Goal: Information Seeking & Learning: Learn about a topic

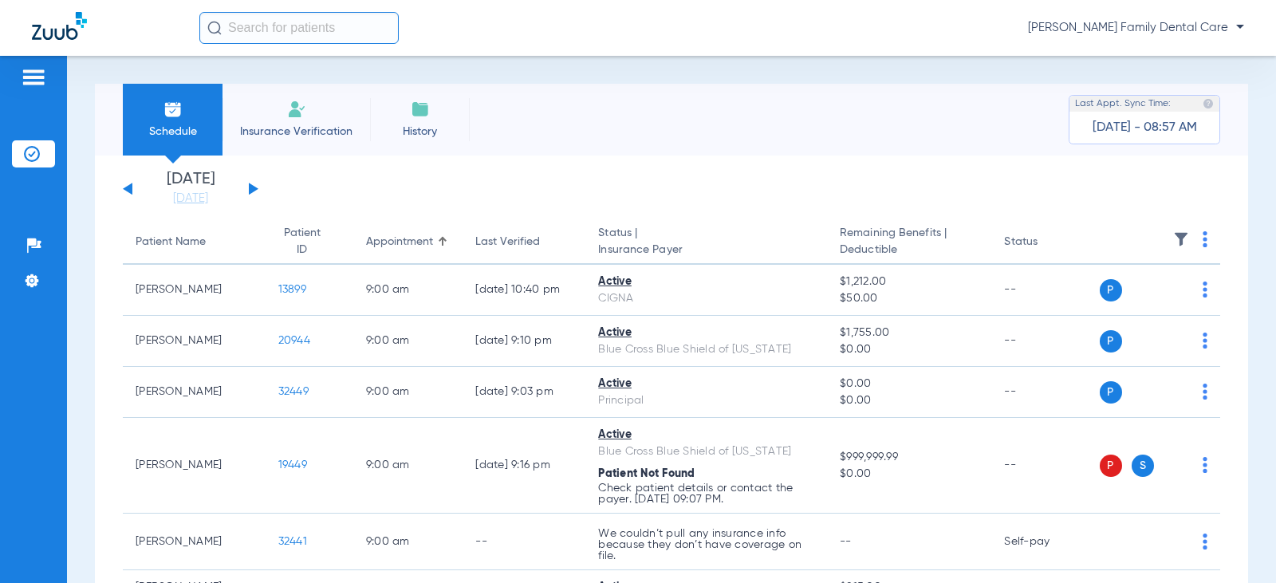
click at [252, 183] on div "[DATE] [DATE] [DATE] [DATE] [DATE] [DATE] [DATE] [DATE] [DATE] [DATE] [DATE] [D…" at bounding box center [191, 188] width 136 height 35
click at [253, 189] on button at bounding box center [254, 189] width 10 height 12
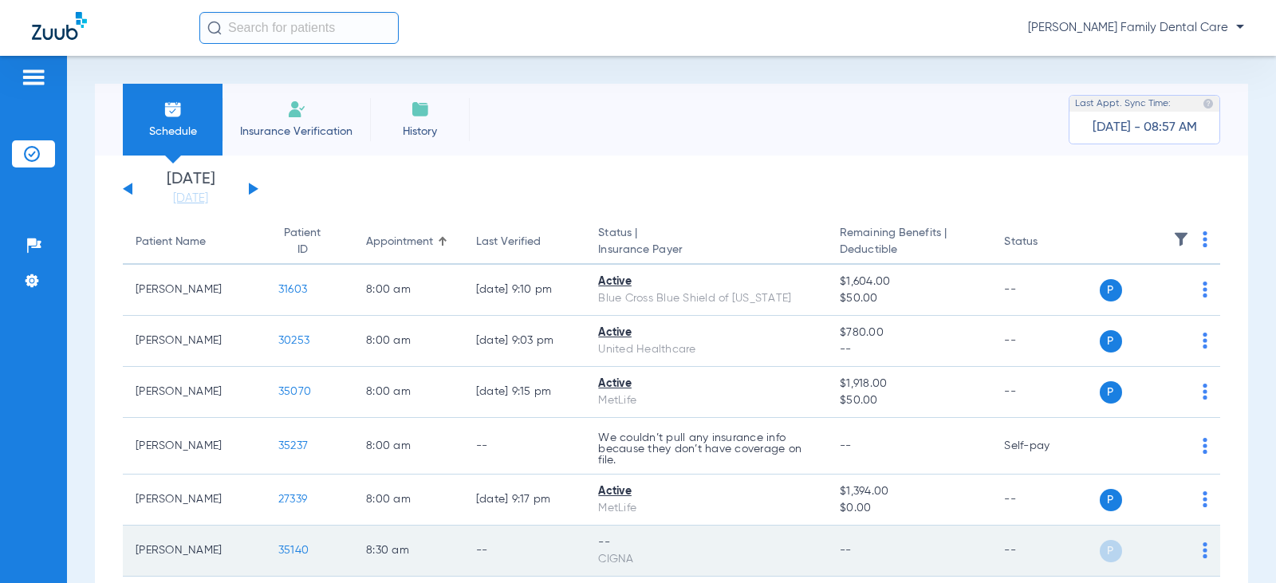
click at [293, 555] on span "35140" at bounding box center [293, 550] width 30 height 11
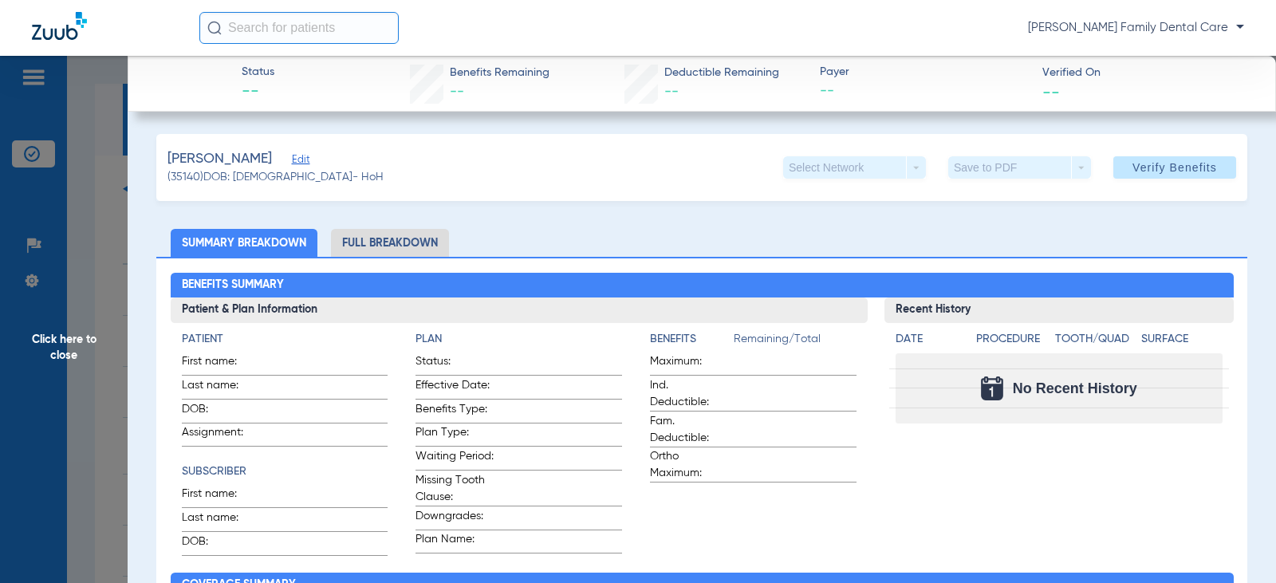
click at [57, 342] on span "Click here to close" at bounding box center [64, 347] width 128 height 583
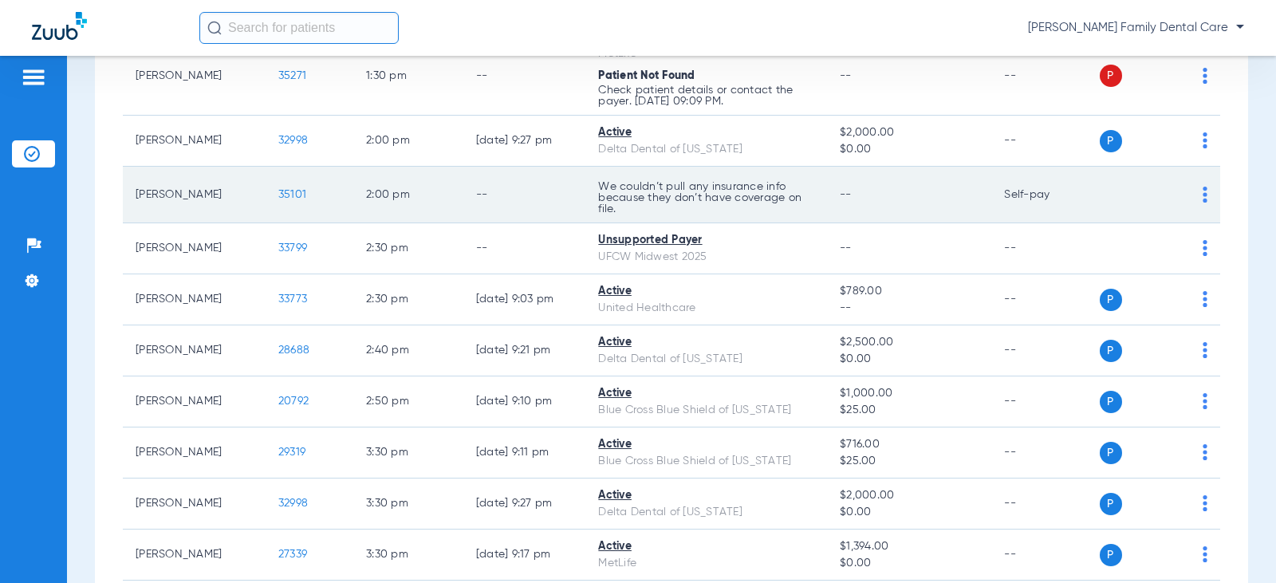
scroll to position [2073, 0]
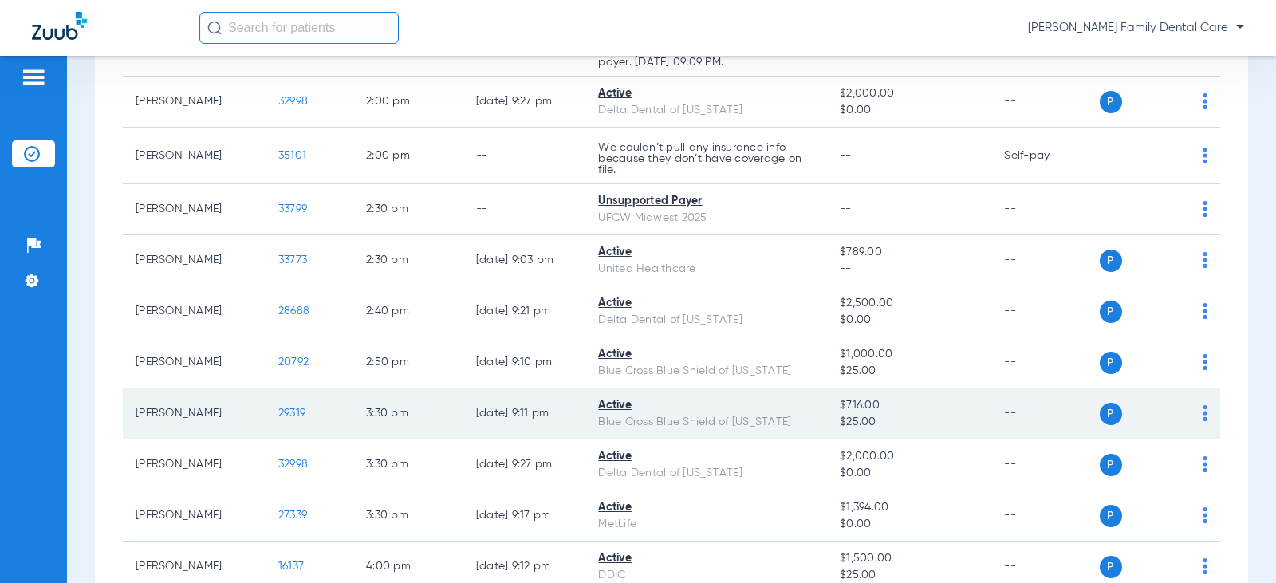
click at [278, 407] on span "29319" at bounding box center [291, 412] width 27 height 11
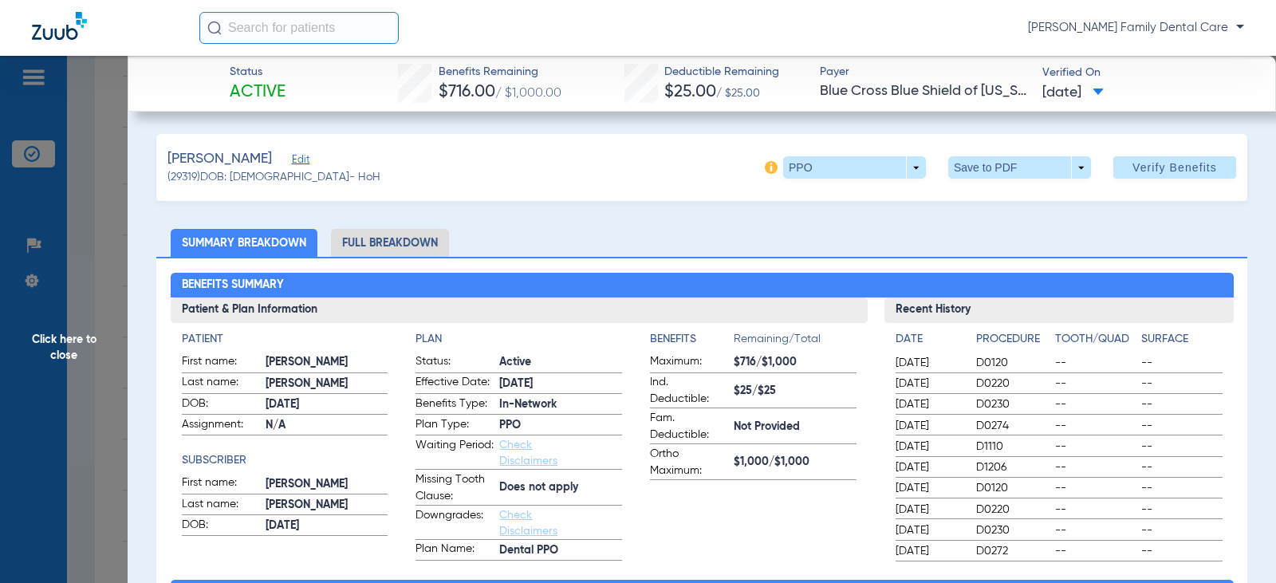
click at [404, 239] on li "Full Breakdown" at bounding box center [390, 243] width 118 height 28
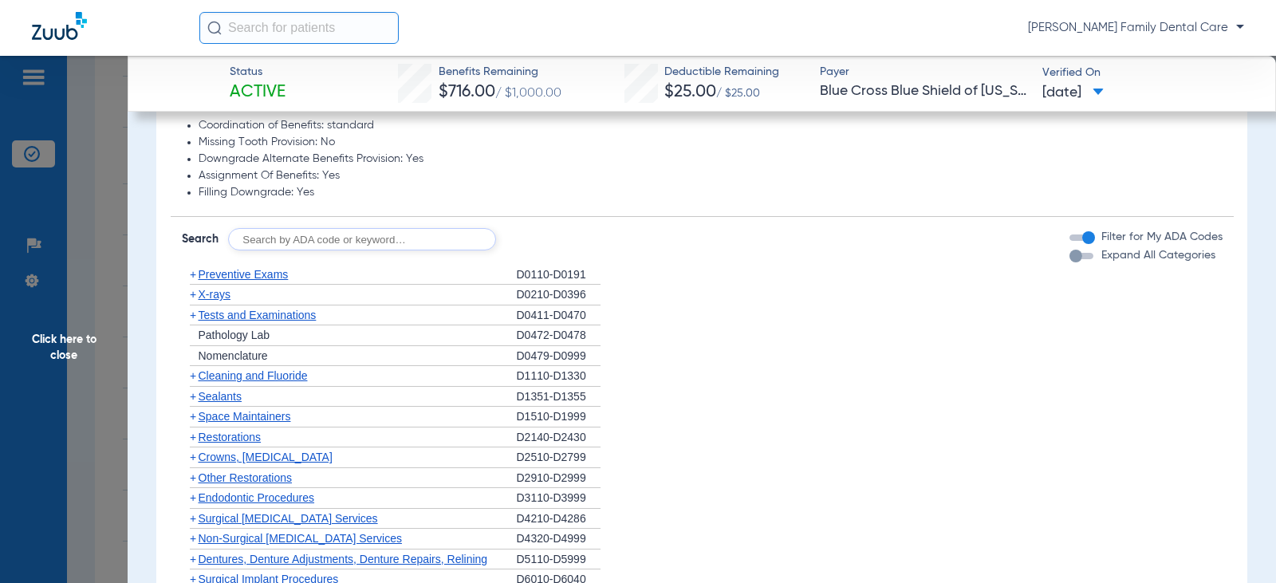
scroll to position [1276, 0]
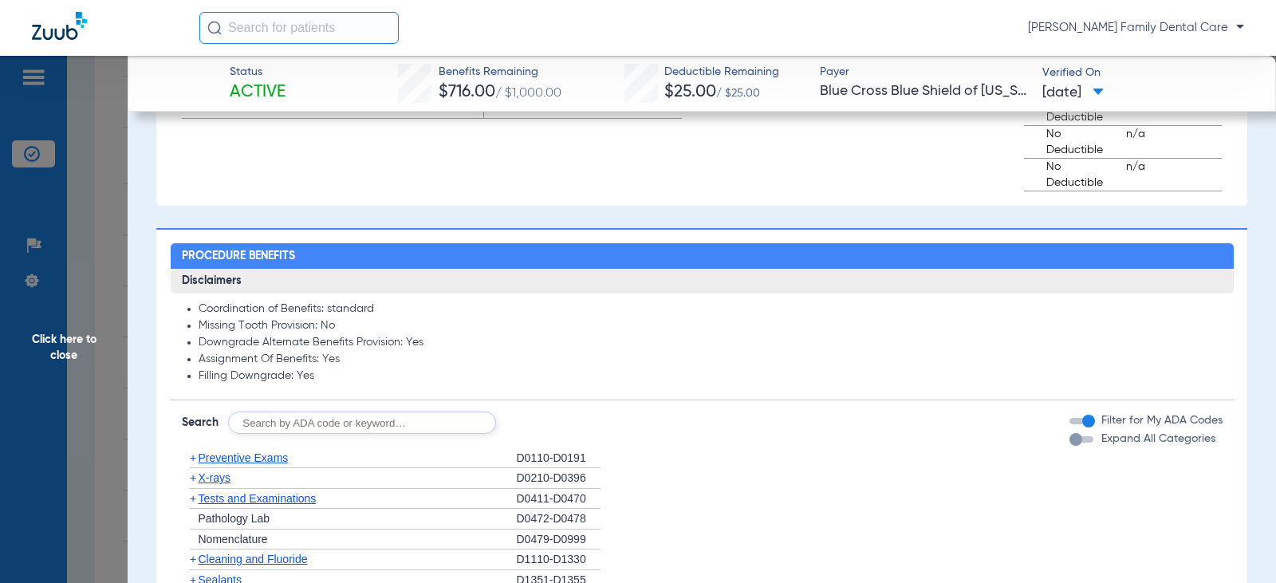
click at [194, 461] on span "+" at bounding box center [193, 457] width 6 height 13
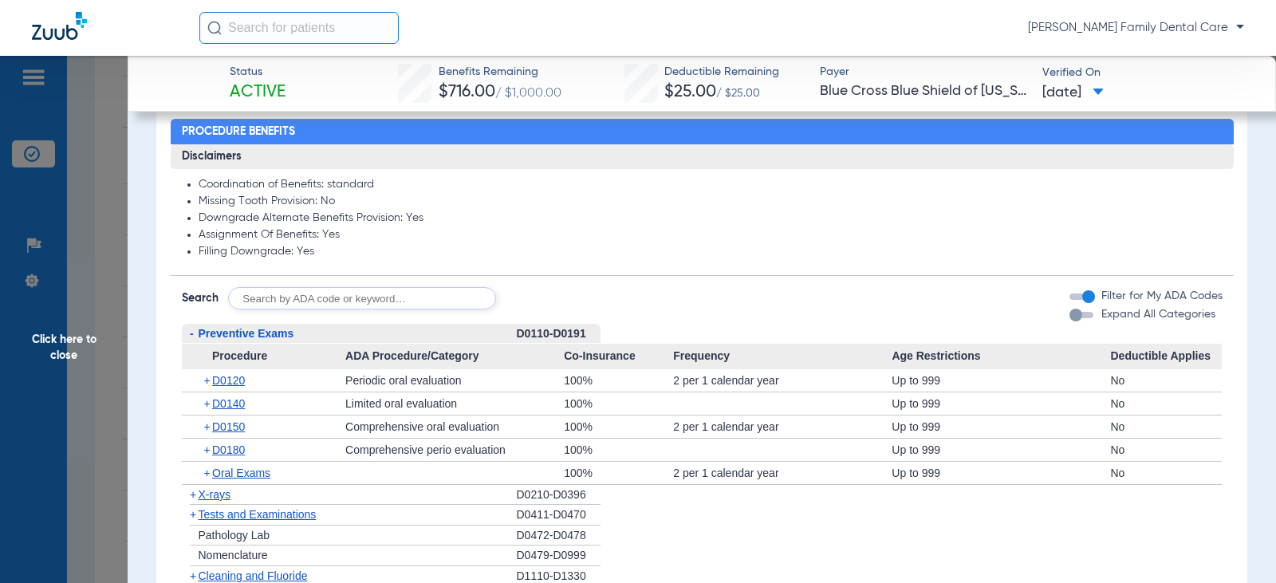
scroll to position [1435, 0]
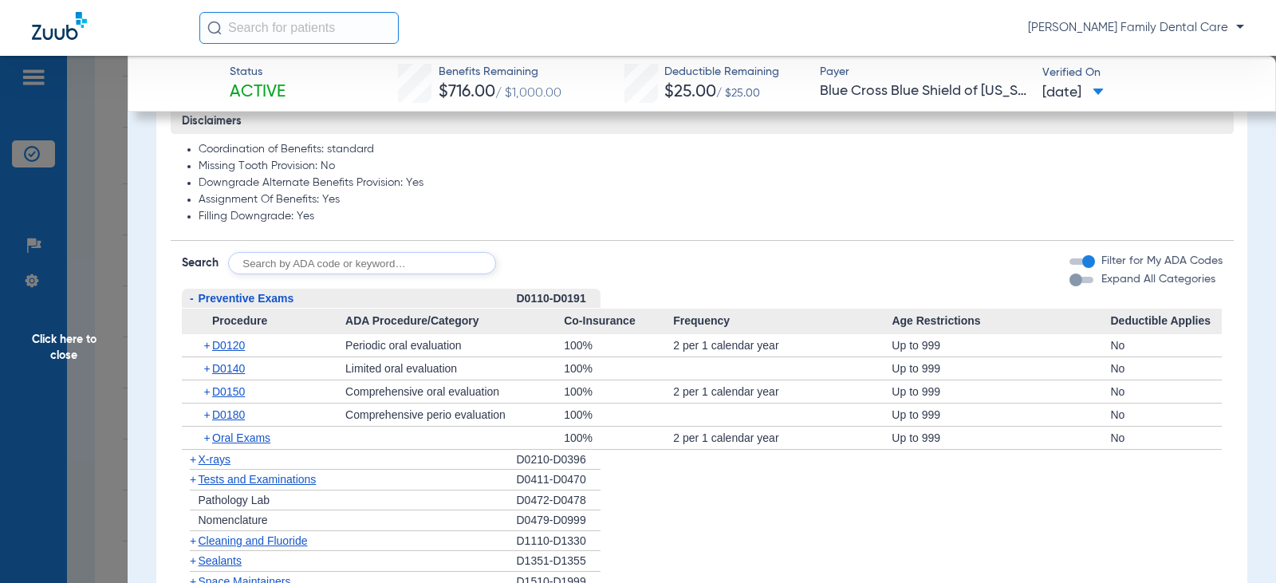
click at [192, 301] on span "-" at bounding box center [192, 298] width 4 height 13
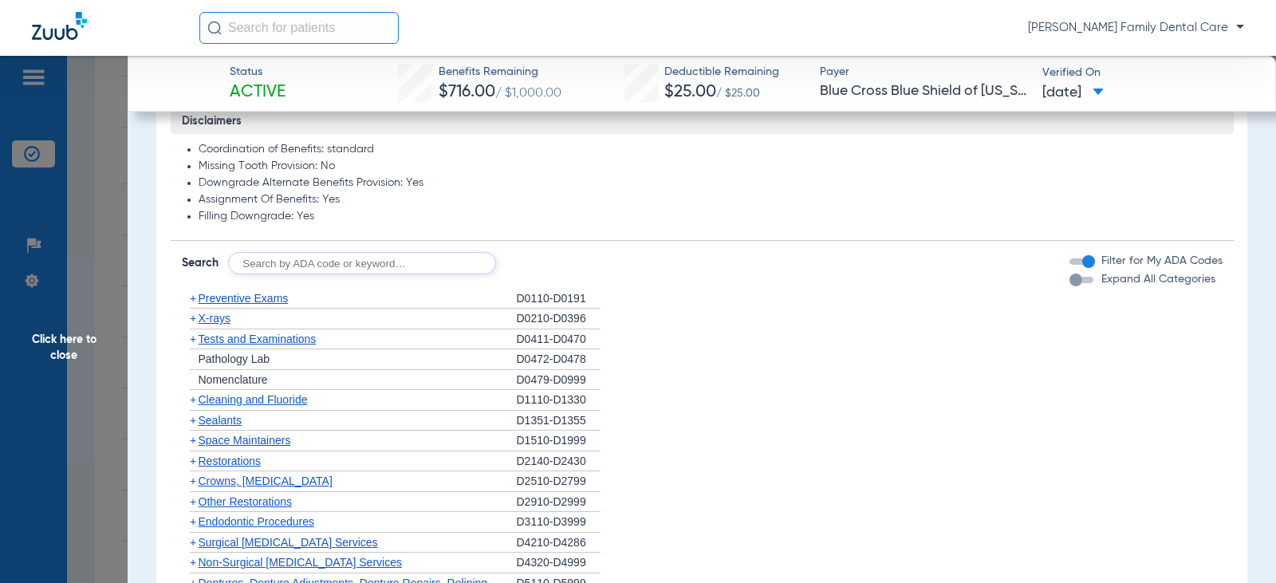
click at [191, 322] on span "+" at bounding box center [193, 318] width 6 height 13
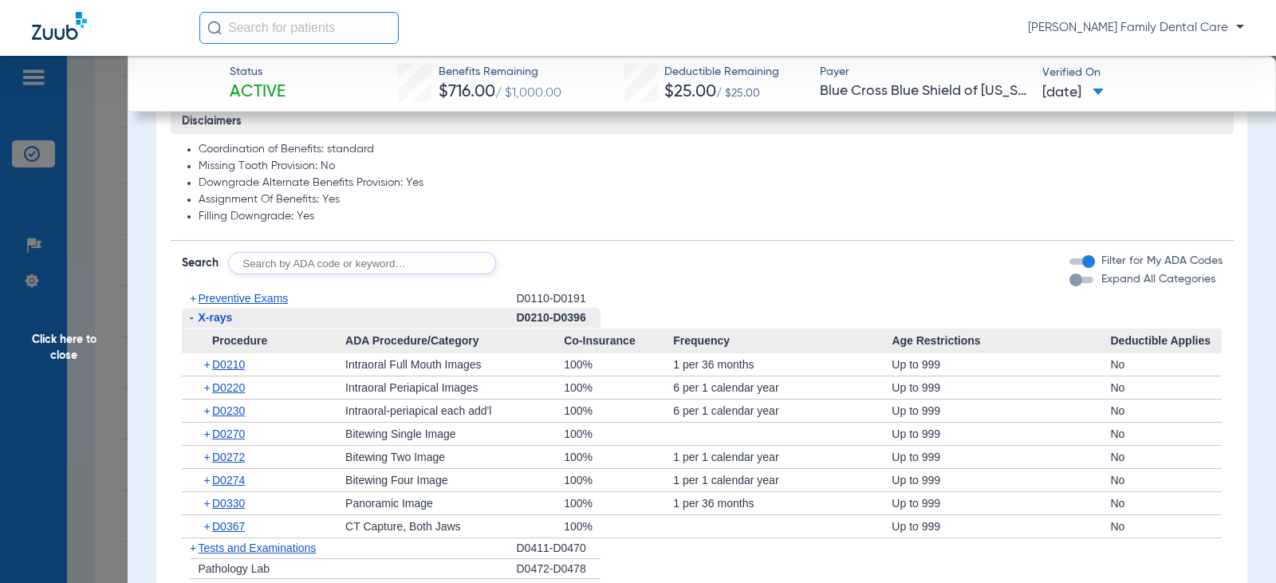
click at [190, 320] on span "-" at bounding box center [192, 317] width 4 height 13
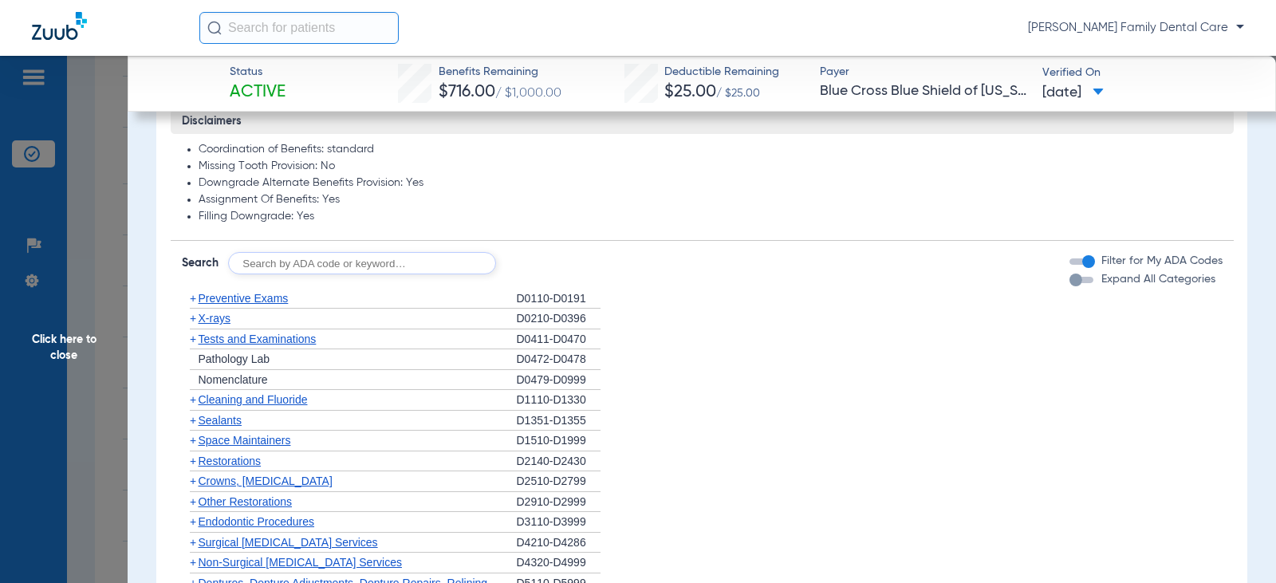
click at [191, 341] on span "+" at bounding box center [193, 339] width 6 height 13
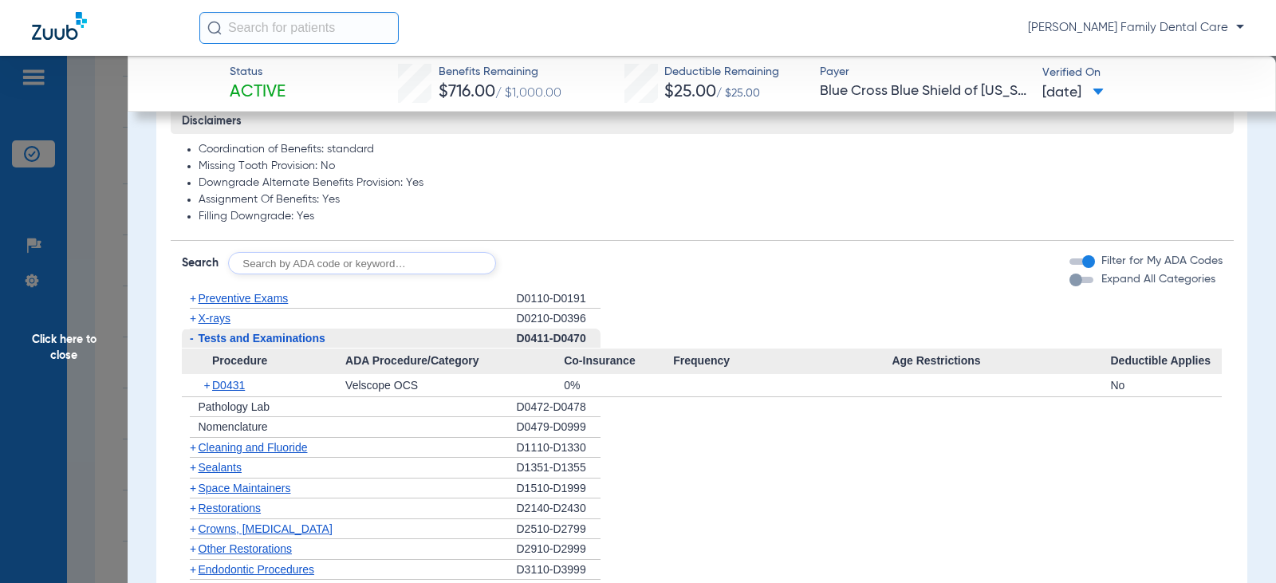
click at [191, 341] on span "-" at bounding box center [192, 338] width 4 height 13
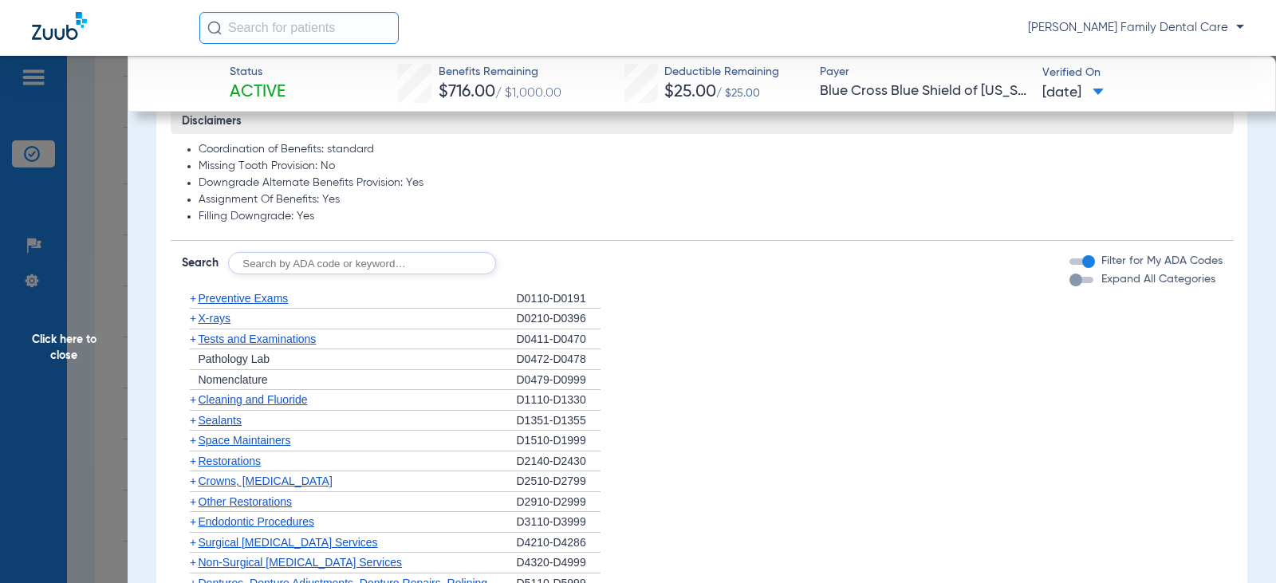
click at [190, 402] on span "+" at bounding box center [193, 399] width 6 height 13
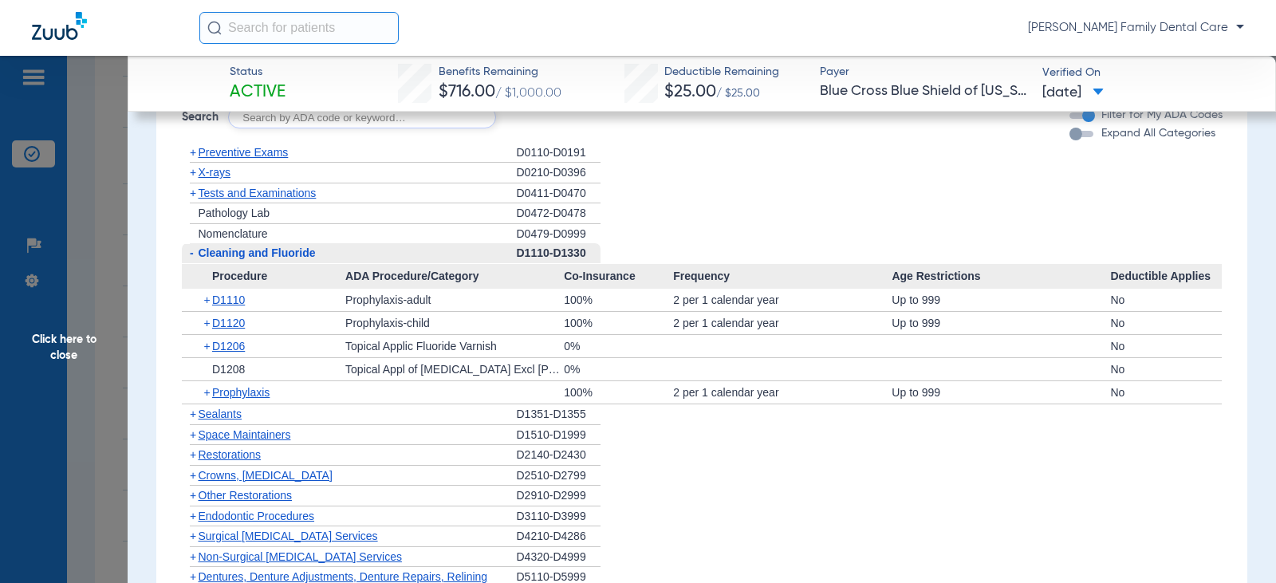
scroll to position [1595, 0]
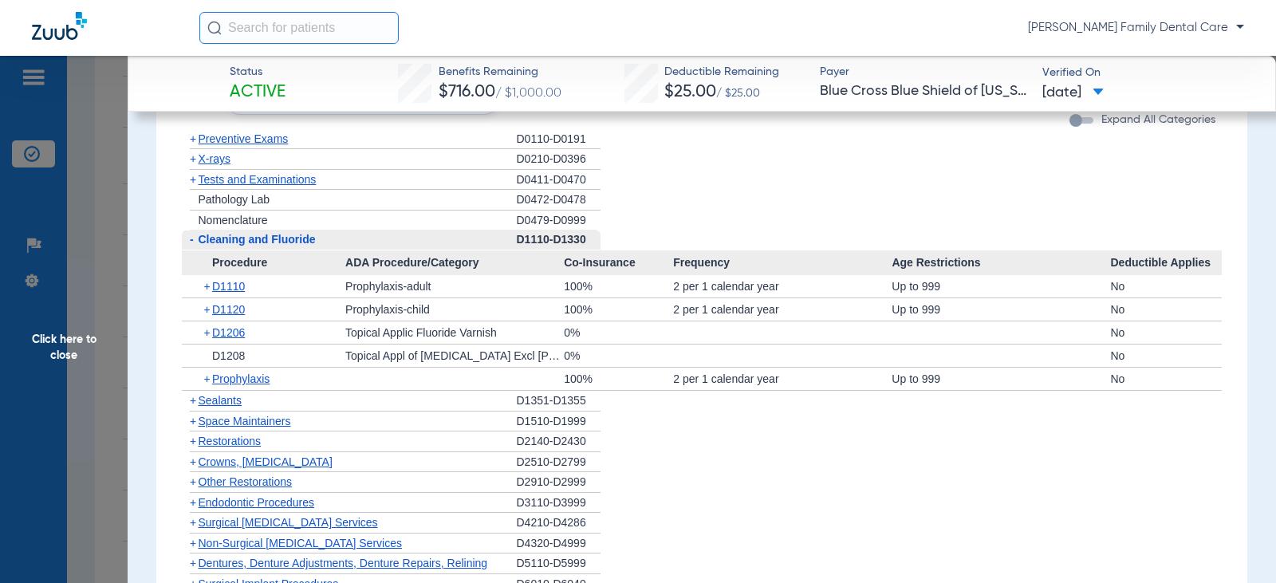
click at [190, 238] on span "-" at bounding box center [192, 239] width 4 height 13
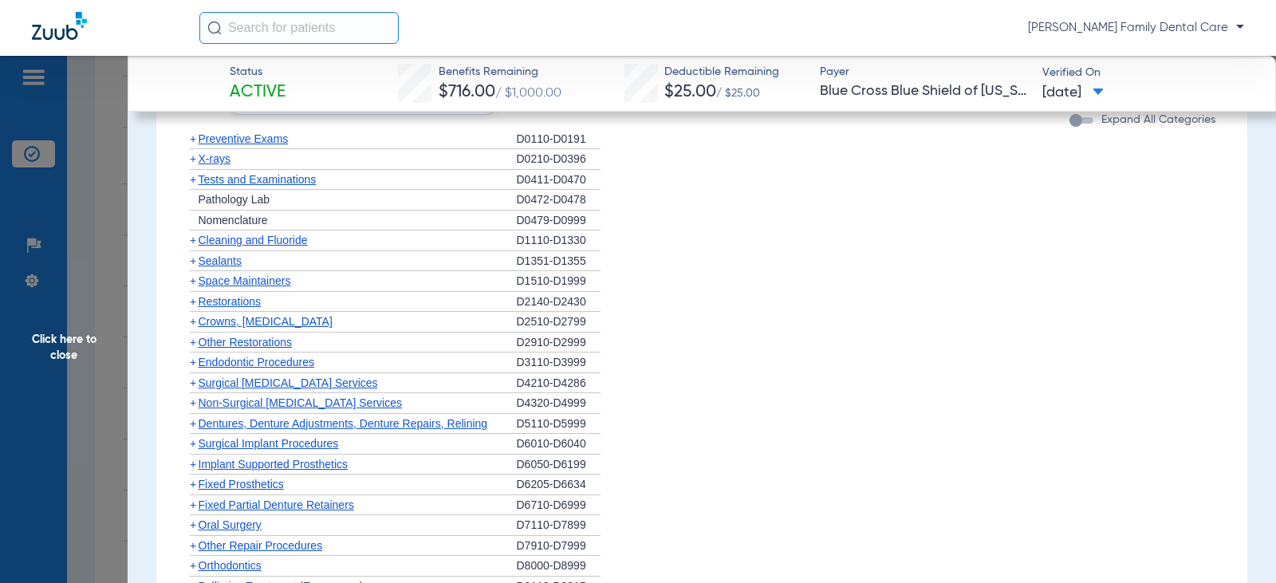
click at [191, 265] on span "+" at bounding box center [193, 260] width 6 height 13
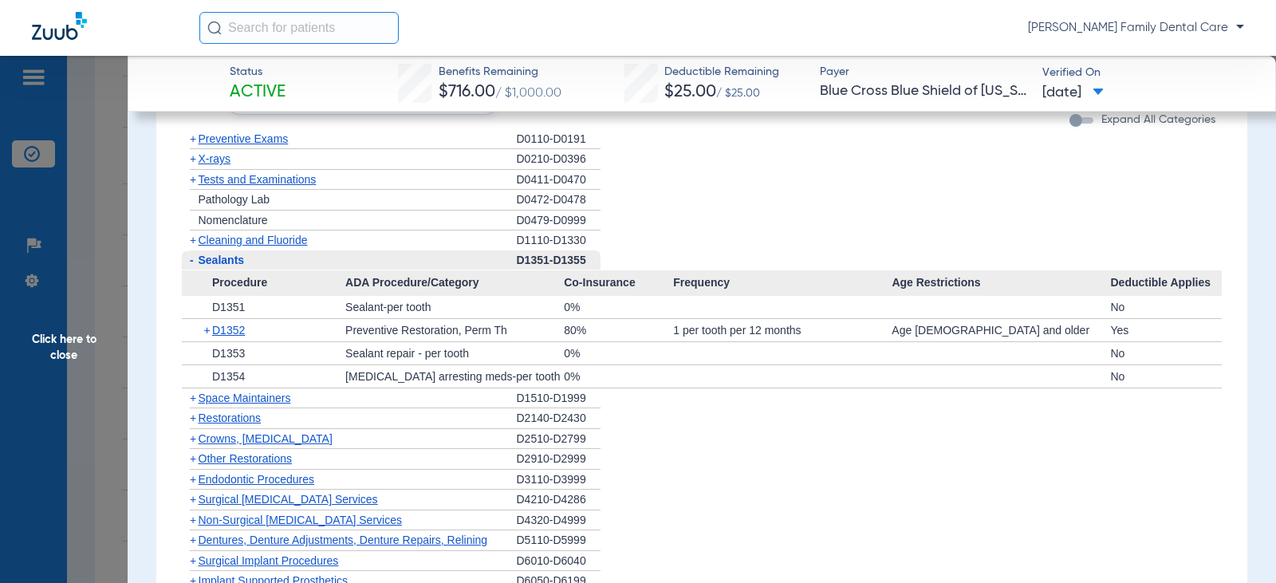
click at [191, 265] on span "-" at bounding box center [192, 260] width 4 height 13
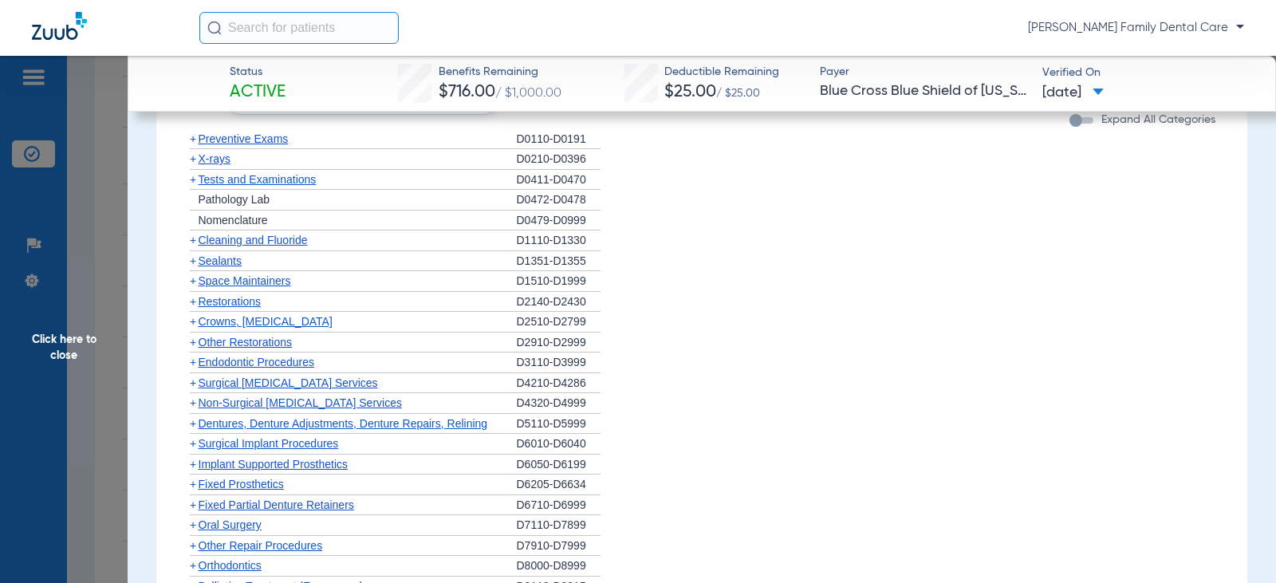
click at [195, 299] on span "+" at bounding box center [193, 301] width 6 height 13
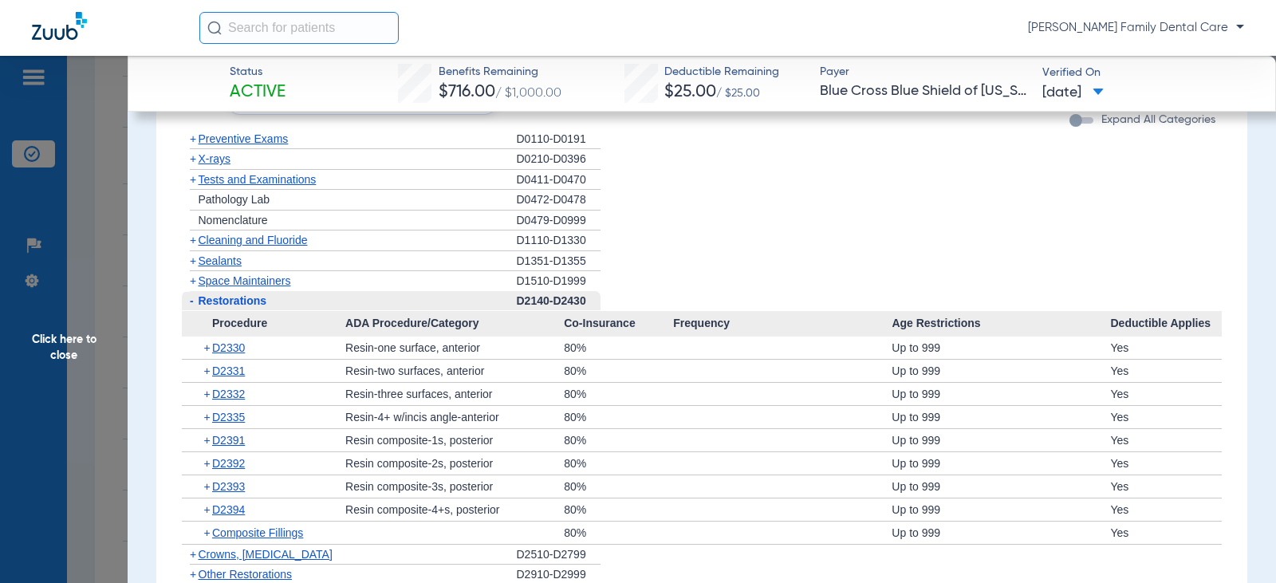
click at [190, 301] on span "-" at bounding box center [192, 300] width 4 height 13
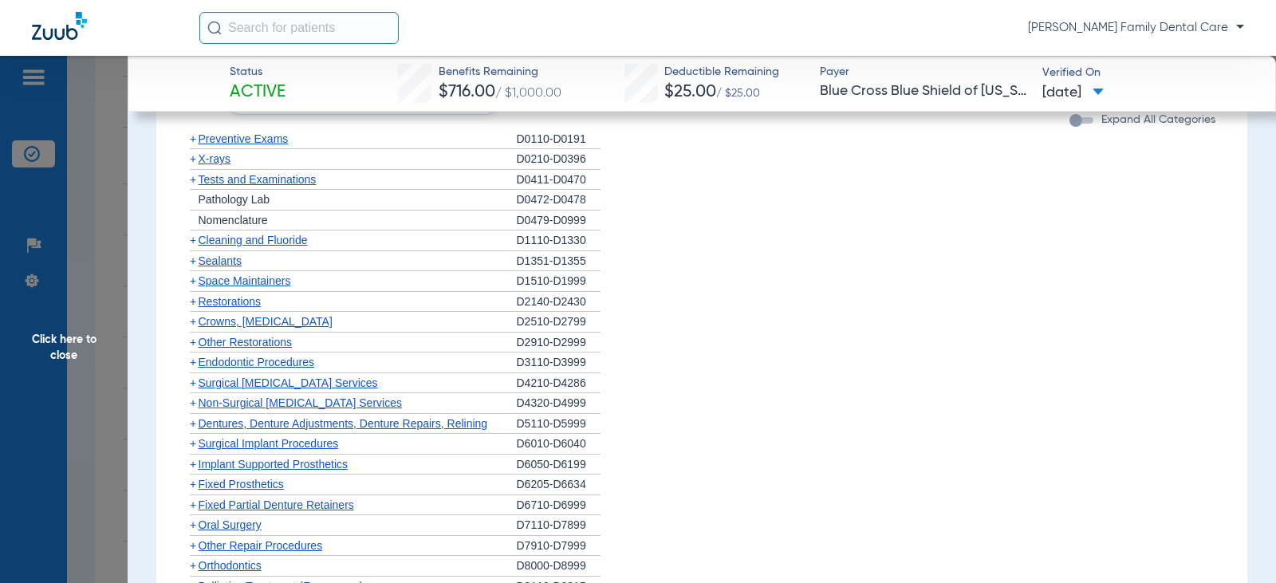
click at [190, 325] on span "+" at bounding box center [193, 321] width 6 height 13
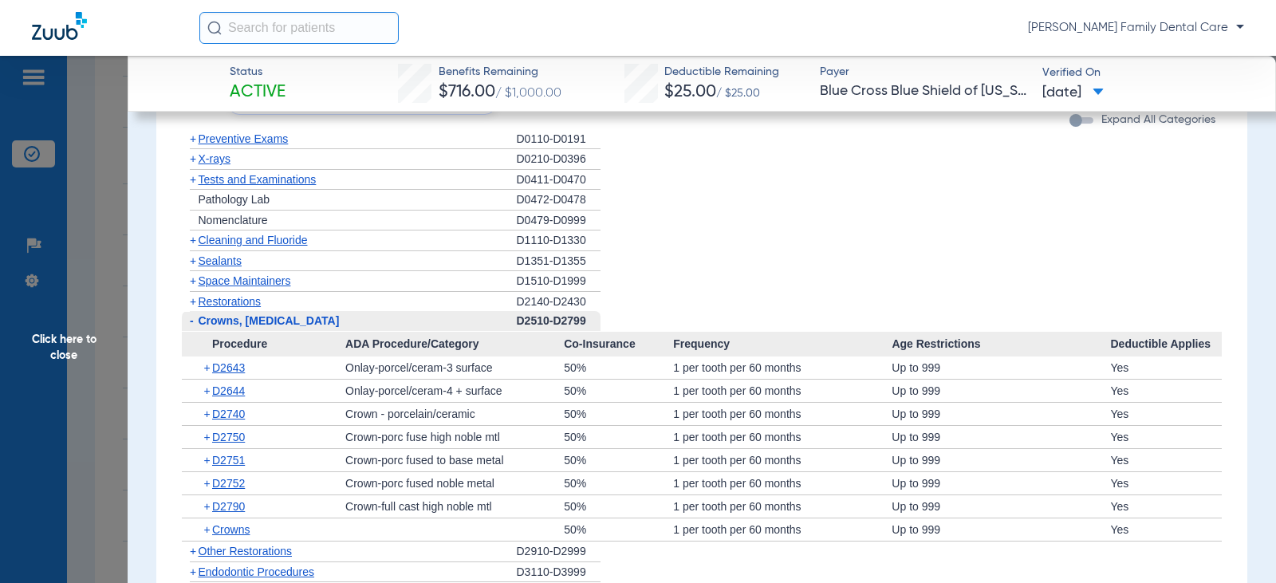
click at [191, 327] on span "-" at bounding box center [192, 320] width 4 height 13
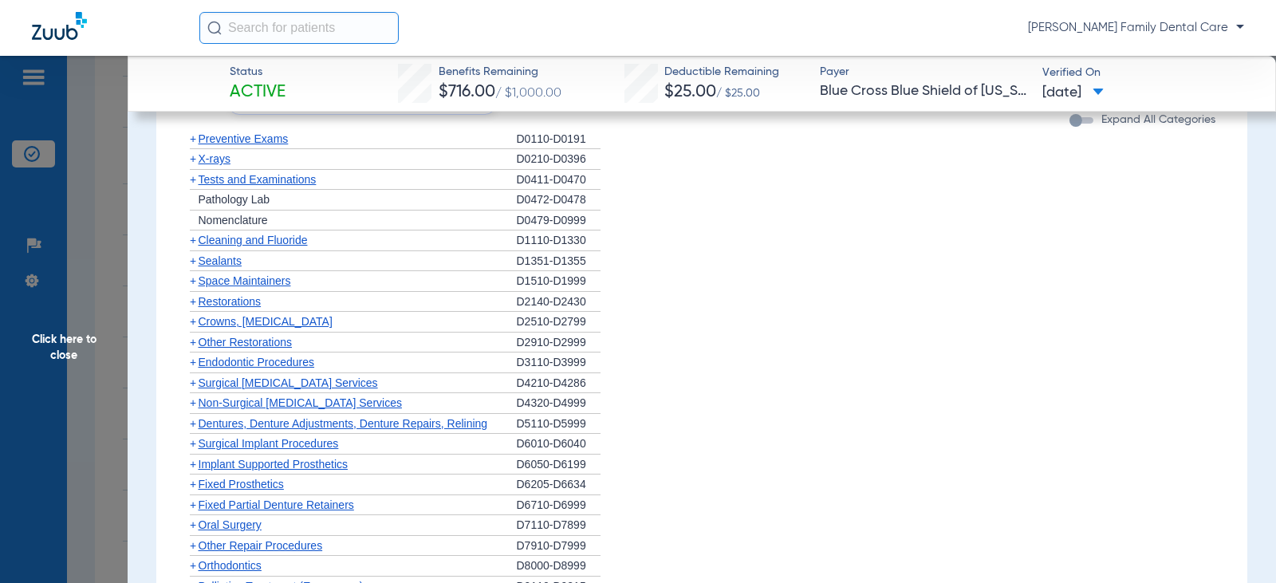
click at [193, 345] on span "+" at bounding box center [193, 342] width 6 height 13
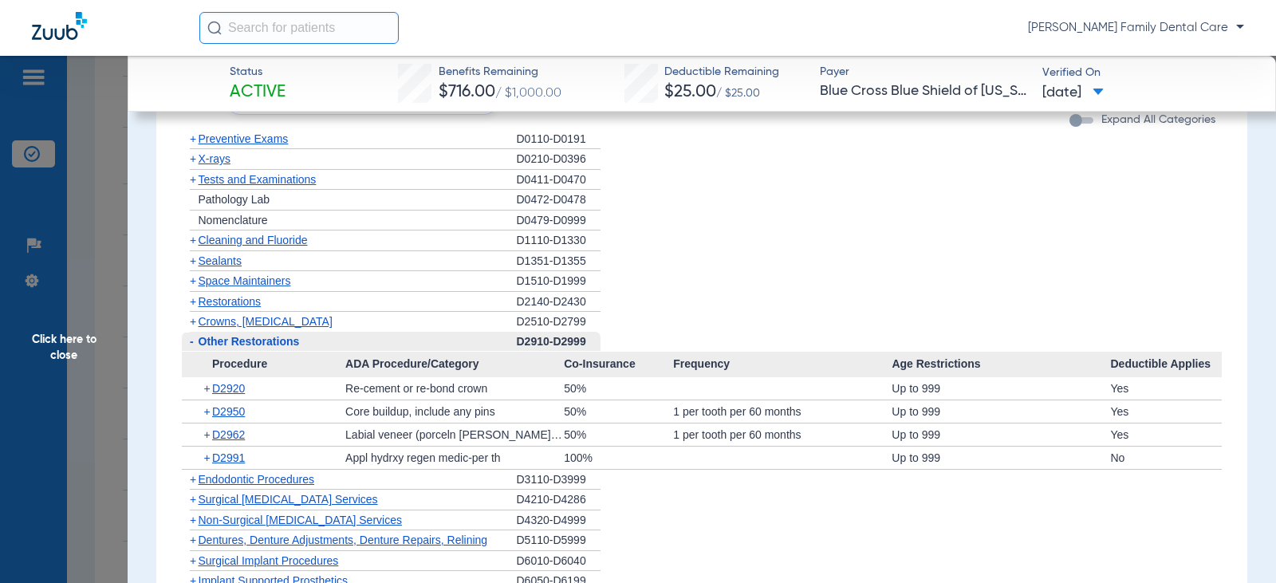
click at [190, 343] on span "-" at bounding box center [192, 341] width 4 height 13
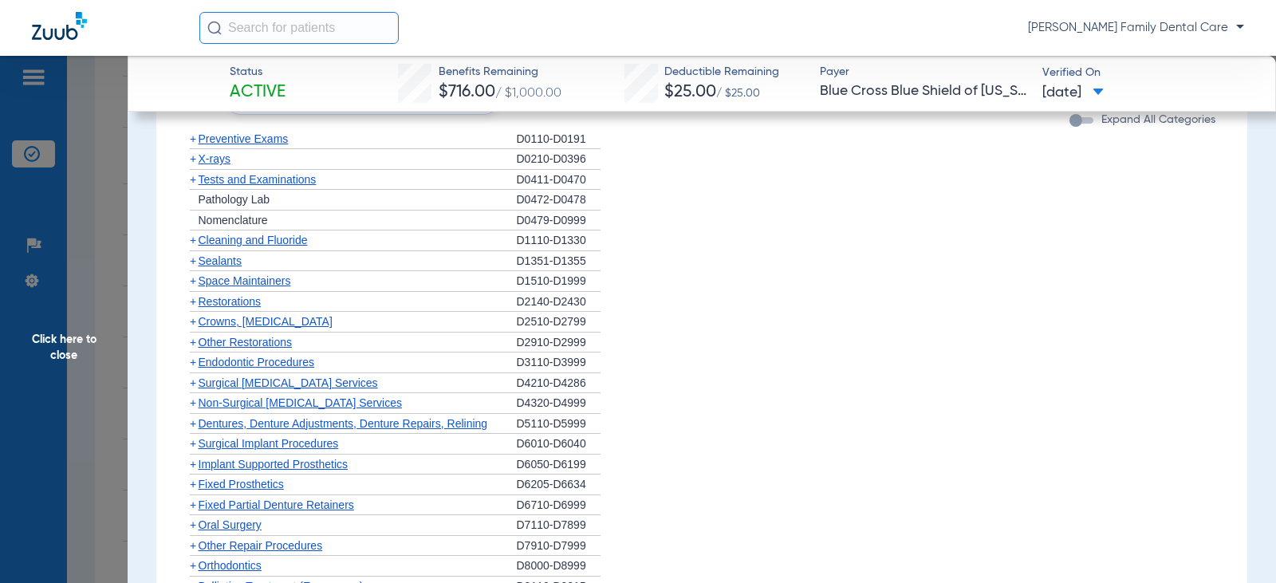
click at [193, 364] on span "+" at bounding box center [193, 362] width 6 height 13
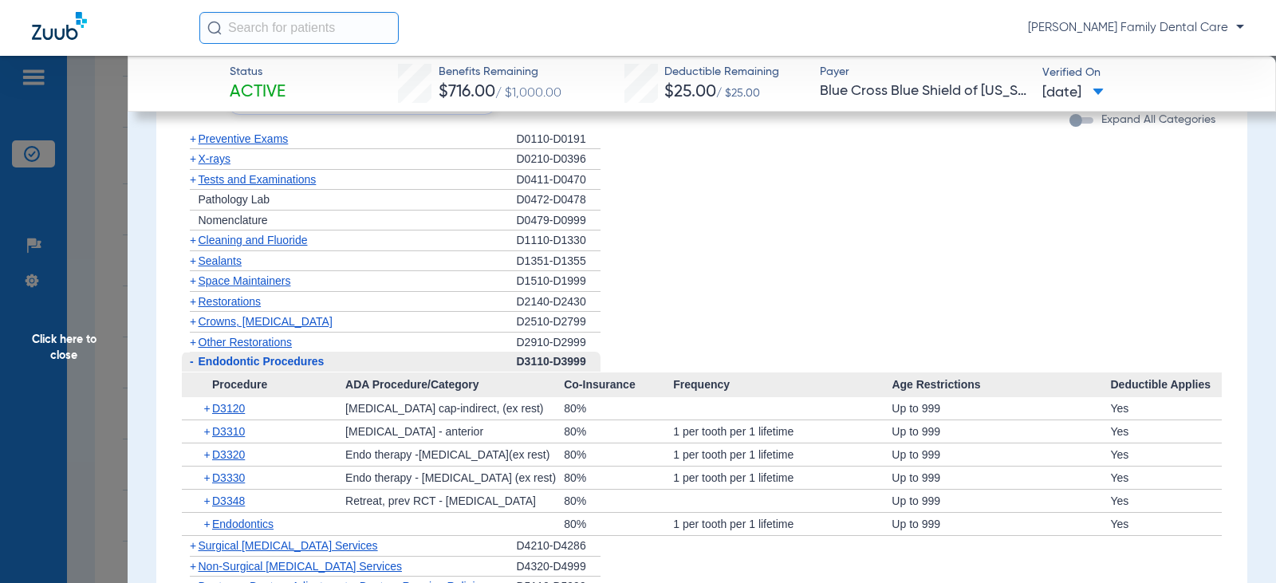
click at [193, 364] on span "-" at bounding box center [192, 361] width 4 height 13
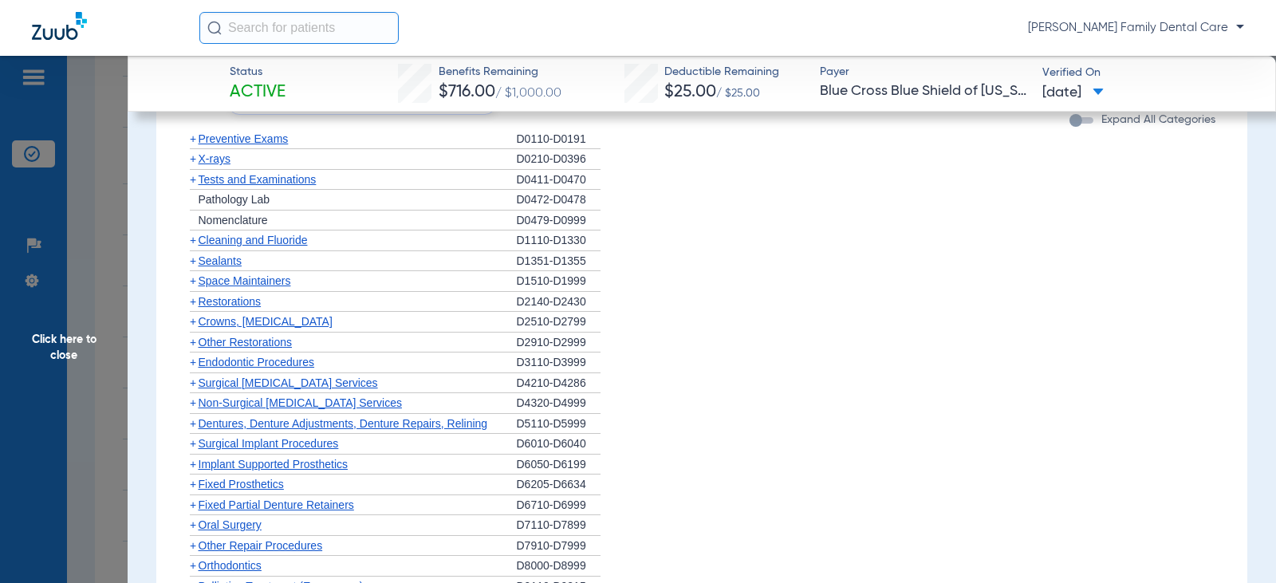
click at [193, 404] on span "+" at bounding box center [193, 402] width 6 height 13
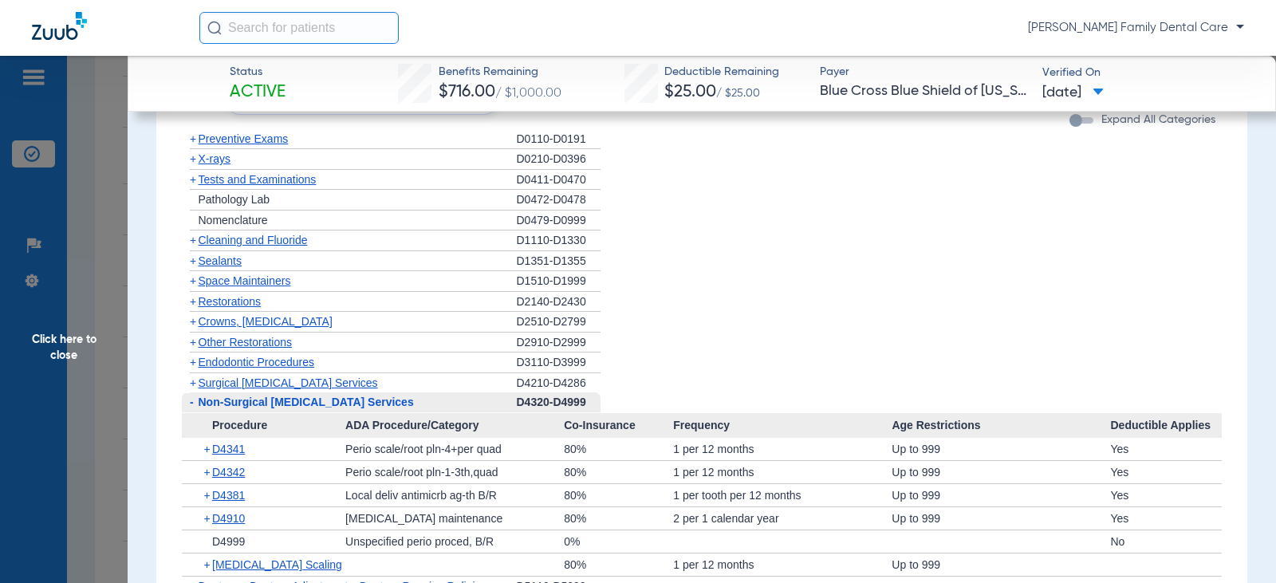
click at [192, 404] on span "-" at bounding box center [192, 402] width 4 height 13
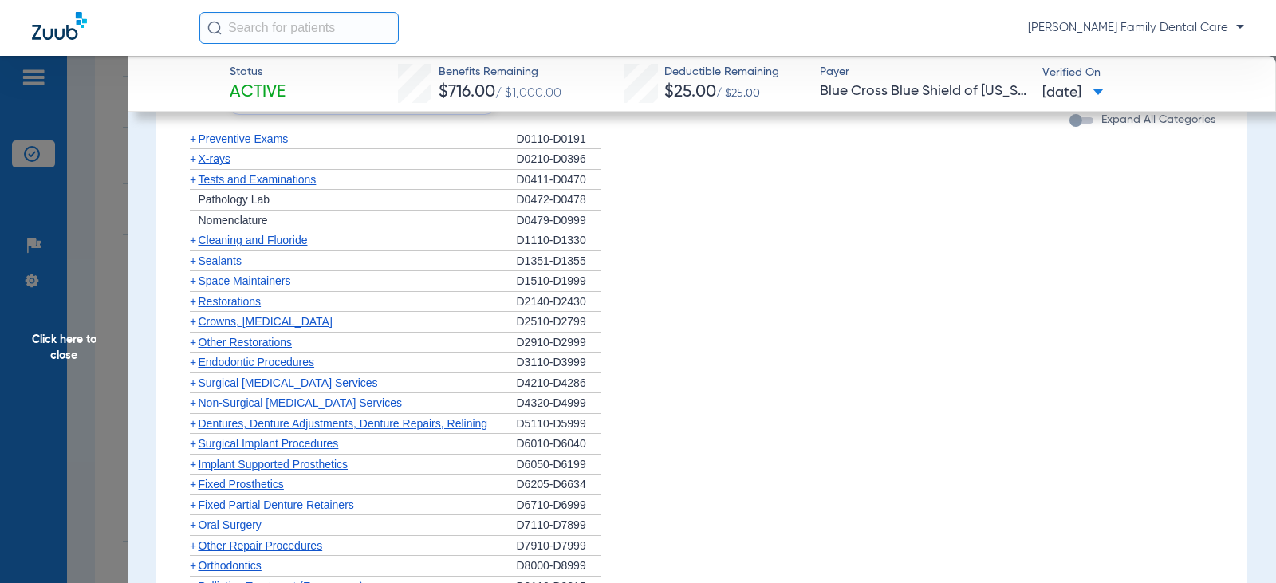
click at [192, 427] on span "+" at bounding box center [193, 423] width 6 height 13
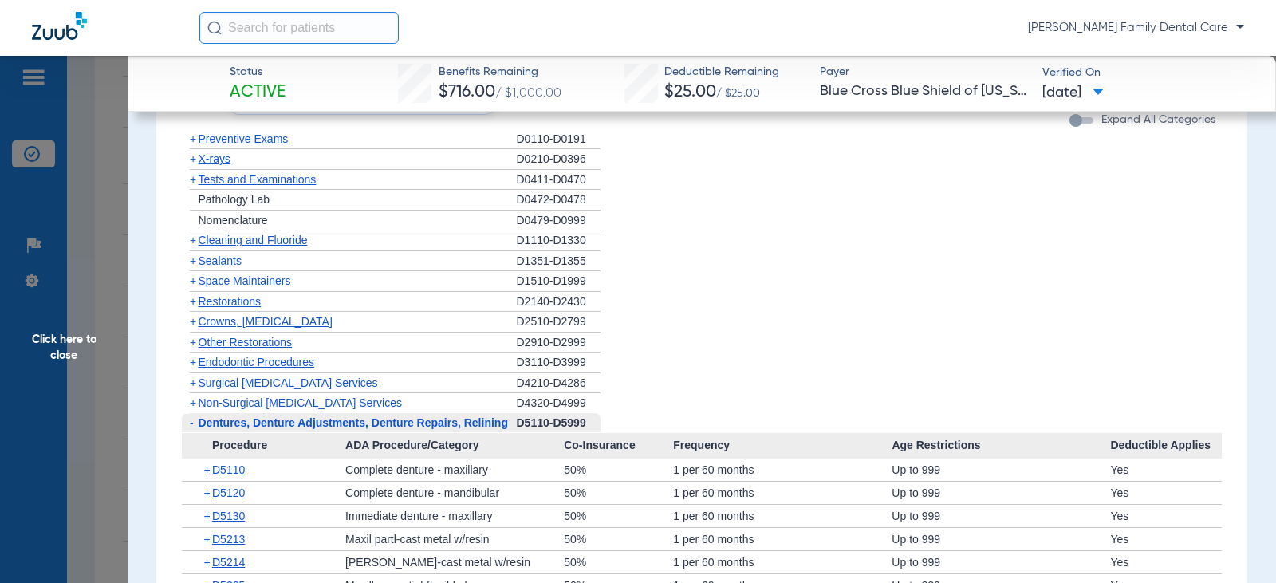
click at [192, 427] on span "-" at bounding box center [192, 422] width 4 height 13
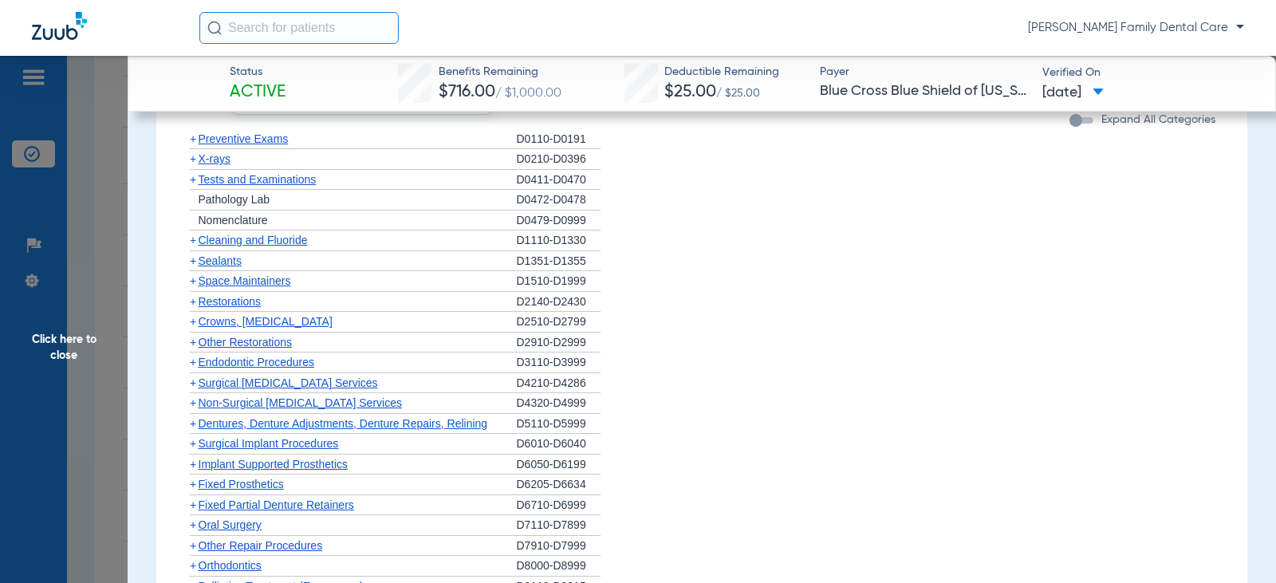
click at [194, 444] on span "+" at bounding box center [193, 443] width 6 height 13
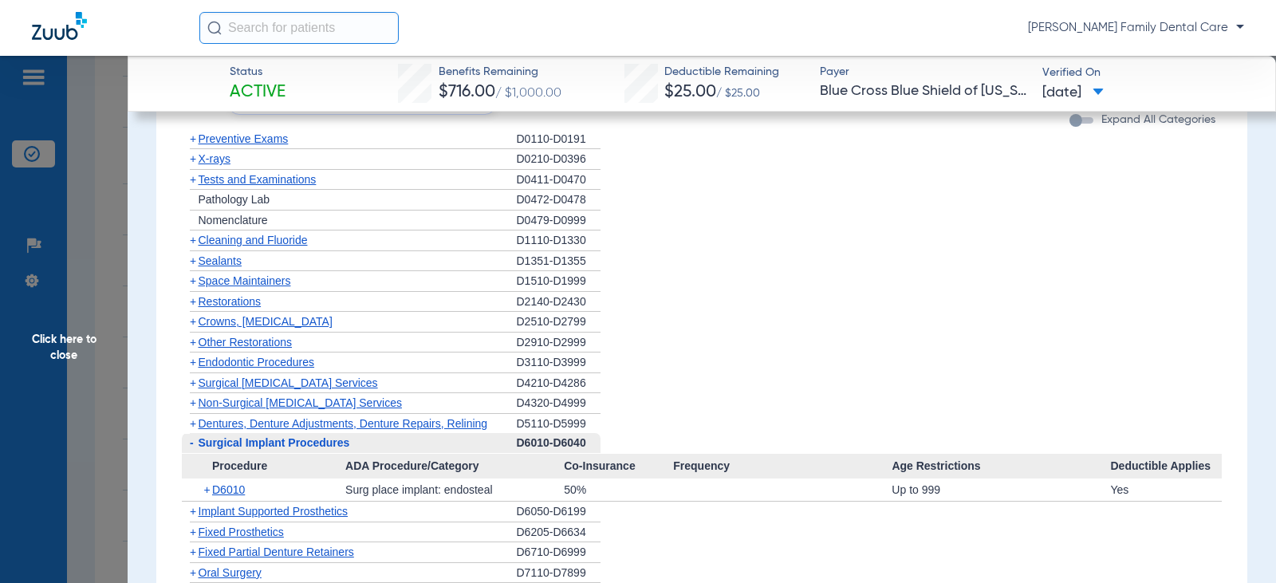
click at [194, 444] on span "-" at bounding box center [190, 443] width 17 height 20
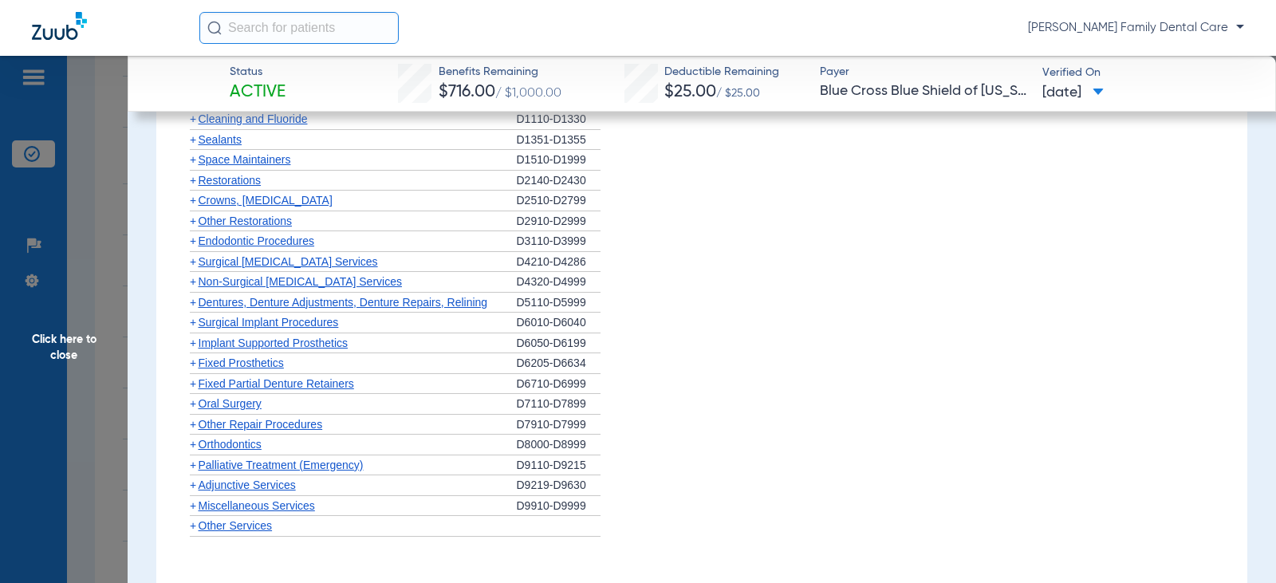
scroll to position [1754, 0]
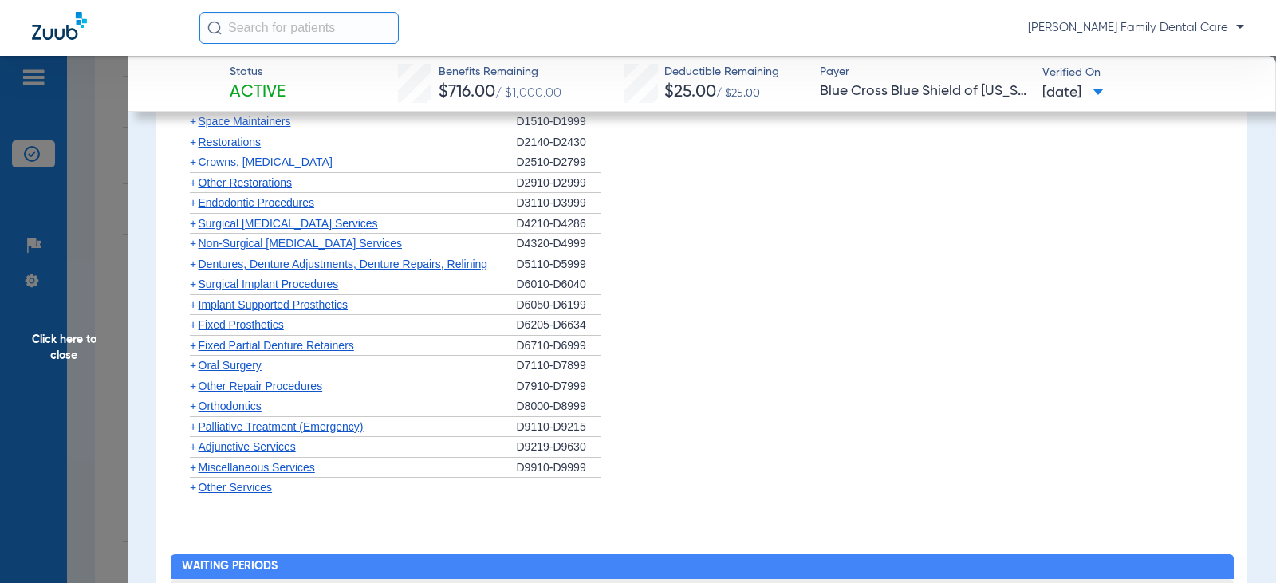
click at [196, 306] on span "+" at bounding box center [190, 305] width 17 height 20
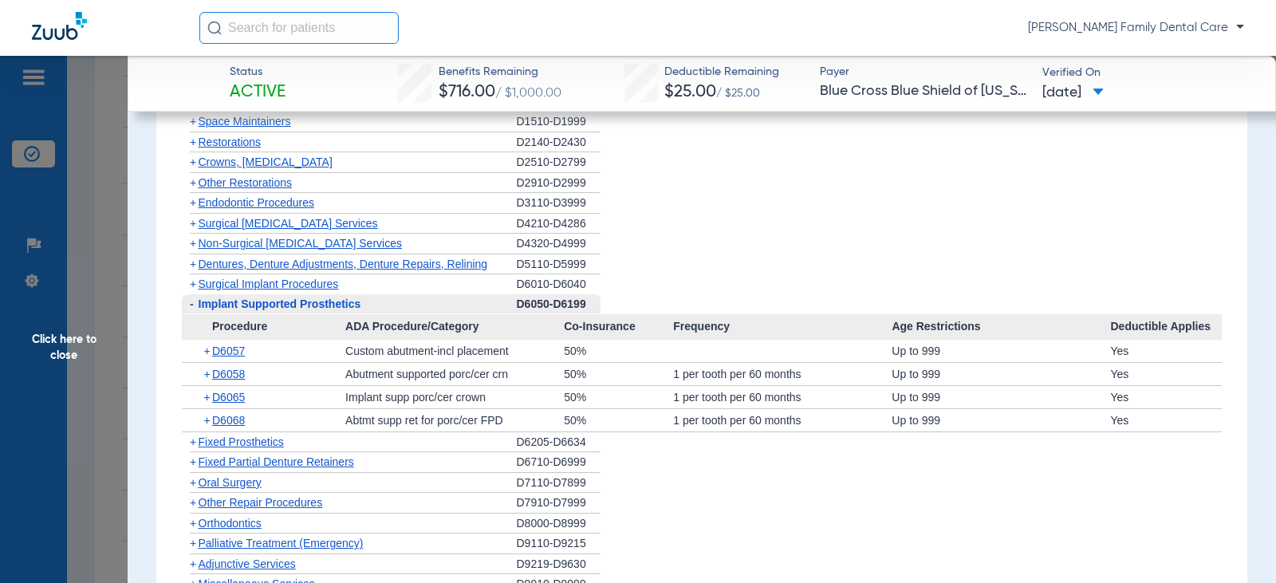
click at [196, 307] on span "-" at bounding box center [190, 304] width 17 height 20
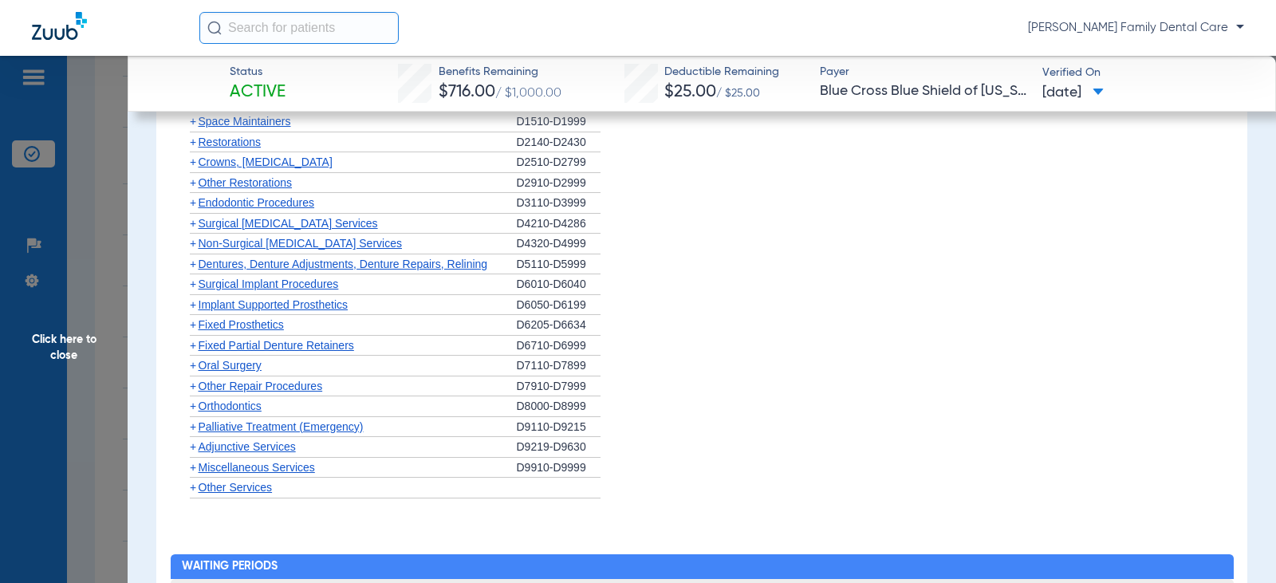
click at [199, 329] on span "Fixed Prosthetics" at bounding box center [241, 324] width 85 height 13
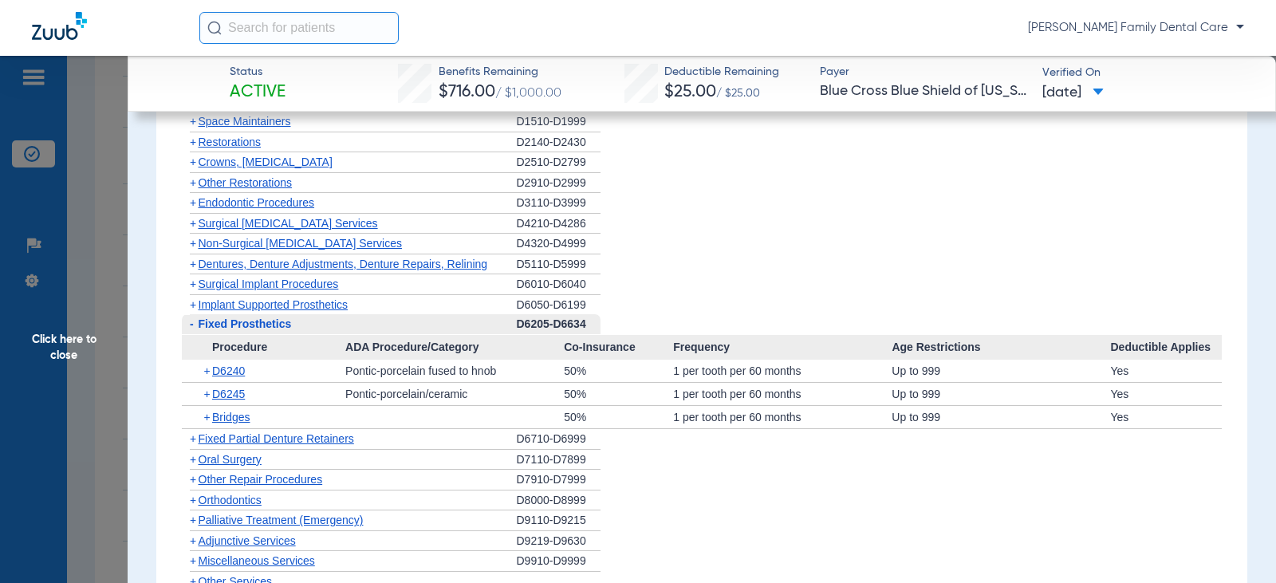
click at [199, 329] on span "Fixed Prosthetics" at bounding box center [245, 323] width 93 height 13
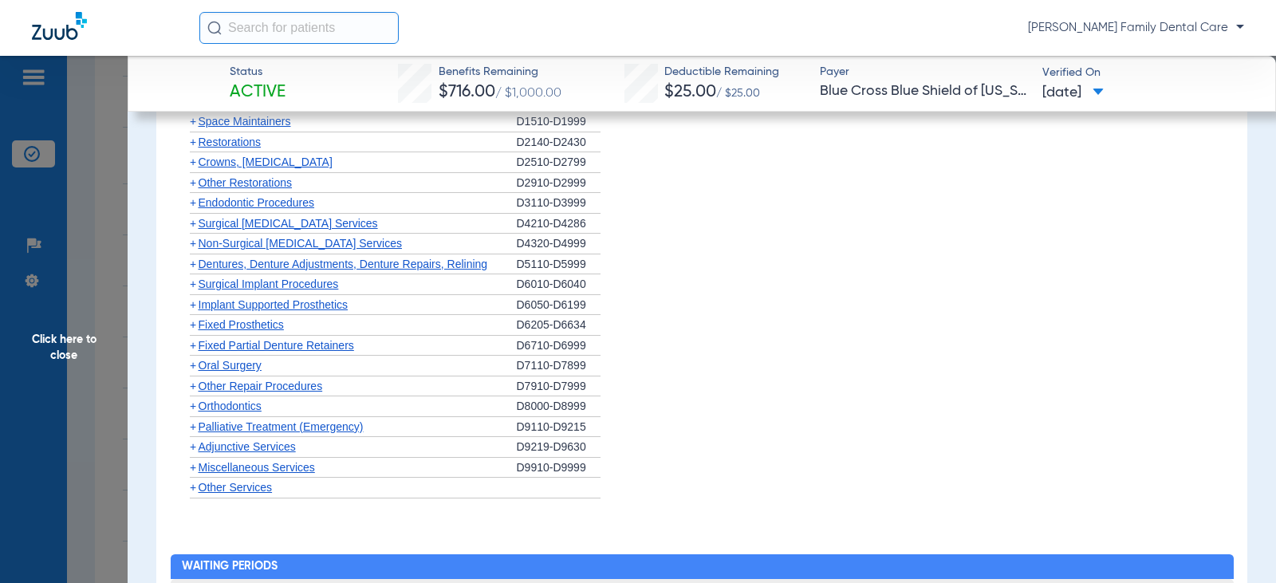
click at [196, 348] on span "+" at bounding box center [190, 346] width 17 height 20
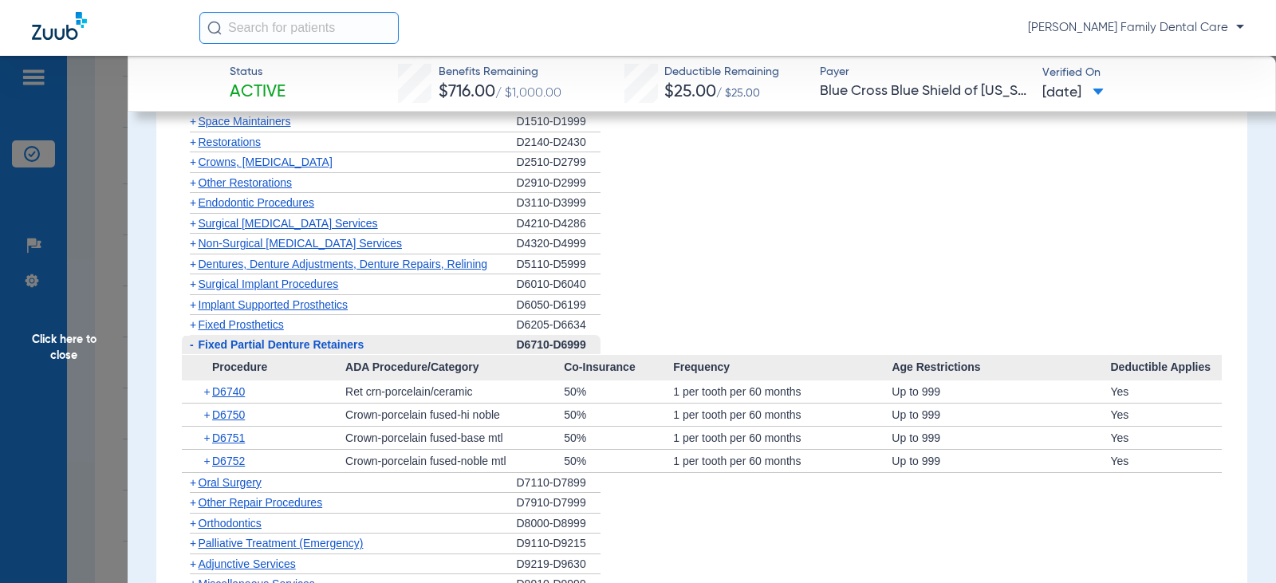
click at [196, 348] on span "-" at bounding box center [190, 345] width 17 height 20
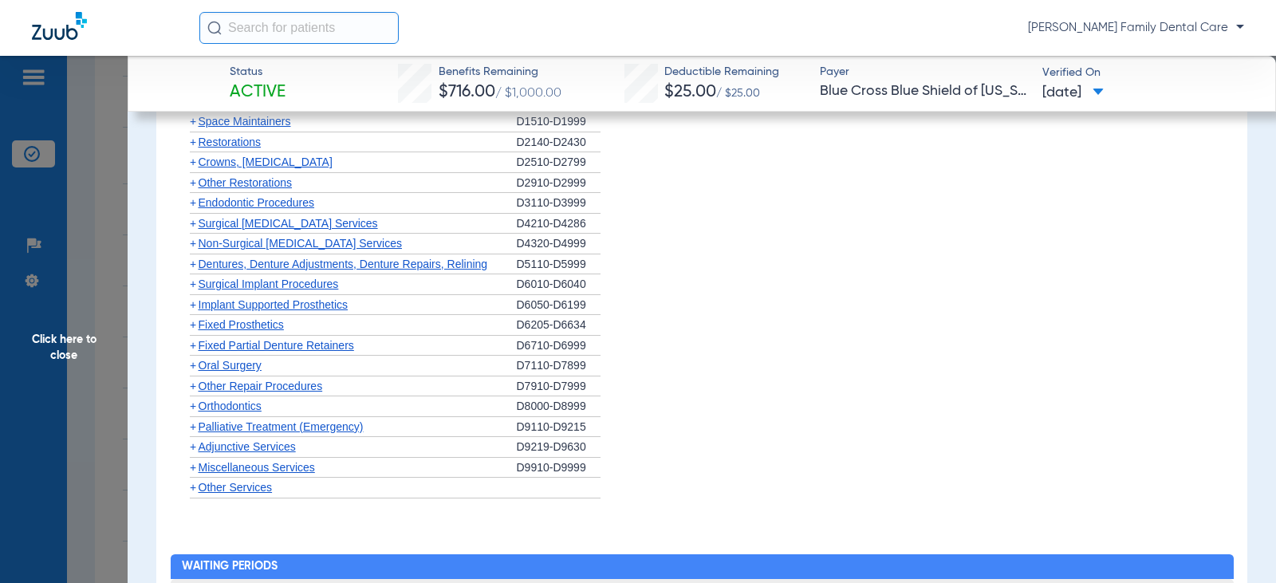
click at [194, 364] on span "+" at bounding box center [193, 365] width 6 height 13
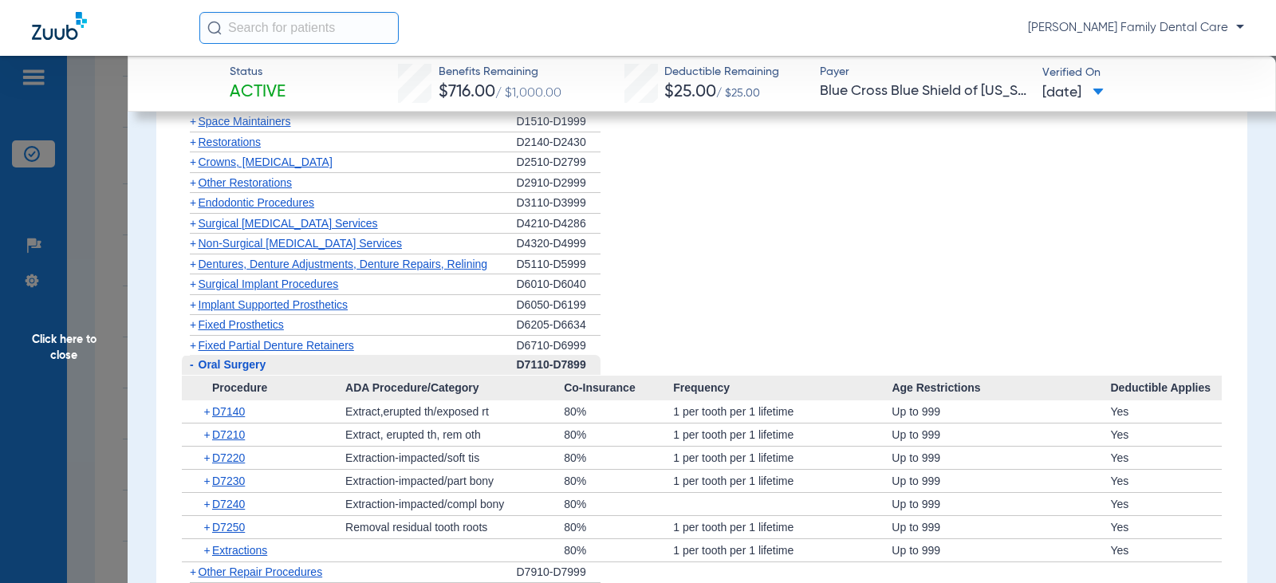
click at [188, 366] on span "-" at bounding box center [190, 365] width 17 height 20
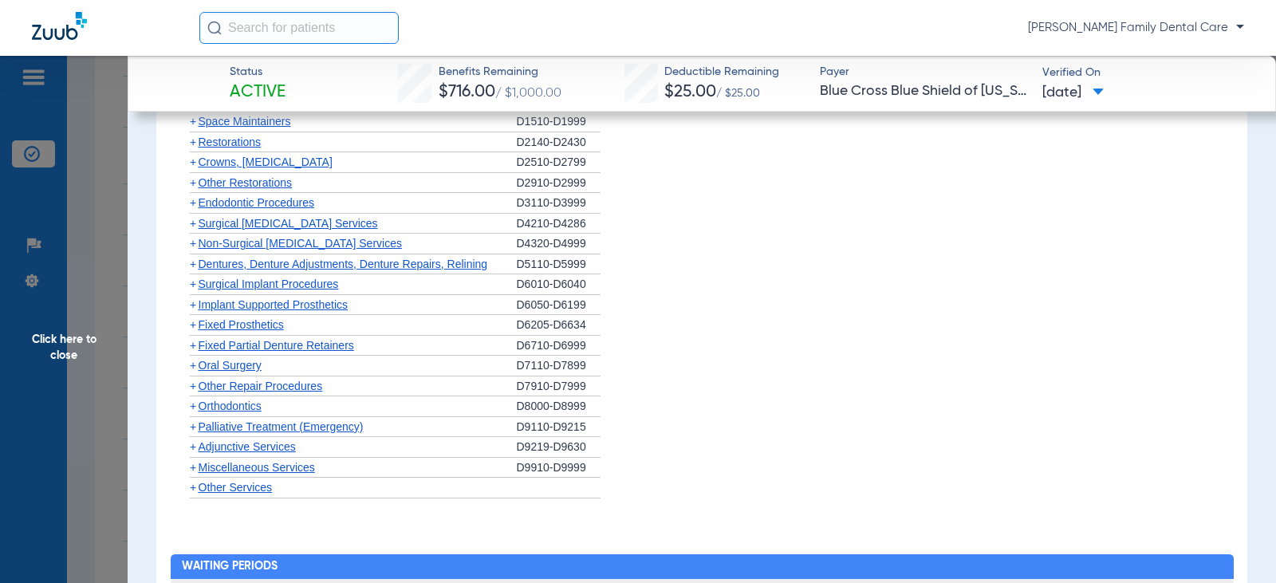
click at [193, 405] on span "+" at bounding box center [193, 406] width 6 height 13
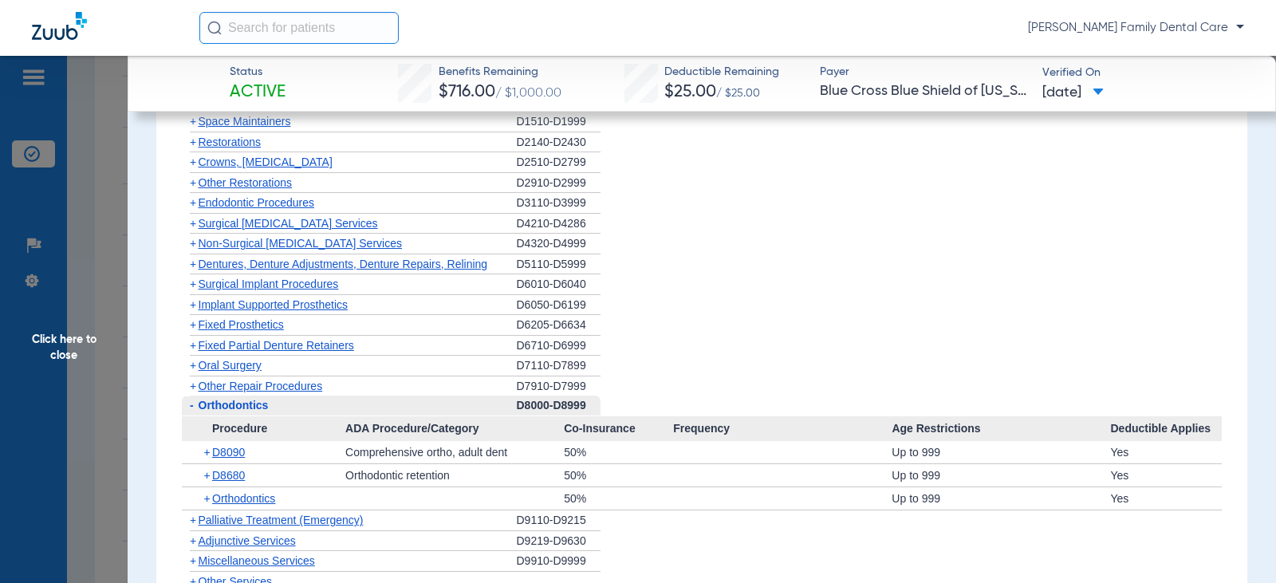
click at [190, 409] on span "-" at bounding box center [192, 405] width 4 height 13
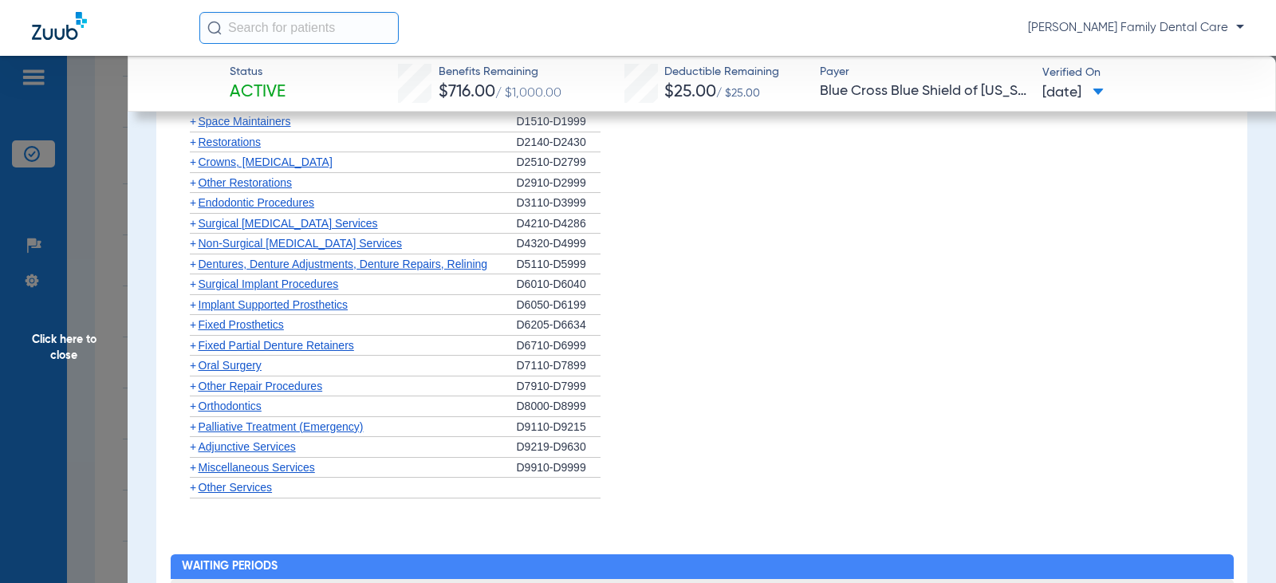
click at [191, 451] on span "+" at bounding box center [193, 446] width 6 height 13
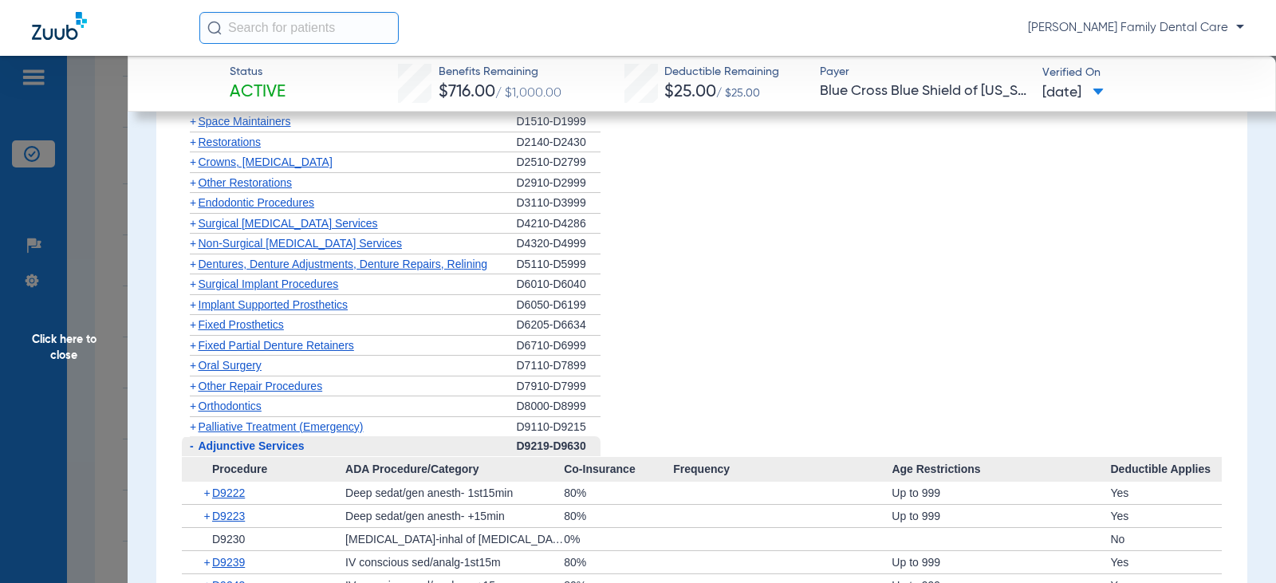
scroll to position [1914, 0]
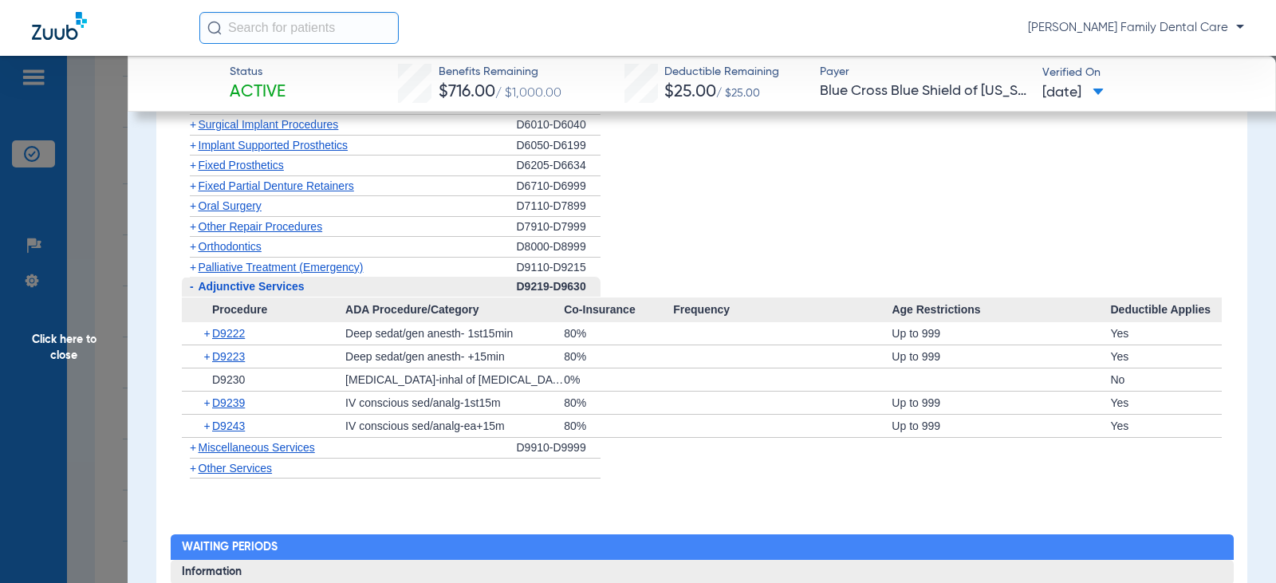
click at [195, 449] on span "+" at bounding box center [193, 447] width 6 height 13
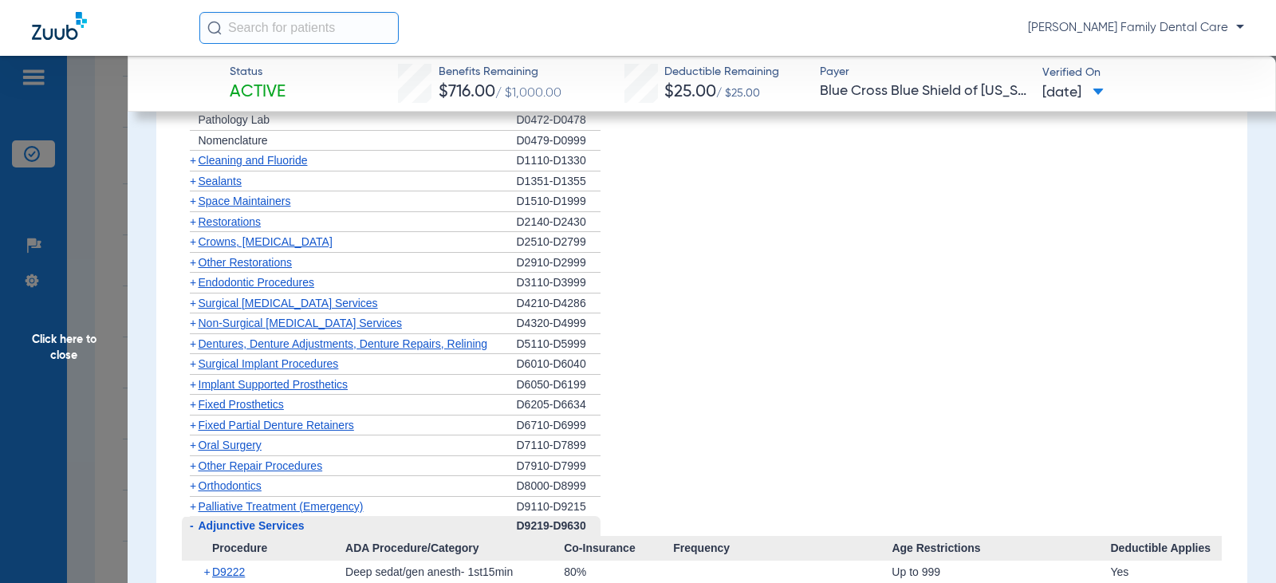
scroll to position [1595, 0]
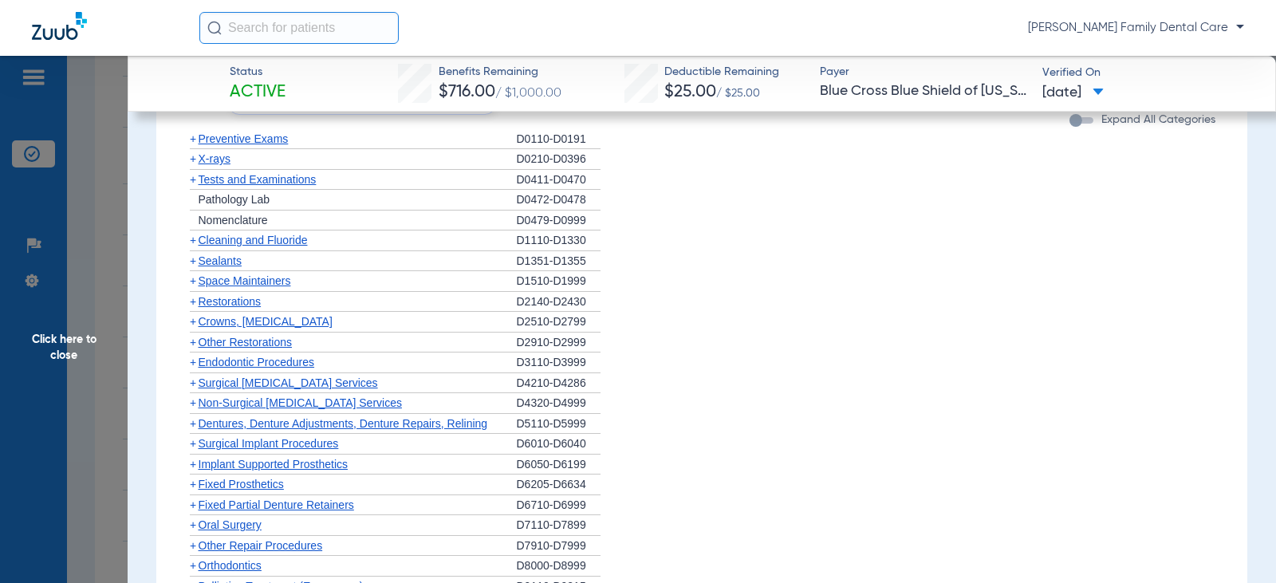
click at [194, 404] on span "+" at bounding box center [193, 402] width 6 height 13
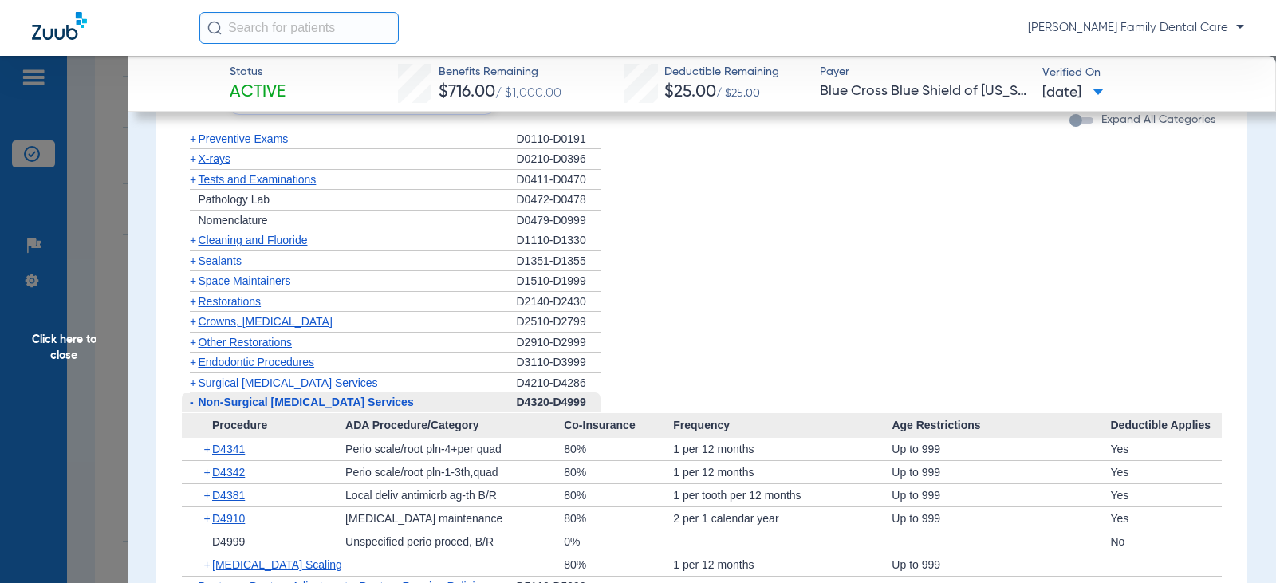
click at [60, 337] on span "Click here to close" at bounding box center [64, 347] width 128 height 583
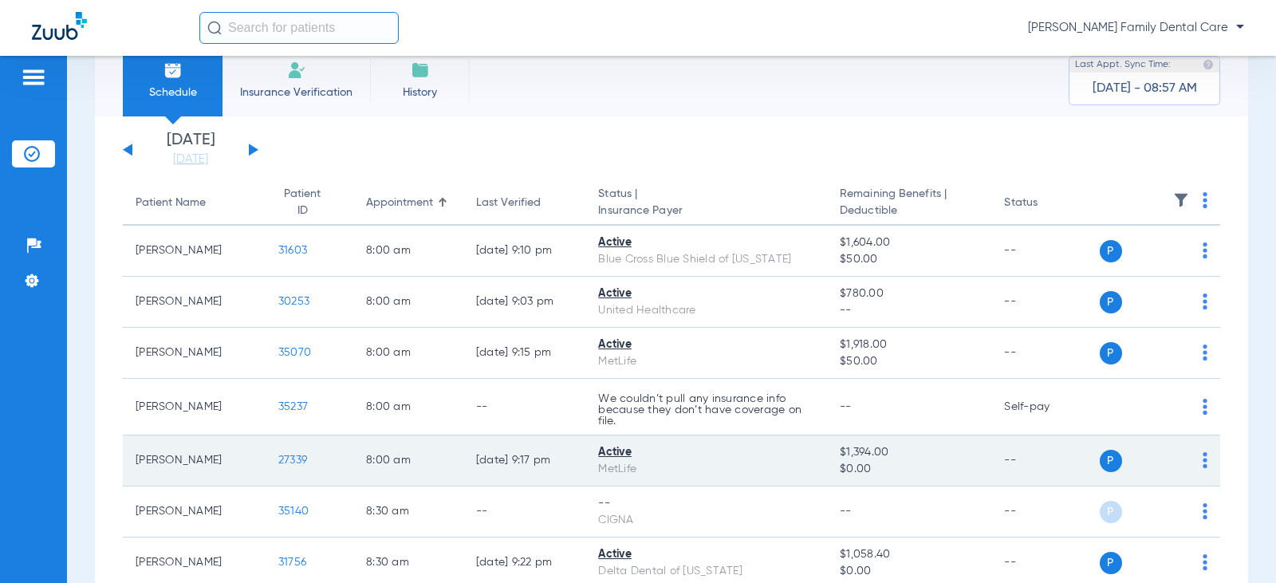
scroll to position [0, 0]
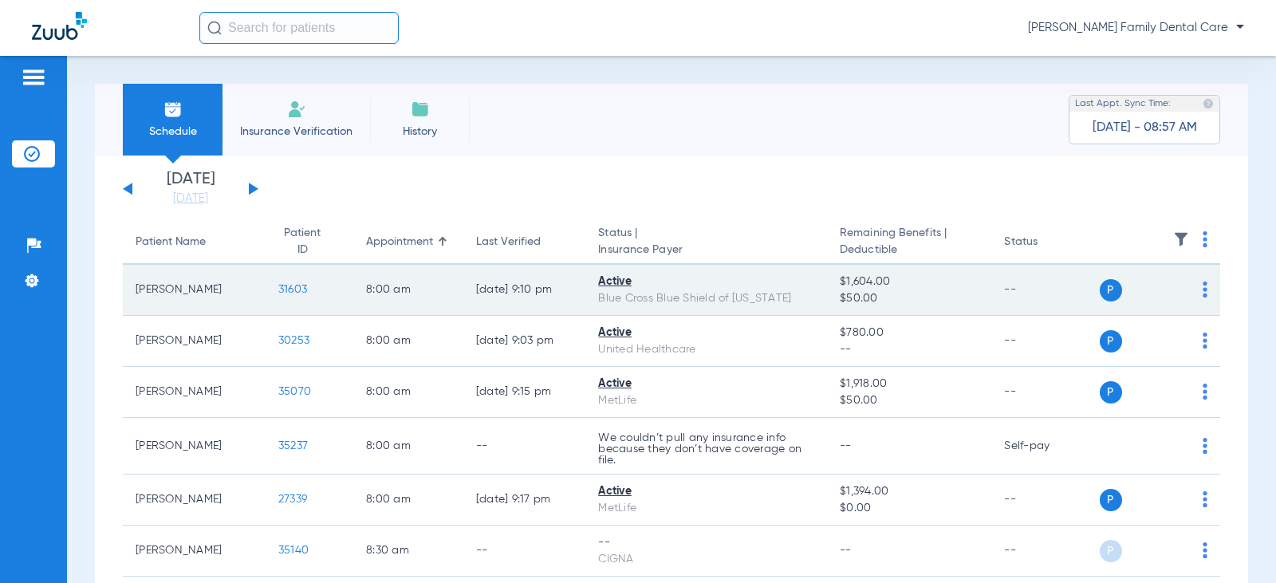
click at [286, 292] on span "31603" at bounding box center [292, 289] width 29 height 11
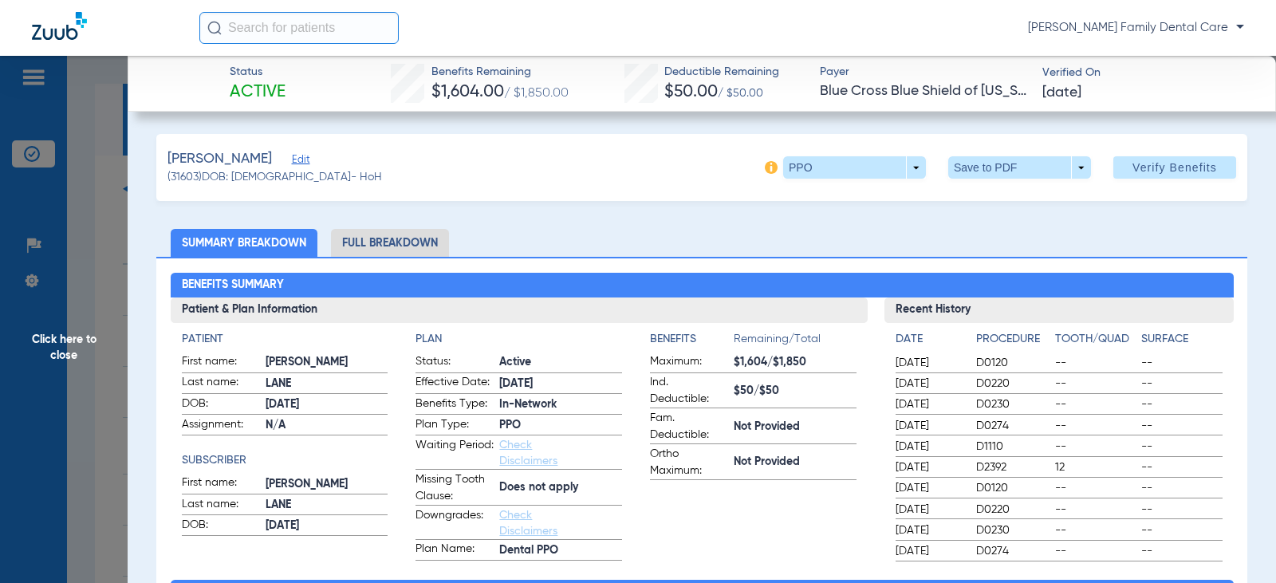
click at [399, 237] on li "Full Breakdown" at bounding box center [390, 243] width 118 height 28
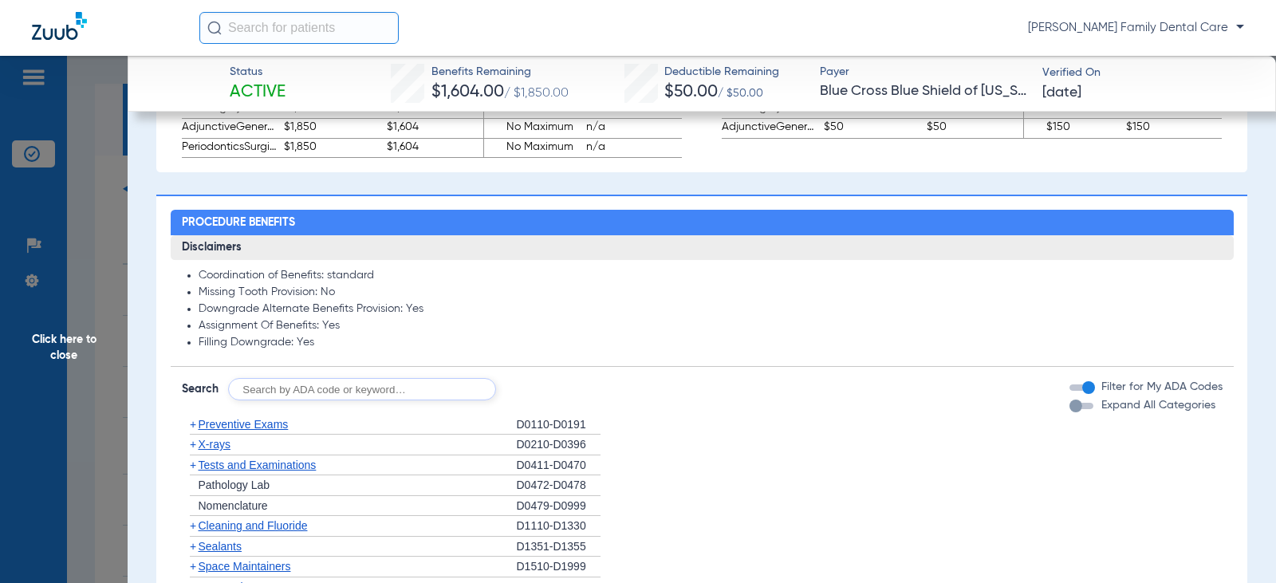
scroll to position [1276, 0]
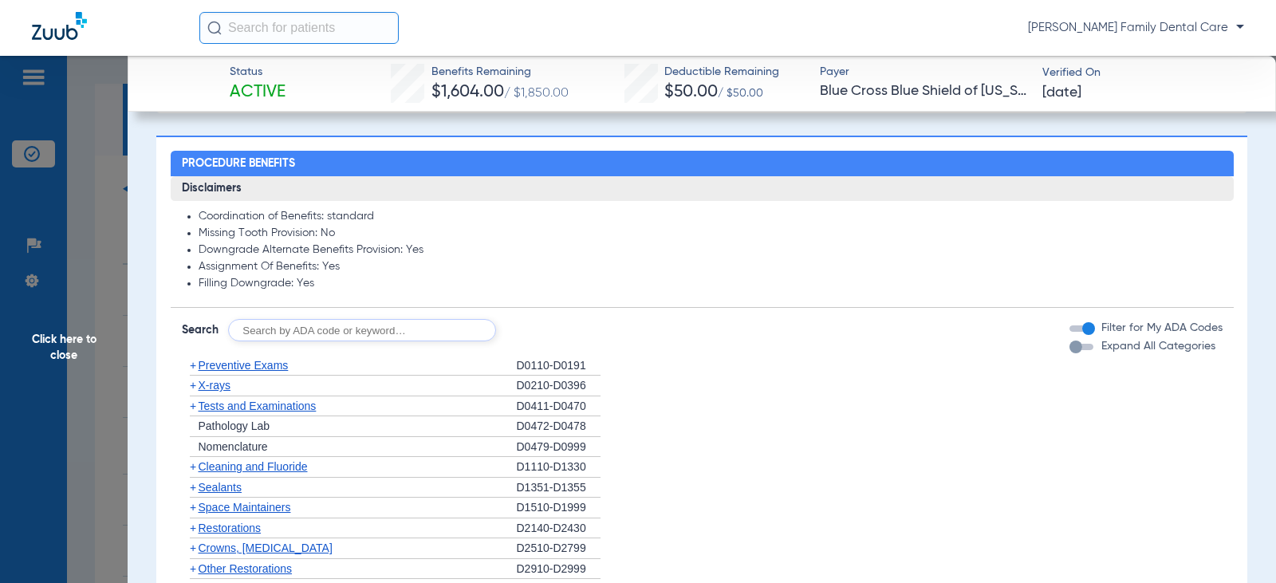
click at [191, 368] on span "+" at bounding box center [193, 365] width 6 height 13
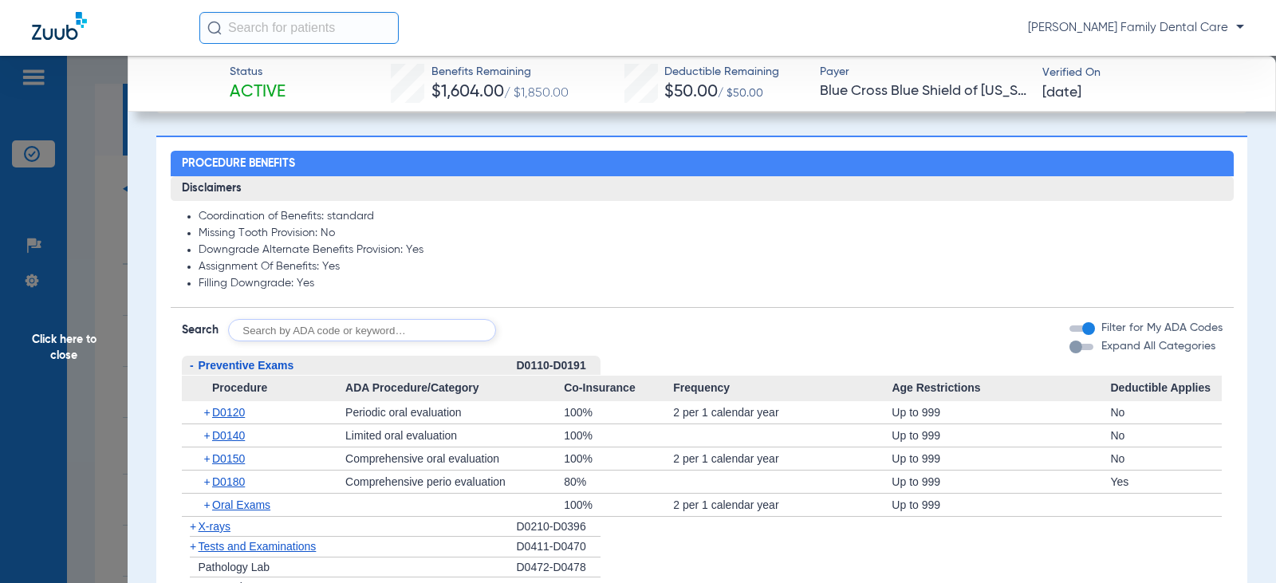
click at [191, 365] on span "-" at bounding box center [192, 365] width 4 height 13
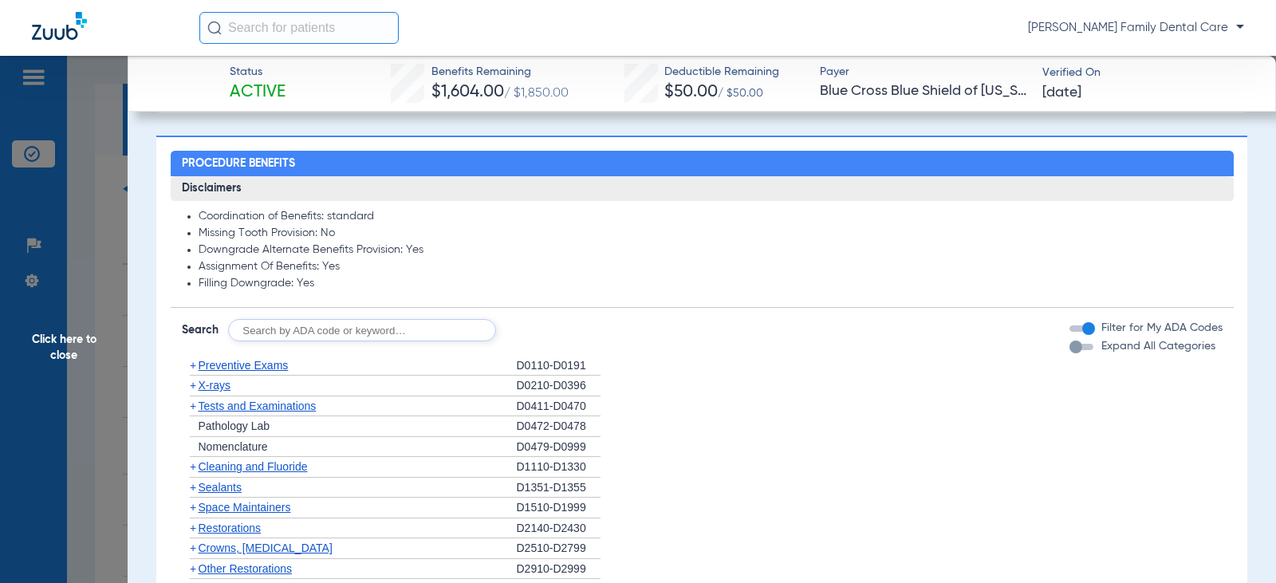
click at [192, 389] on span "+" at bounding box center [193, 385] width 6 height 13
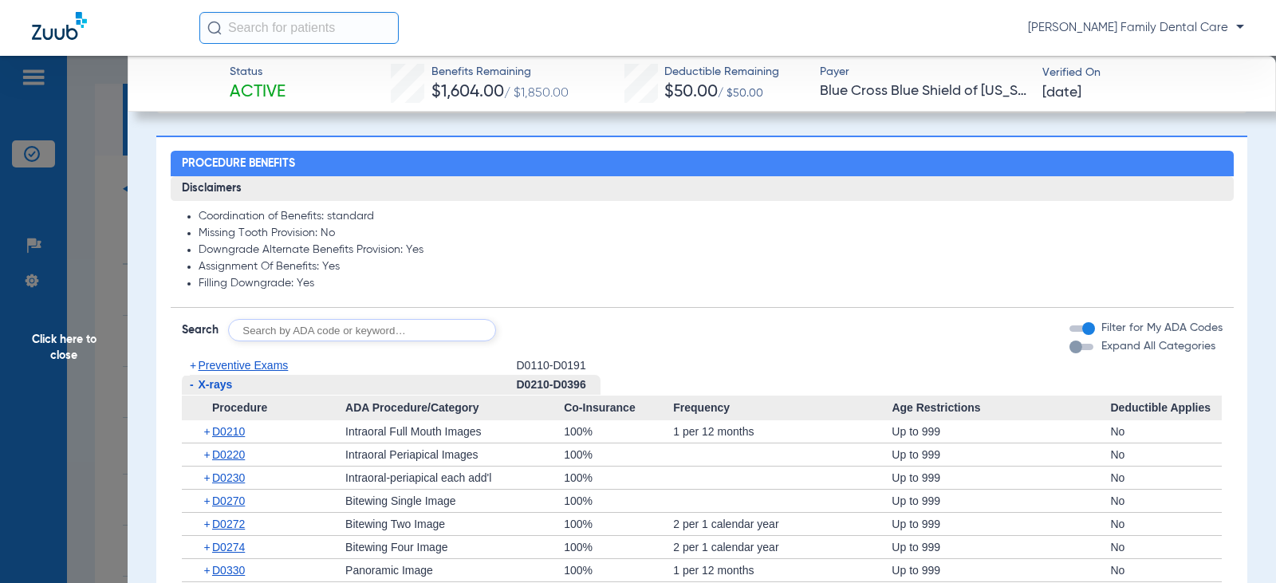
click at [190, 385] on span "-" at bounding box center [192, 384] width 4 height 13
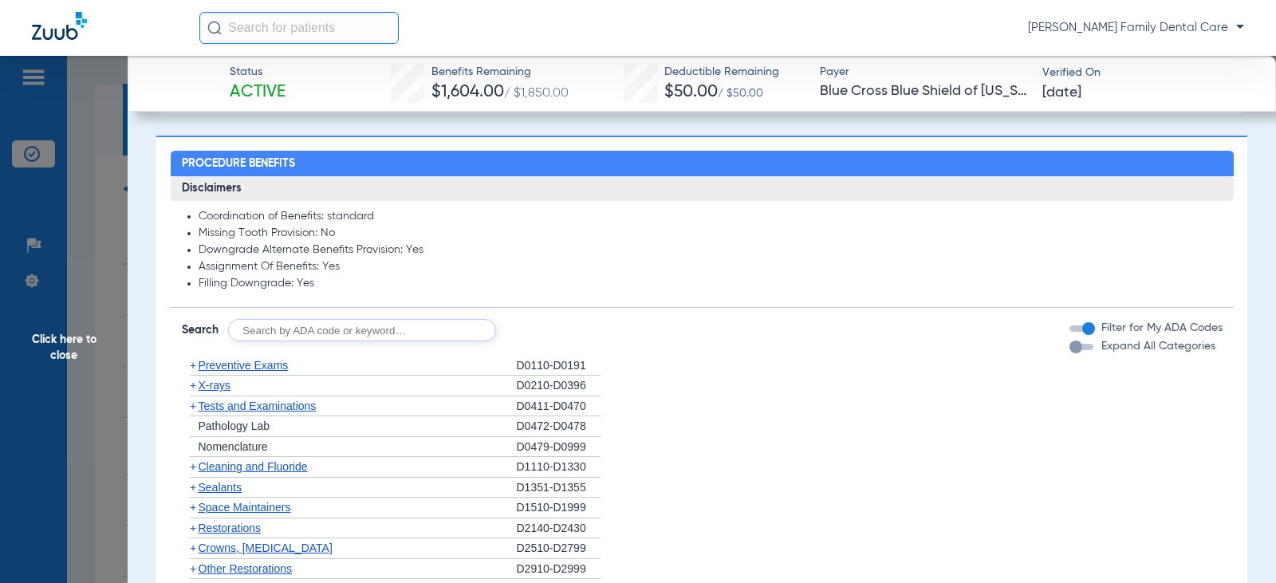
click at [191, 409] on span "+" at bounding box center [193, 406] width 6 height 13
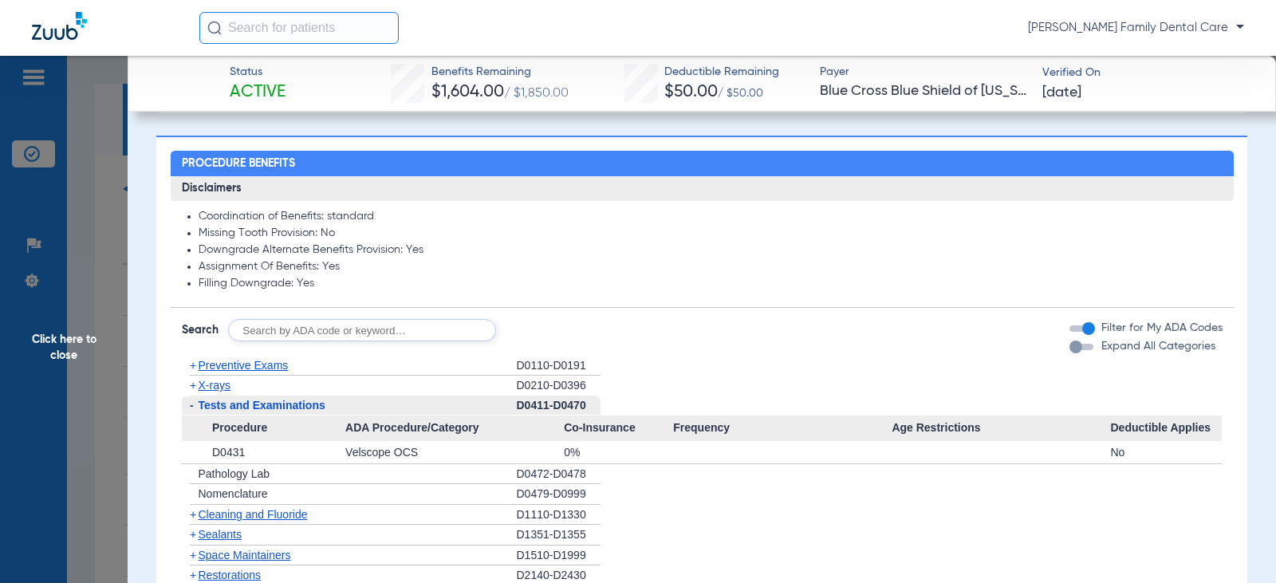
click at [191, 409] on span "-" at bounding box center [192, 405] width 4 height 13
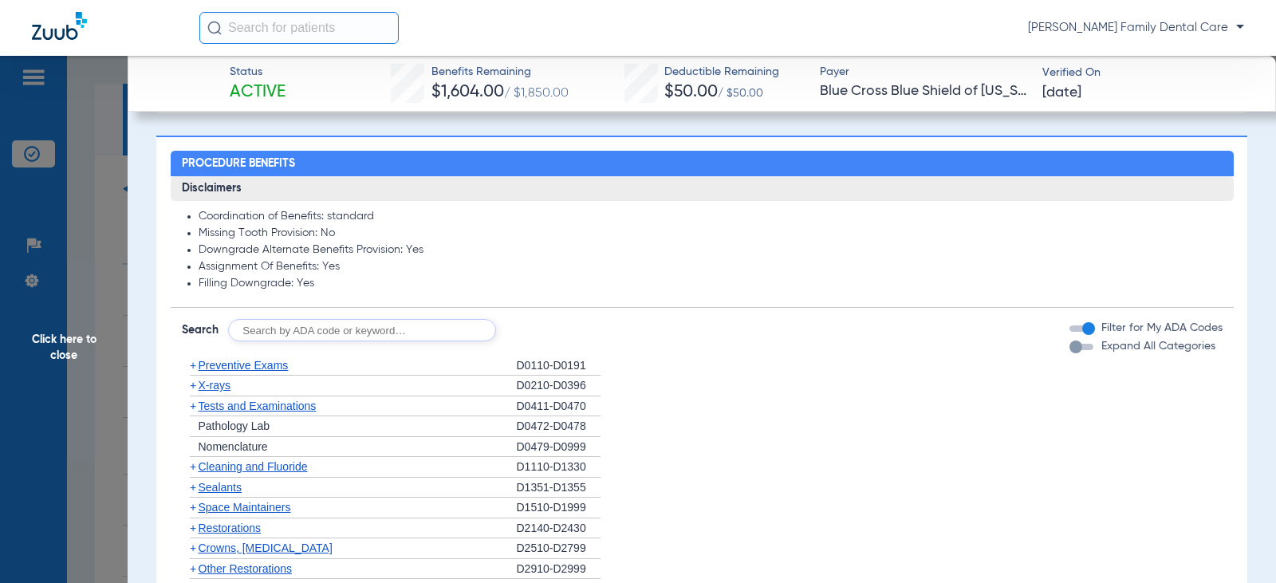
click at [193, 467] on span "+" at bounding box center [193, 466] width 6 height 13
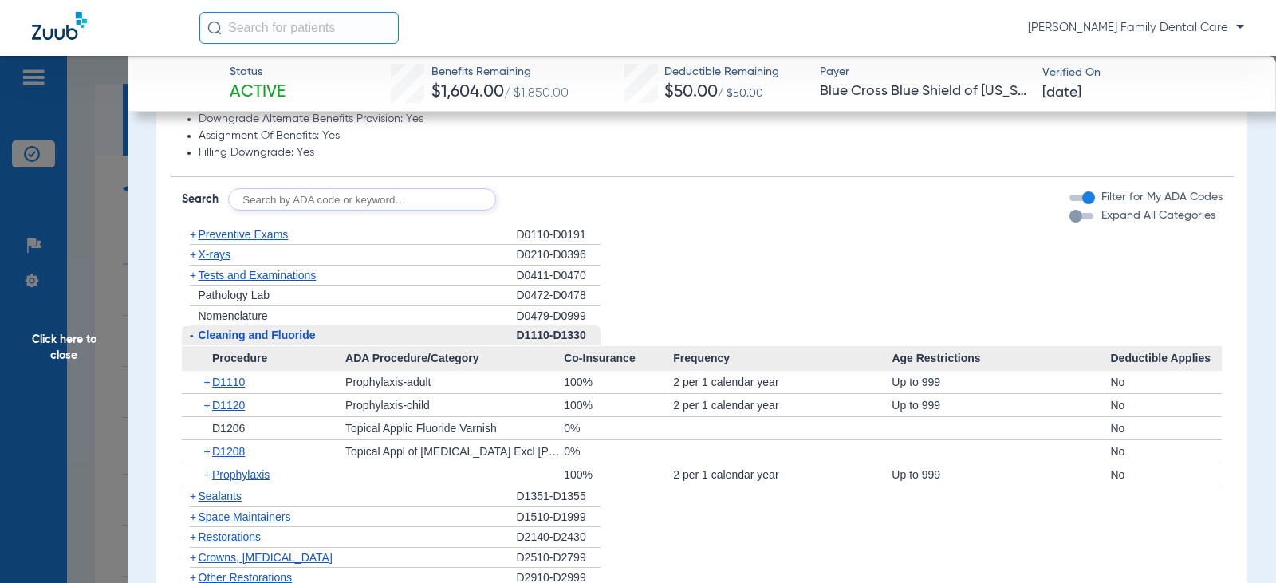
scroll to position [1435, 0]
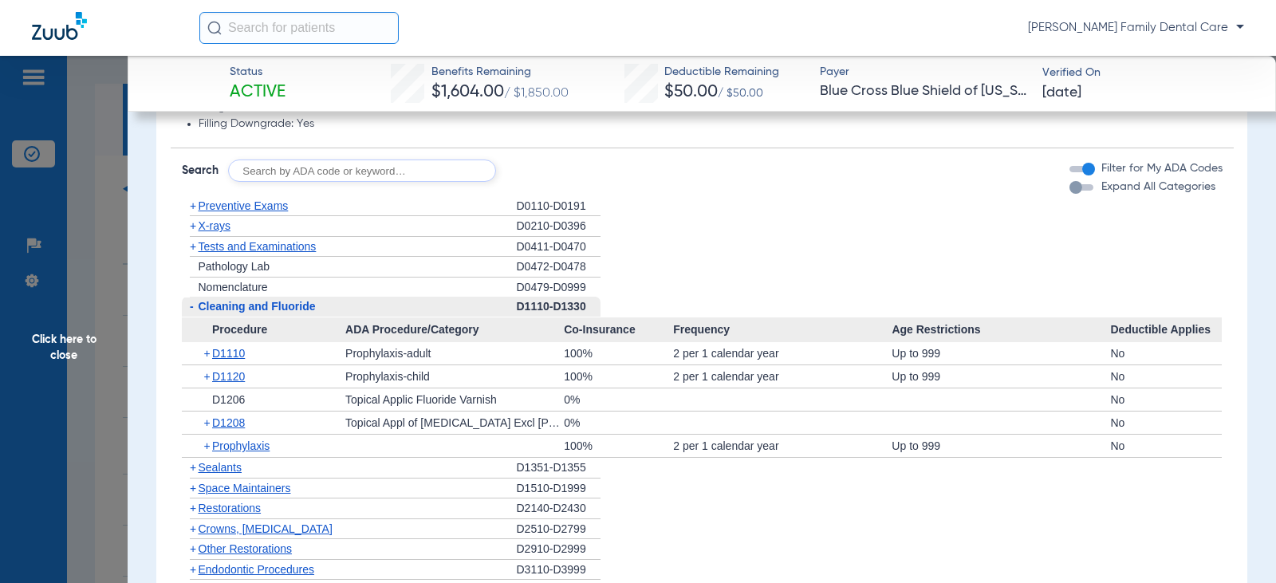
click at [191, 309] on span "-" at bounding box center [192, 306] width 4 height 13
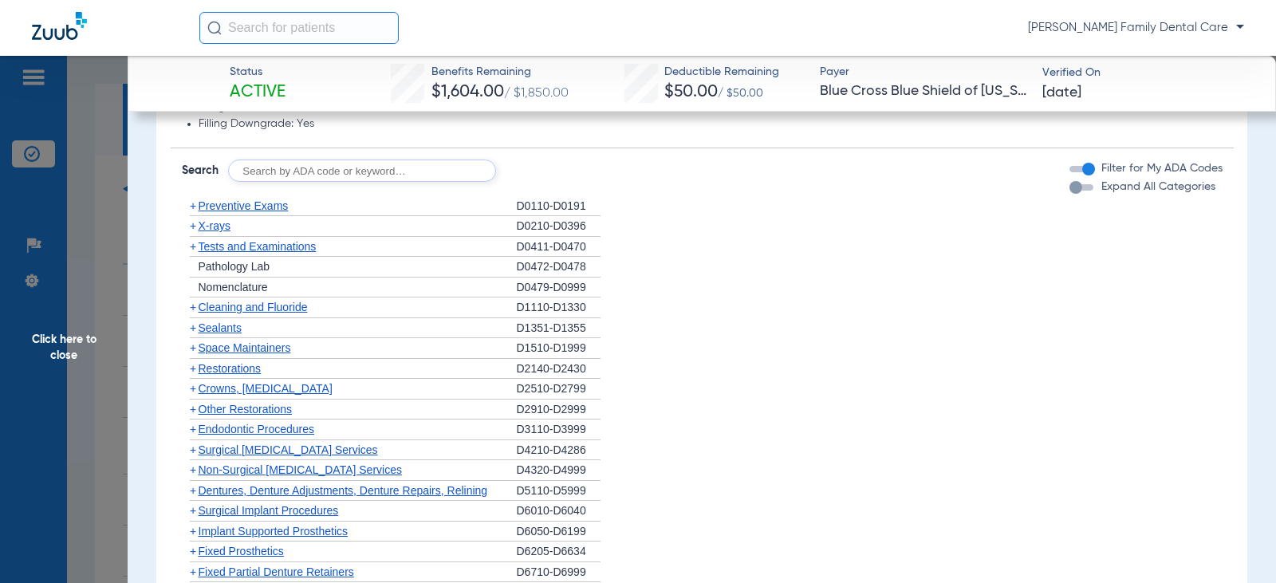
click at [194, 331] on span "+" at bounding box center [193, 327] width 6 height 13
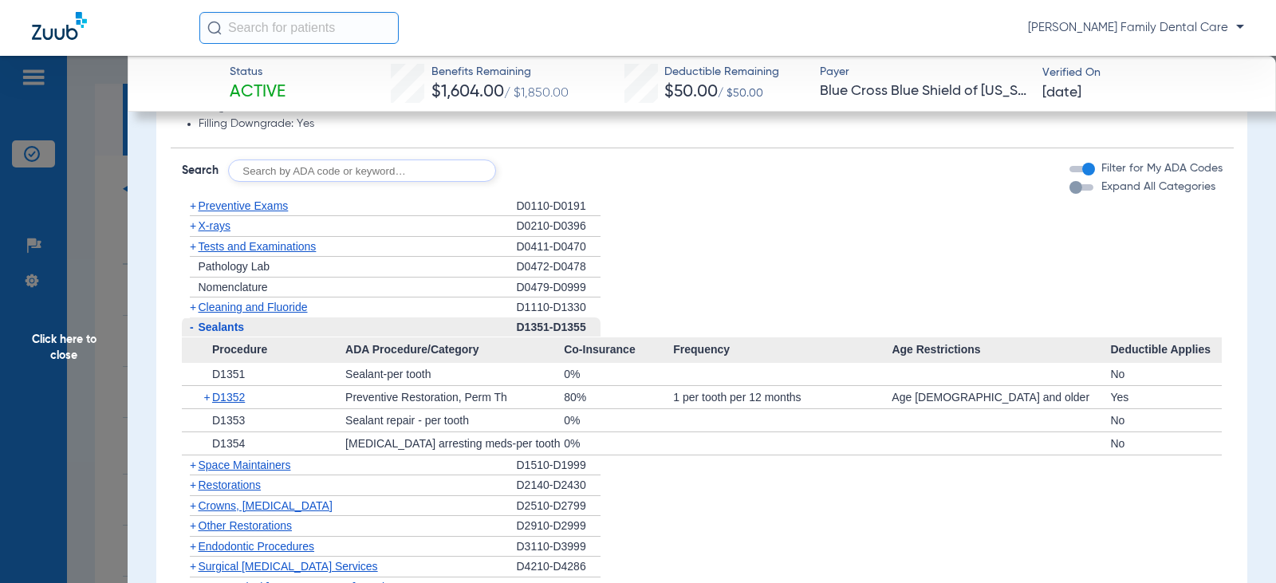
click at [194, 331] on span "-" at bounding box center [190, 327] width 17 height 20
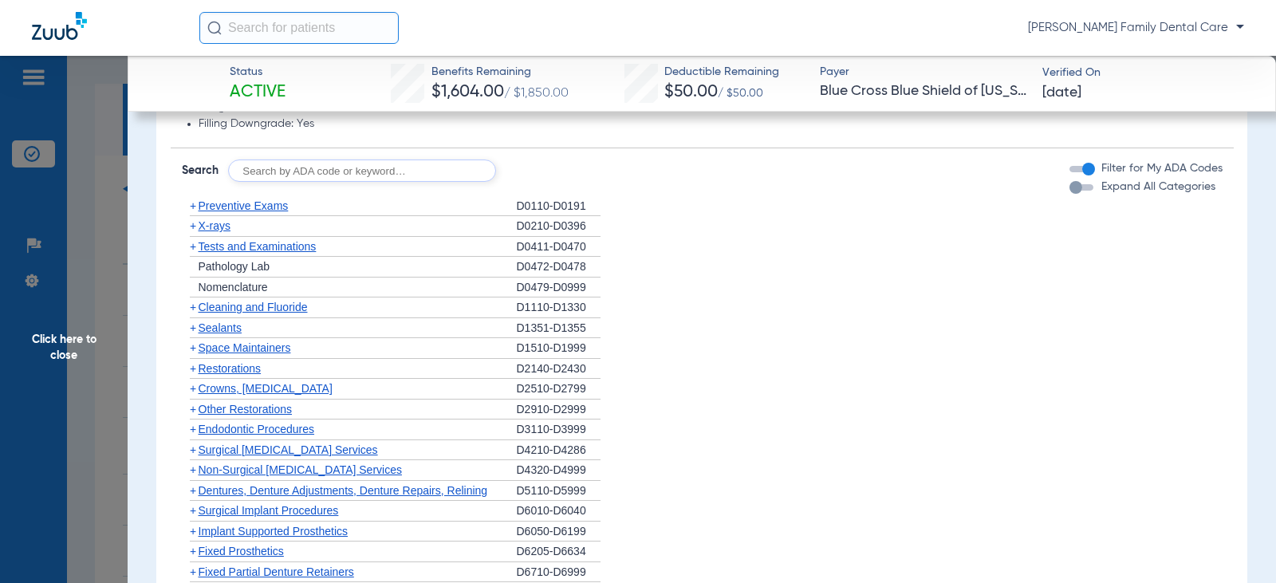
click at [195, 369] on span "+" at bounding box center [193, 368] width 6 height 13
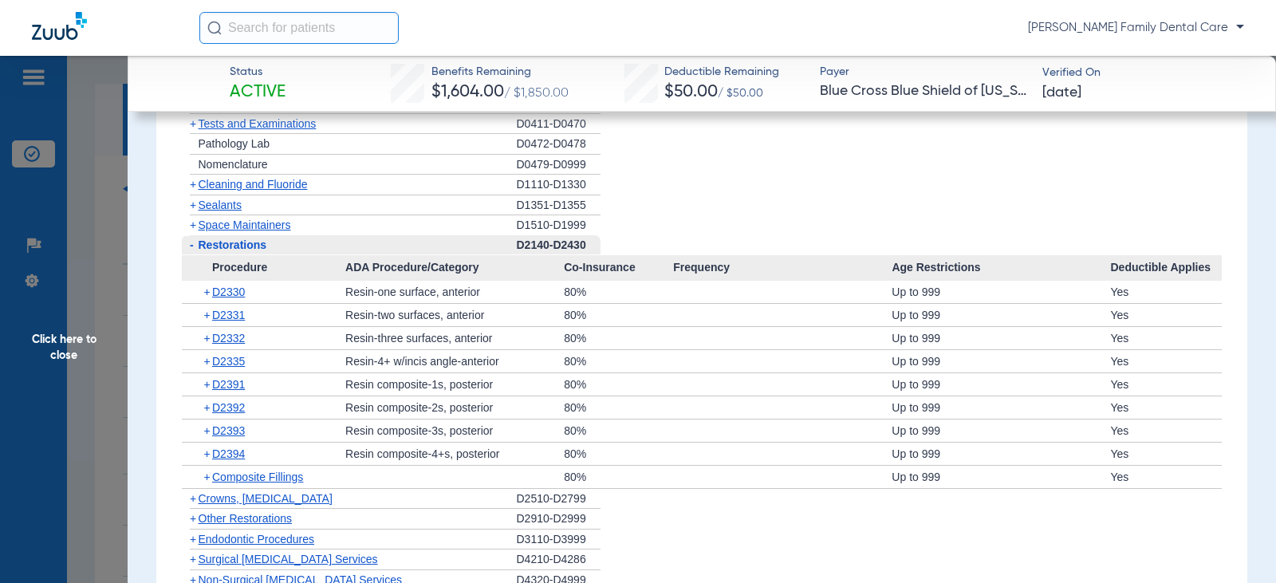
scroll to position [1595, 0]
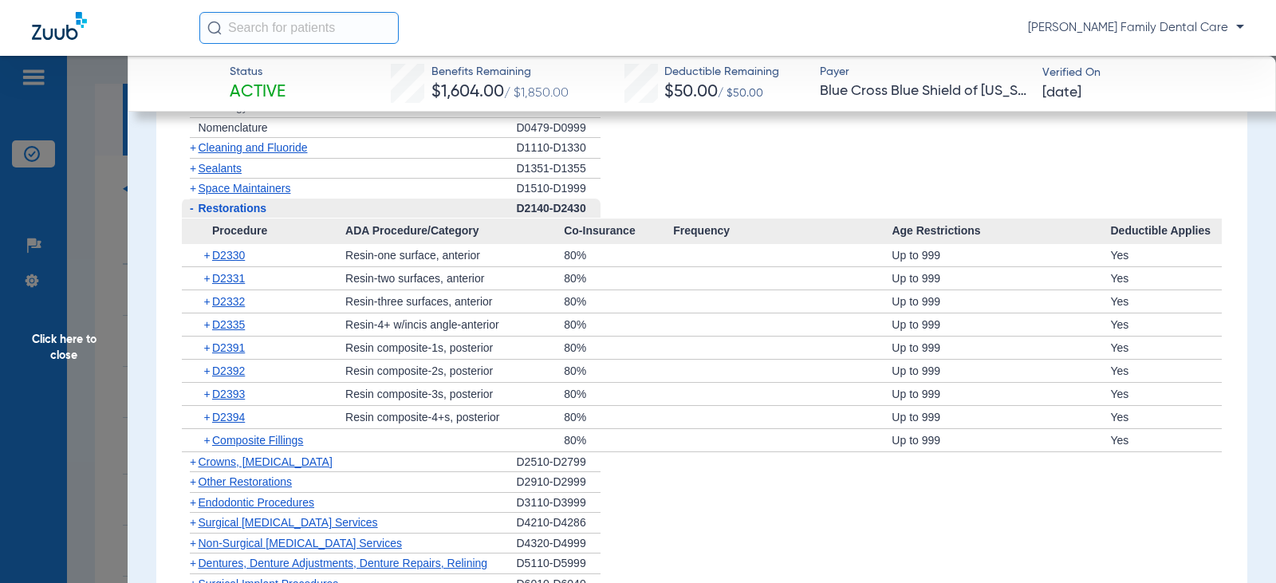
click at [191, 207] on span "-" at bounding box center [192, 208] width 4 height 13
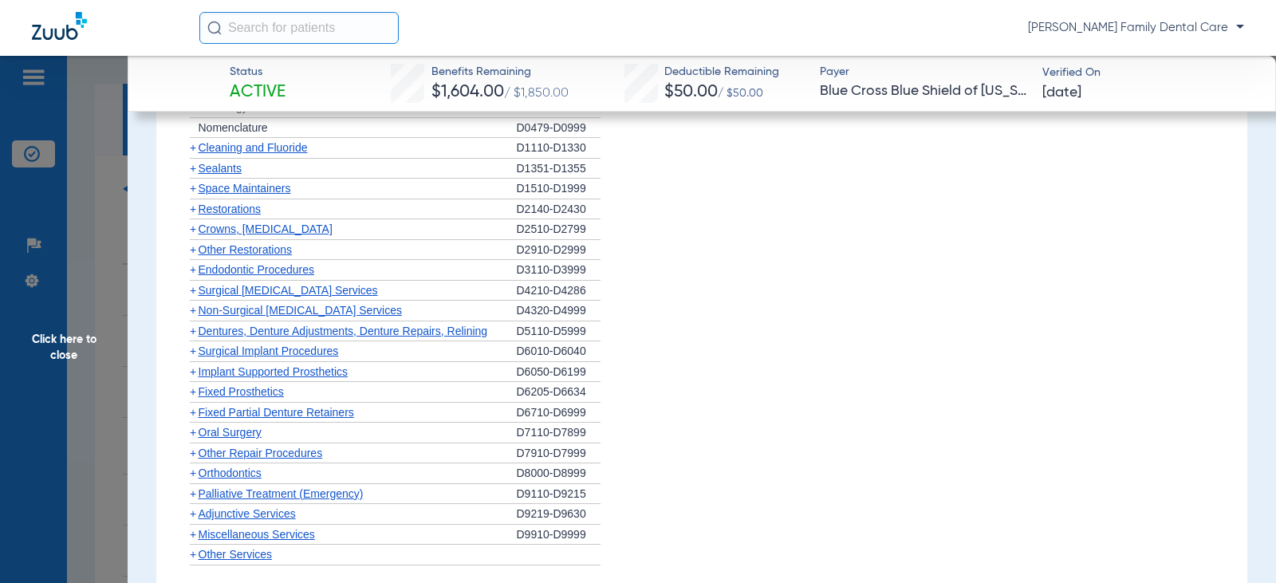
click at [191, 232] on span "+" at bounding box center [193, 228] width 6 height 13
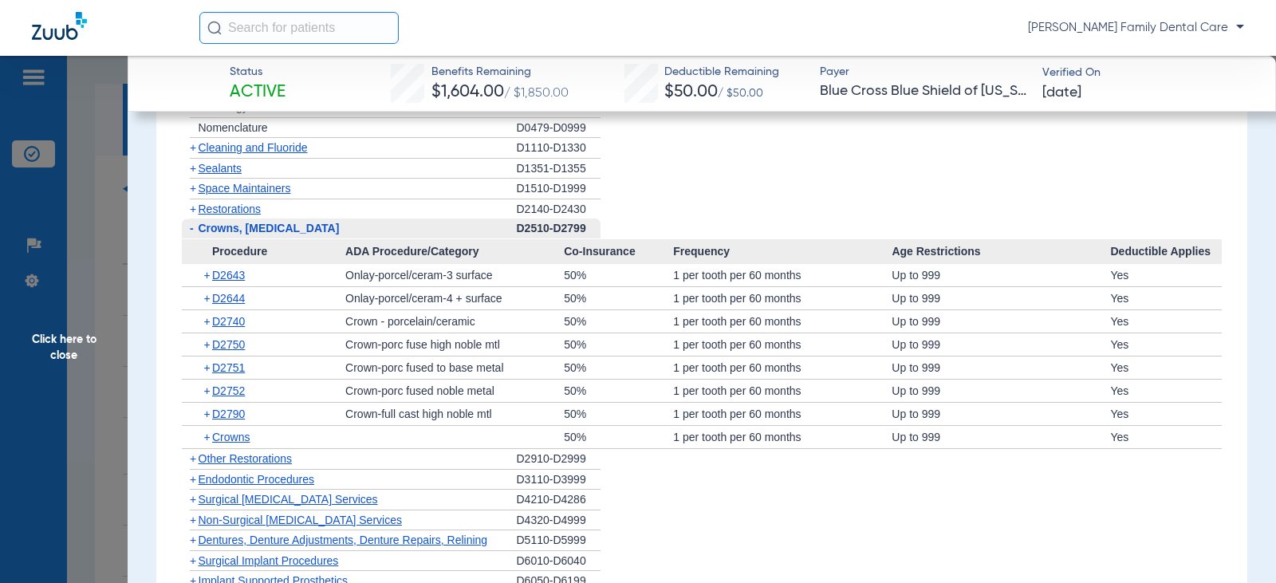
click at [191, 232] on span "-" at bounding box center [192, 228] width 4 height 13
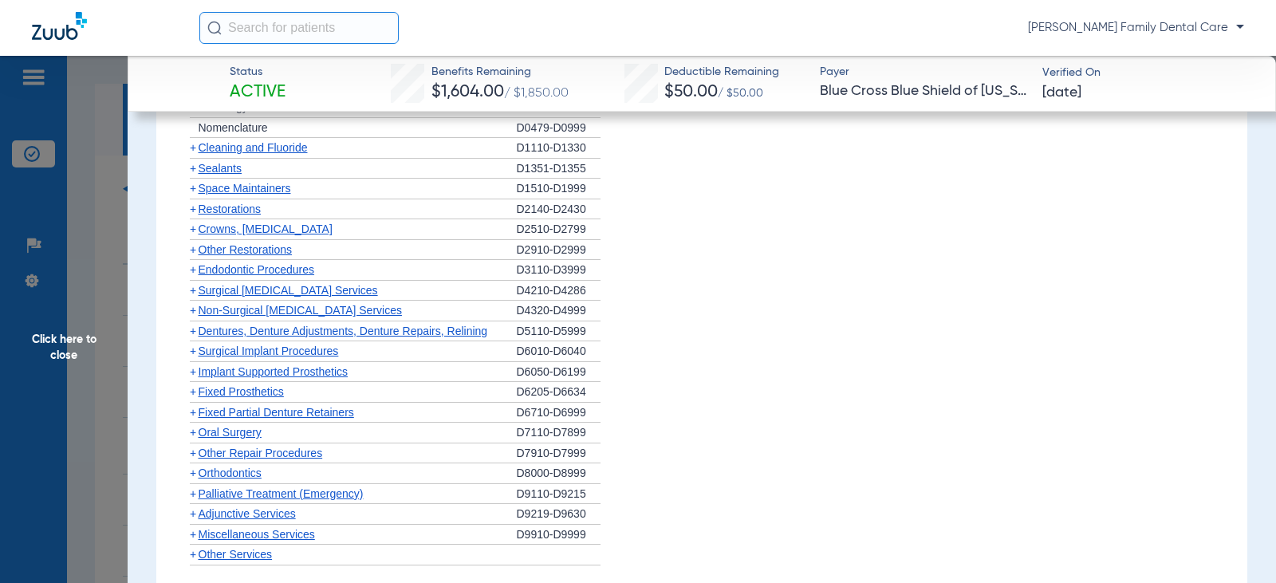
click at [191, 250] on span "+" at bounding box center [193, 249] width 6 height 13
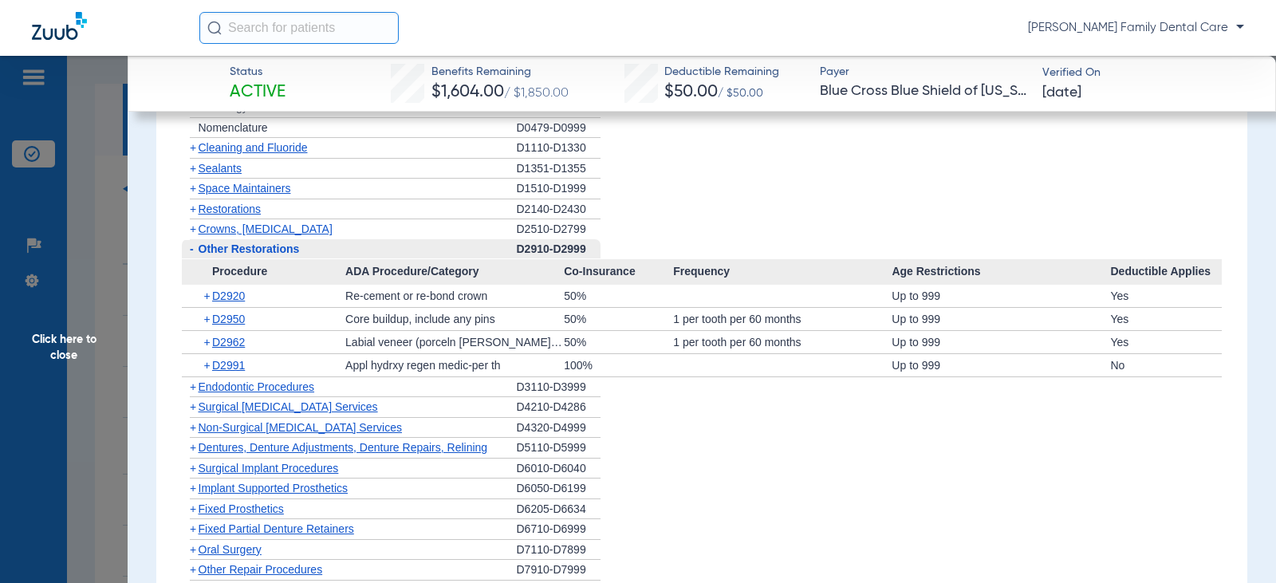
click at [191, 249] on span "-" at bounding box center [192, 248] width 4 height 13
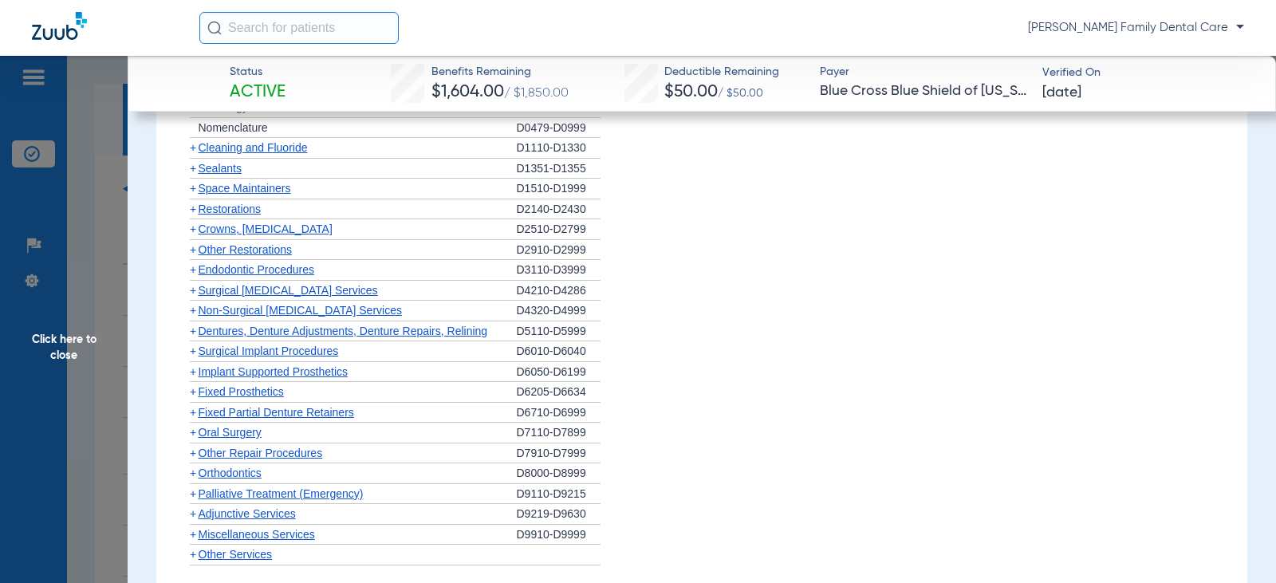
click at [193, 271] on span "+" at bounding box center [193, 269] width 6 height 13
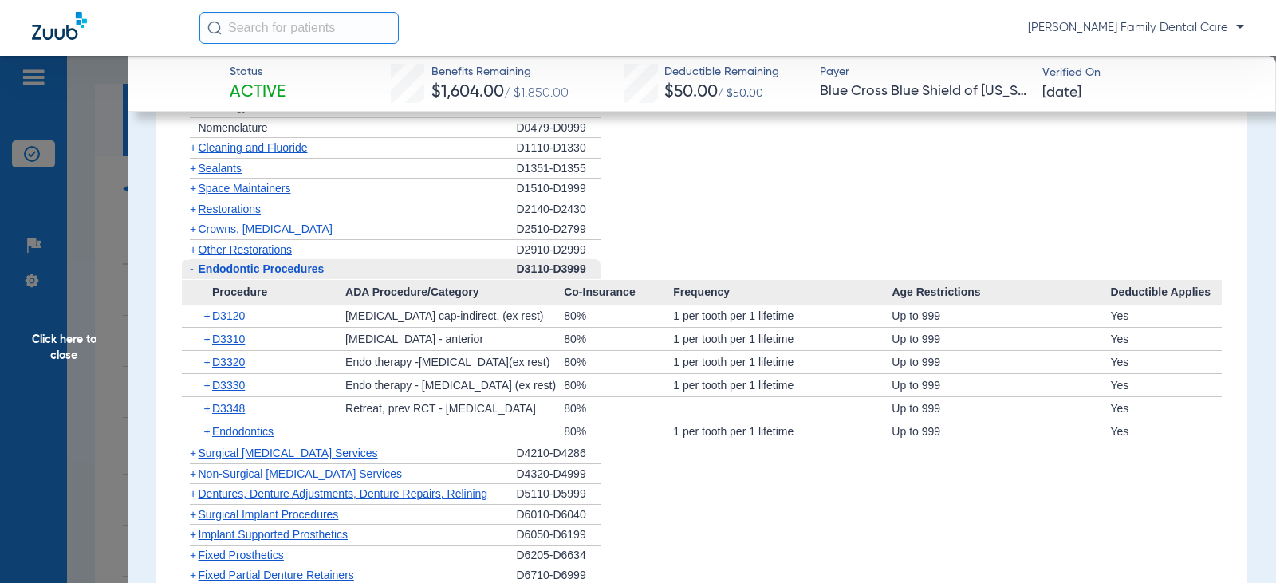
click at [191, 273] on span "-" at bounding box center [192, 268] width 4 height 13
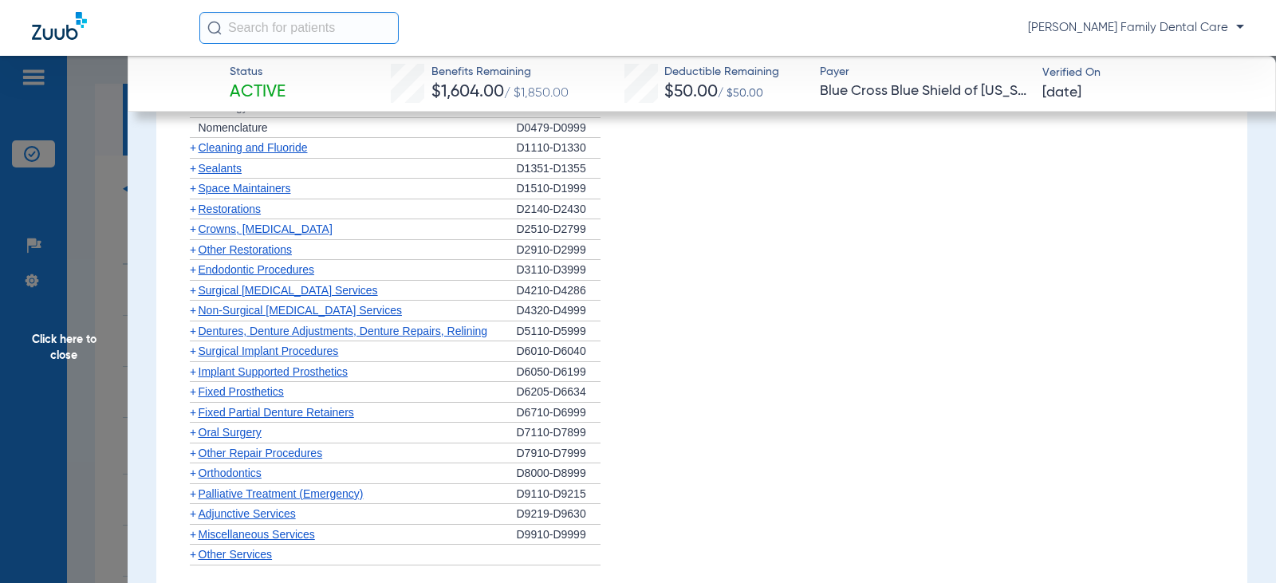
click at [195, 294] on span "+" at bounding box center [193, 290] width 6 height 13
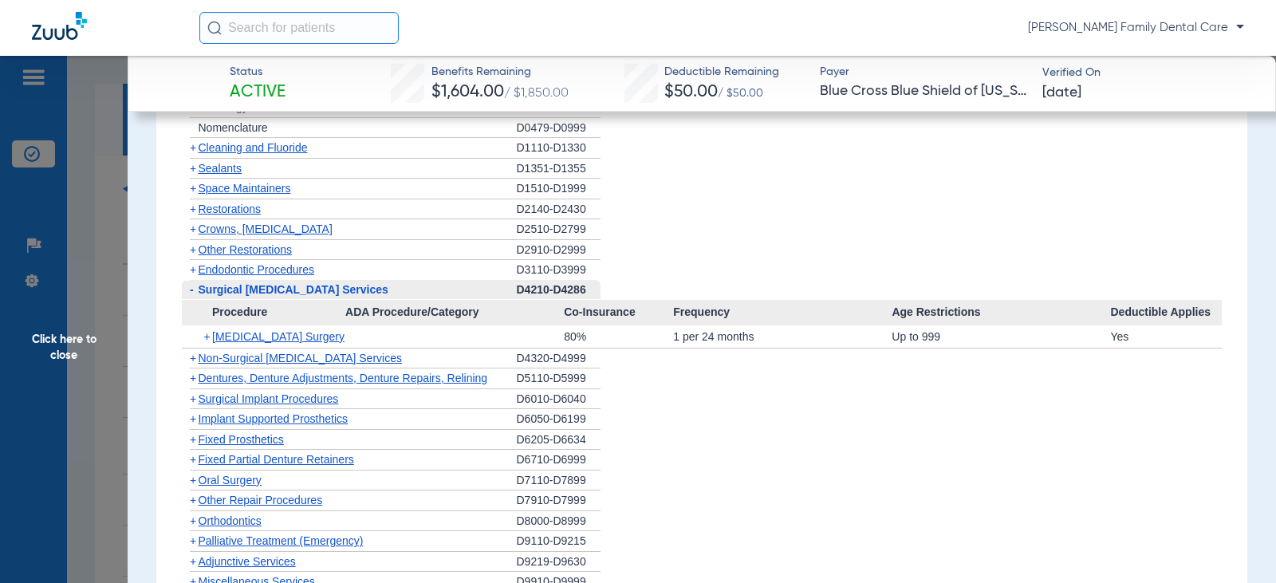
click at [195, 294] on span "-" at bounding box center [190, 290] width 17 height 20
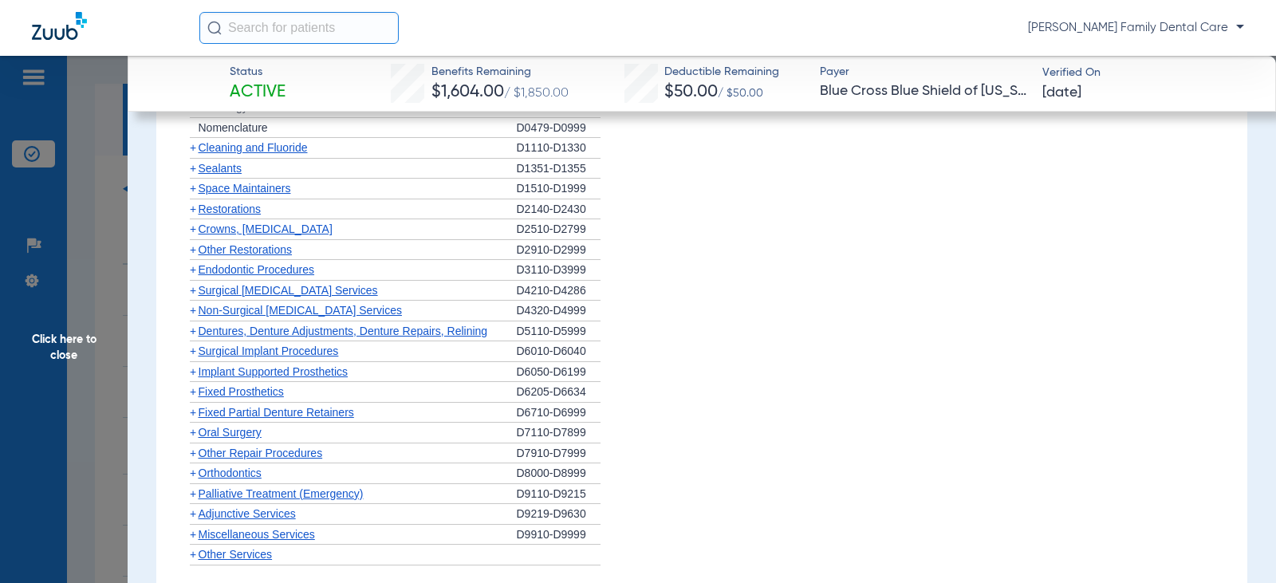
click at [199, 311] on span "Non-Surgical [MEDICAL_DATA] Services" at bounding box center [300, 310] width 203 height 13
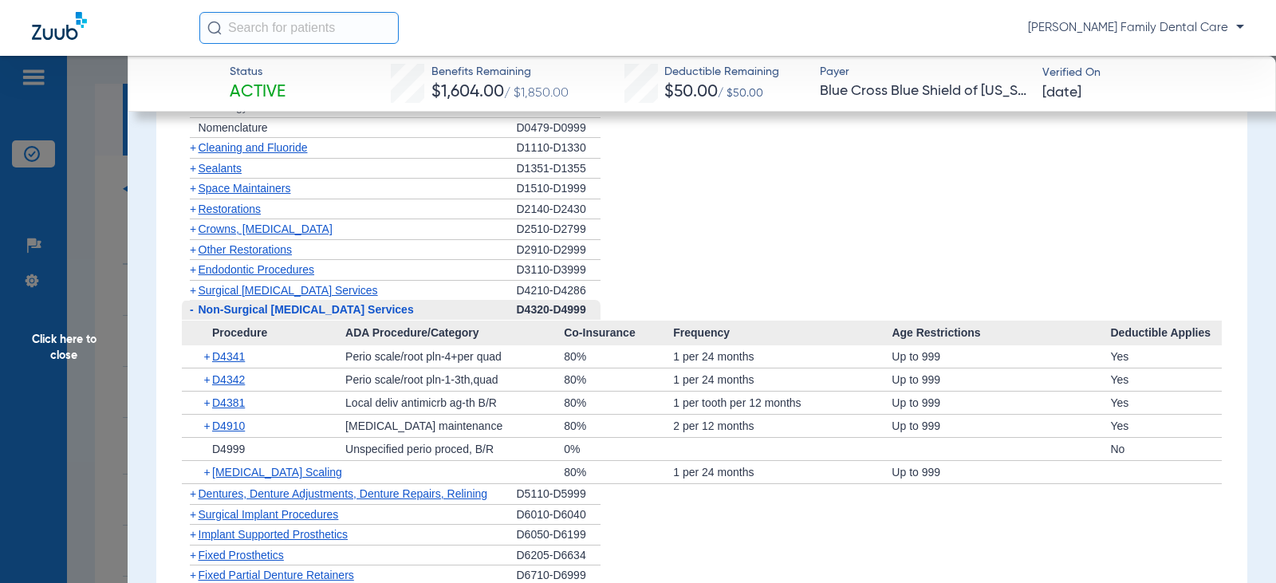
click at [192, 313] on span "-" at bounding box center [192, 309] width 4 height 13
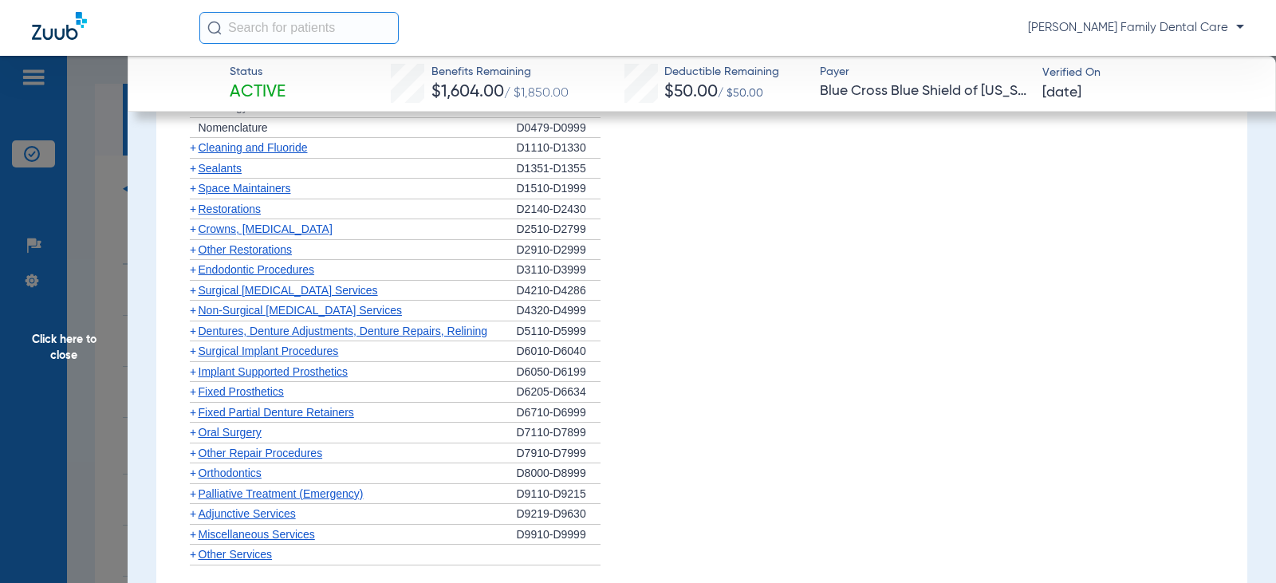
click at [191, 333] on span "+" at bounding box center [193, 331] width 6 height 13
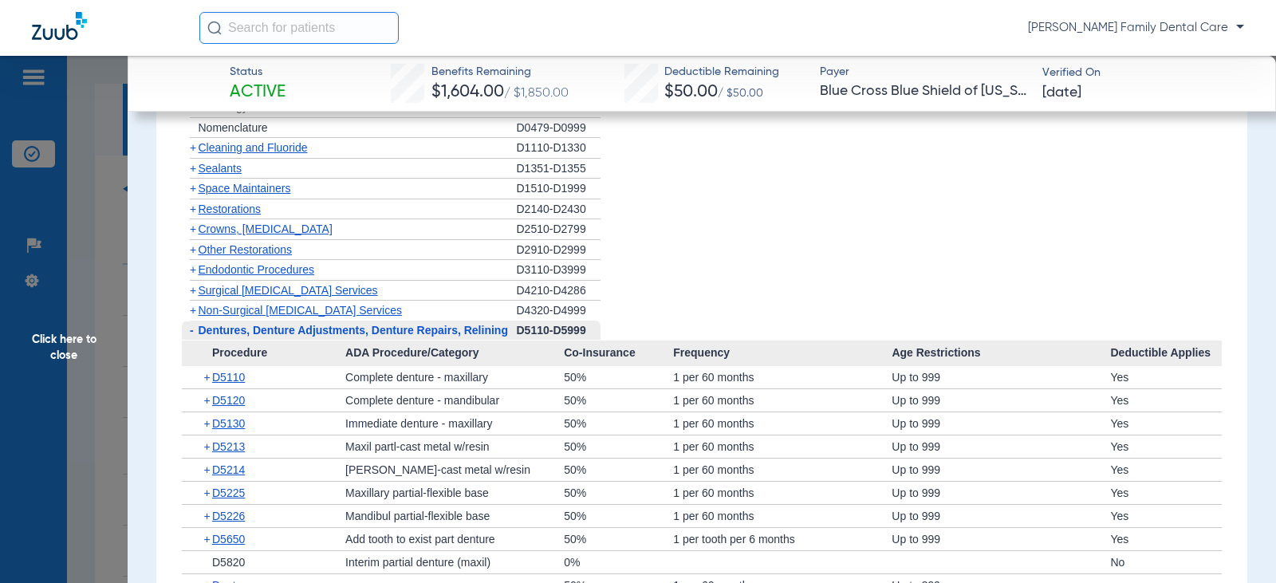
click at [191, 334] on span "-" at bounding box center [192, 330] width 4 height 13
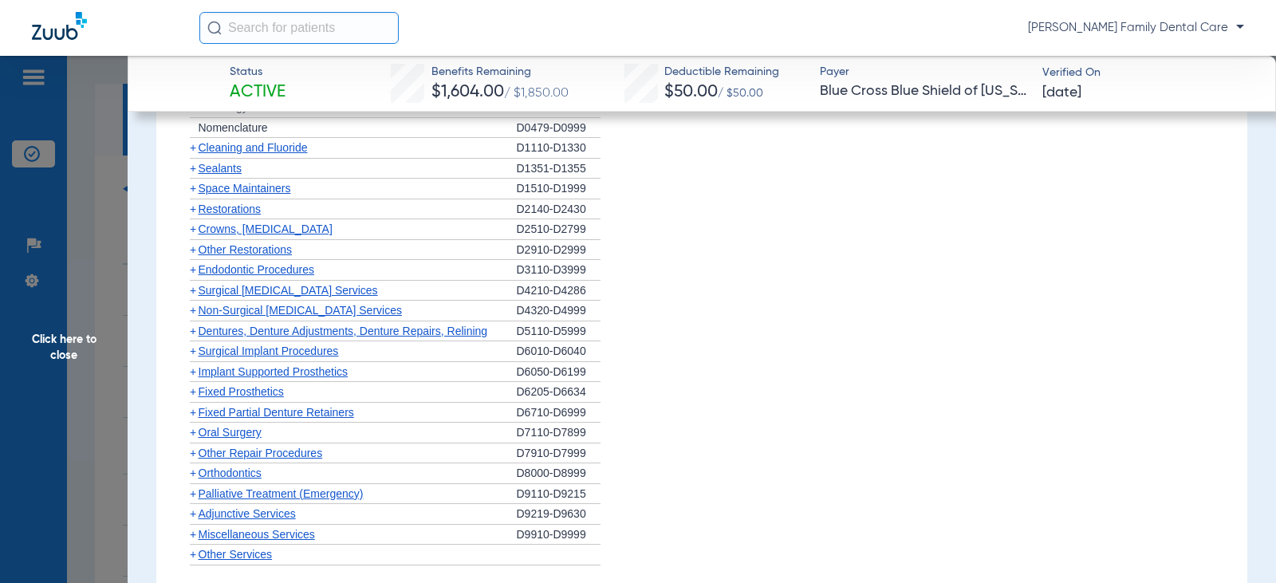
click at [197, 332] on span "+" at bounding box center [190, 331] width 17 height 20
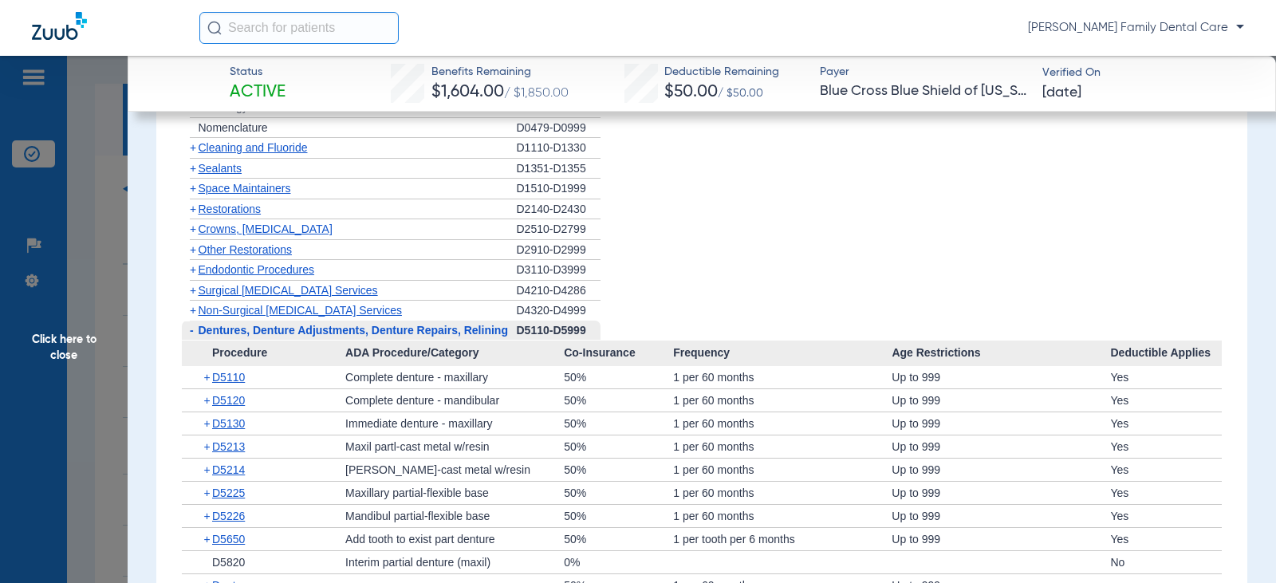
click at [194, 333] on span "-" at bounding box center [190, 331] width 17 height 20
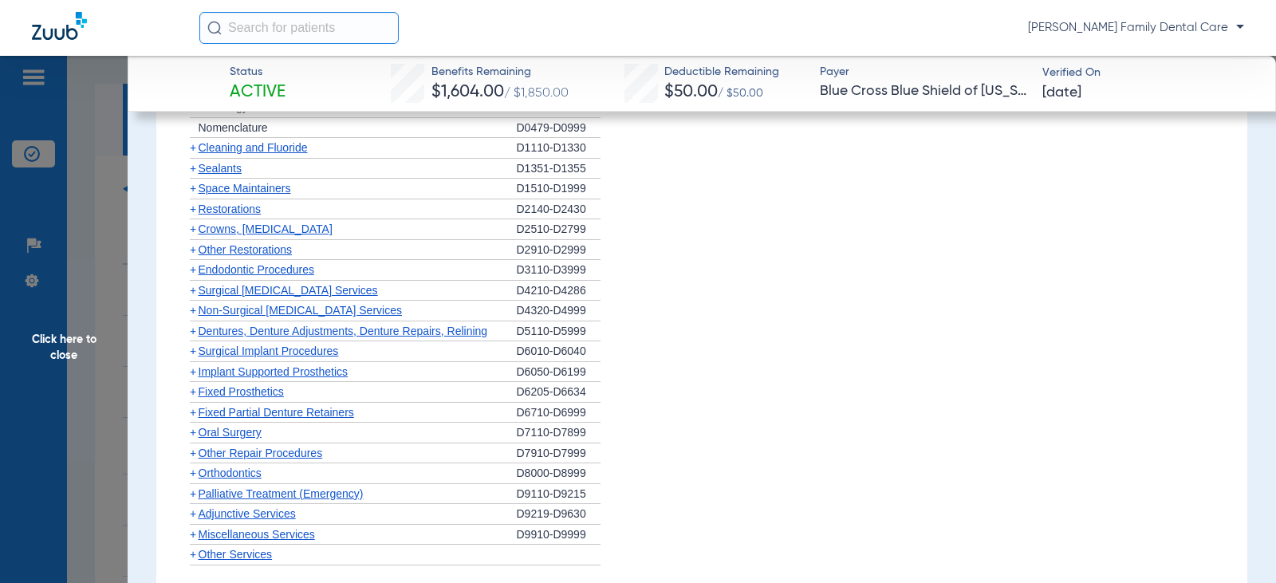
click at [194, 349] on span "+" at bounding box center [193, 350] width 6 height 13
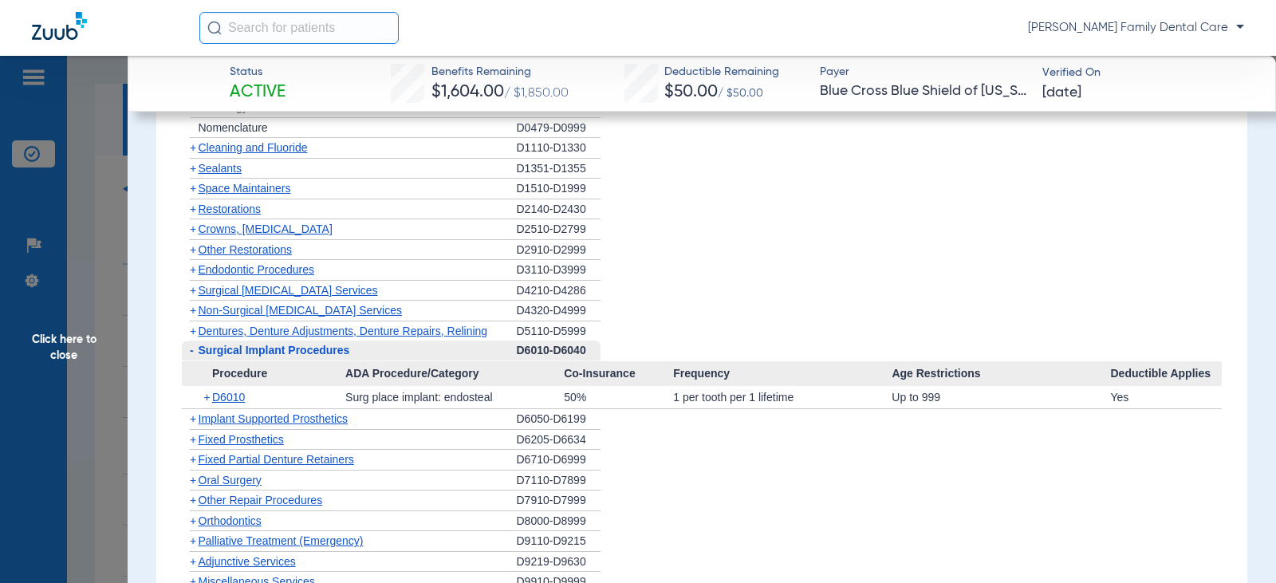
click at [194, 349] on span "-" at bounding box center [190, 351] width 17 height 20
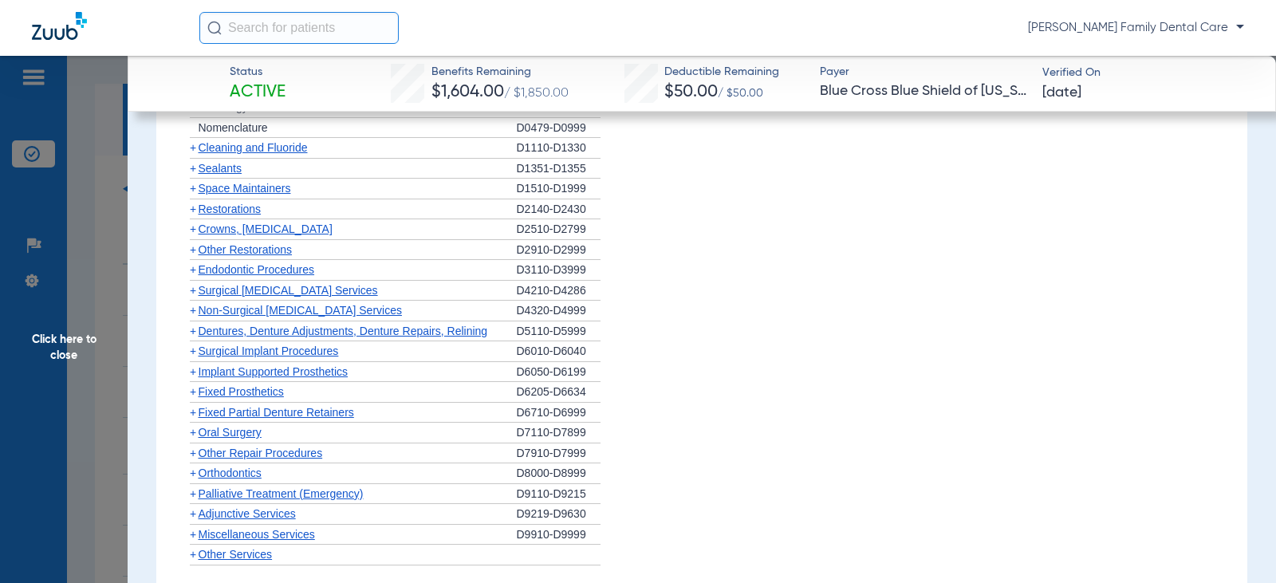
click at [194, 357] on span "+" at bounding box center [193, 350] width 6 height 13
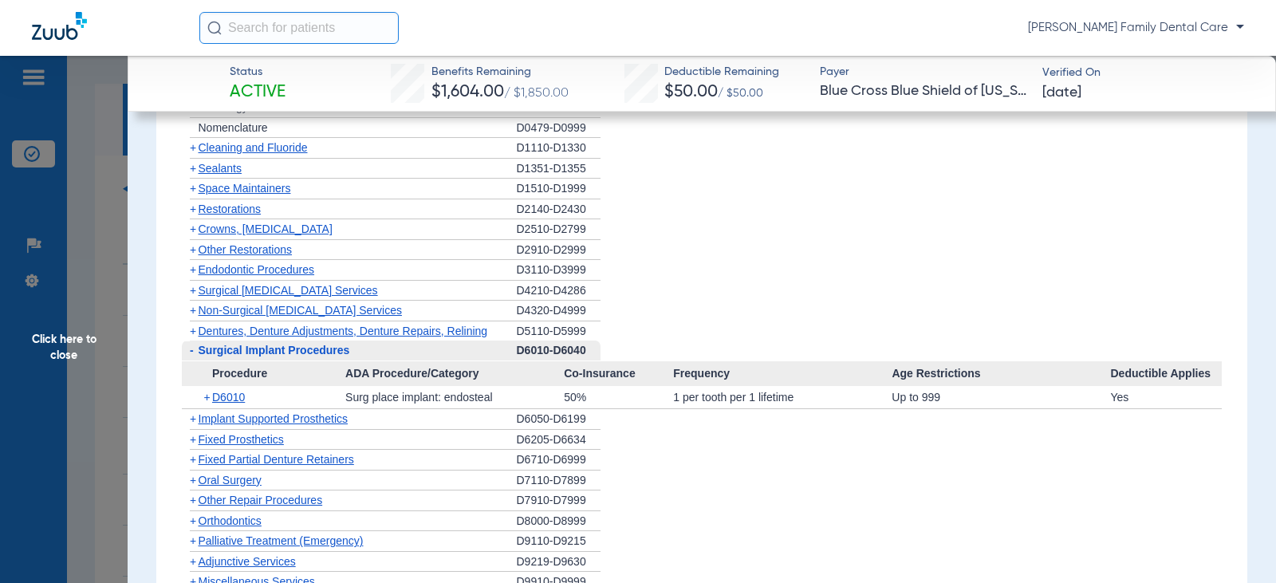
click at [194, 357] on span "-" at bounding box center [190, 351] width 17 height 20
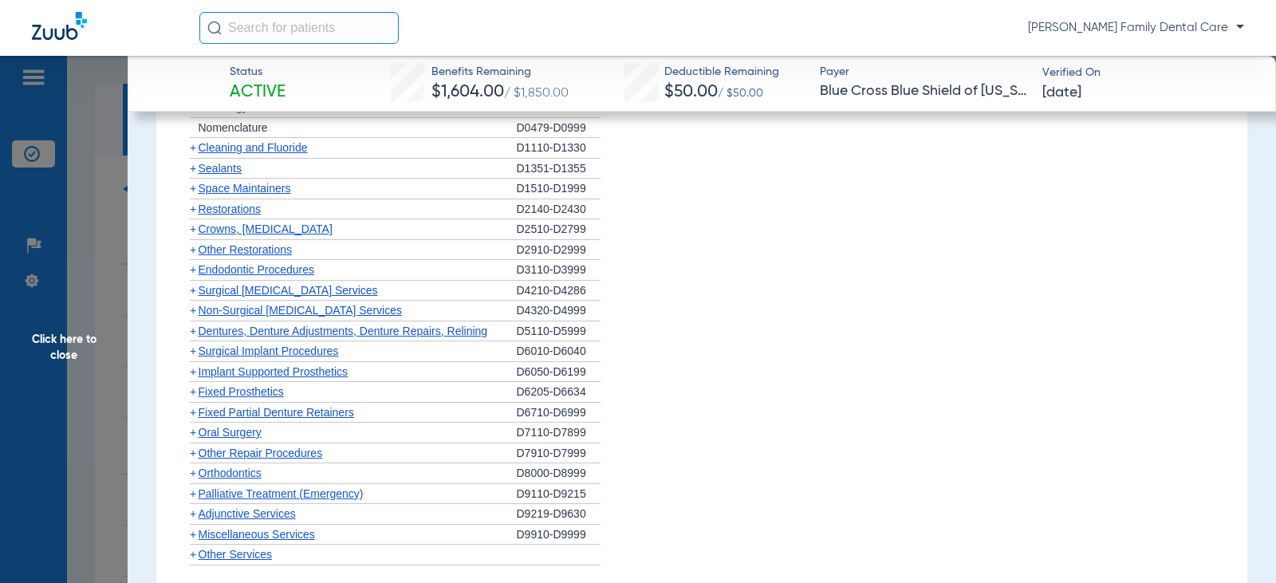
click at [193, 371] on span "+" at bounding box center [193, 371] width 6 height 13
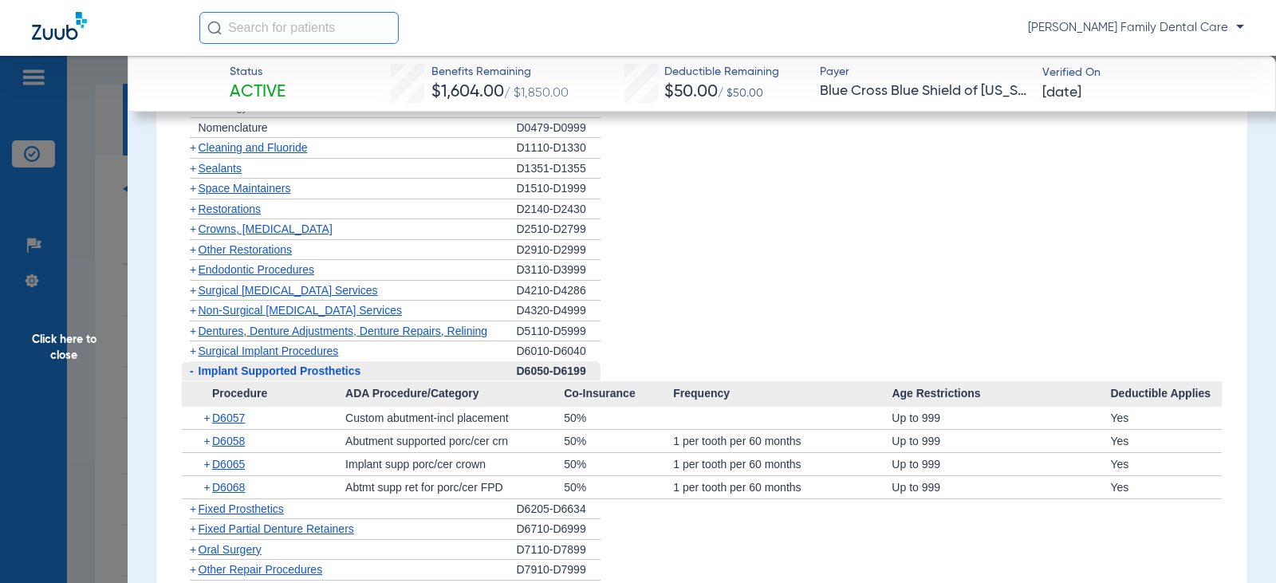
click at [193, 372] on span "-" at bounding box center [192, 370] width 4 height 13
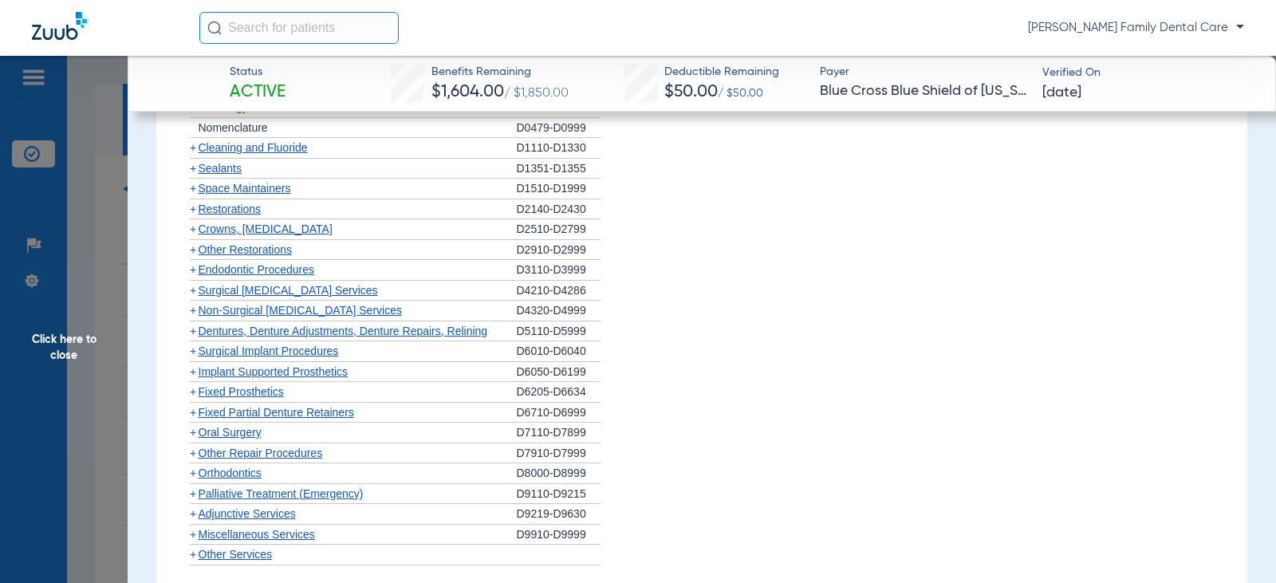
click at [193, 393] on span "+" at bounding box center [193, 391] width 6 height 13
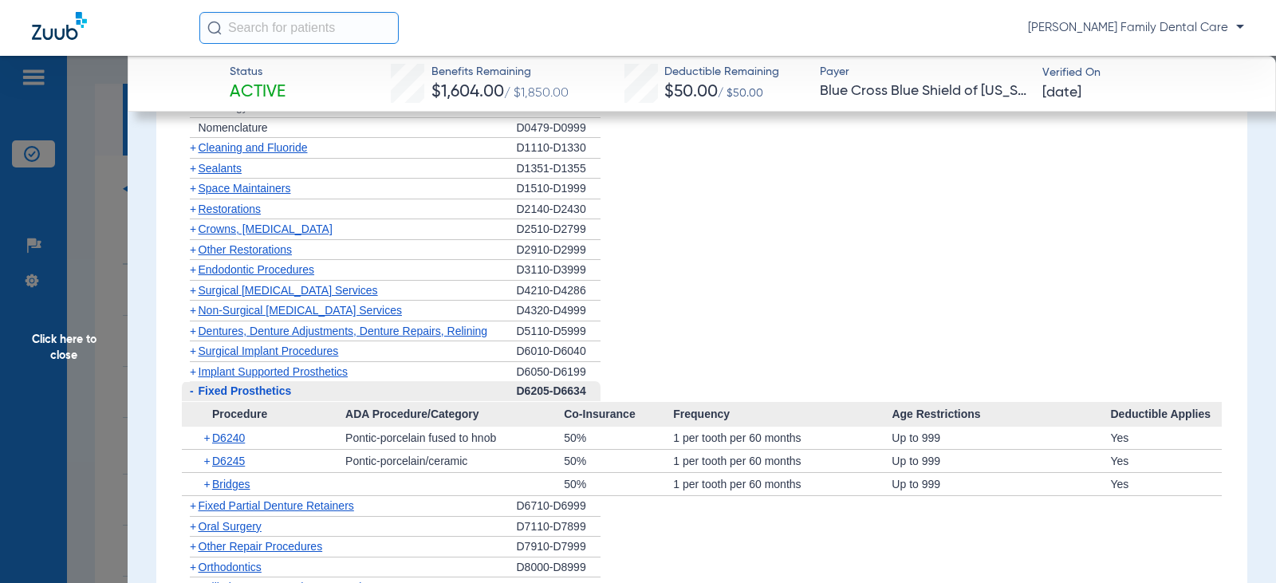
click at [195, 396] on span "-" at bounding box center [190, 391] width 17 height 20
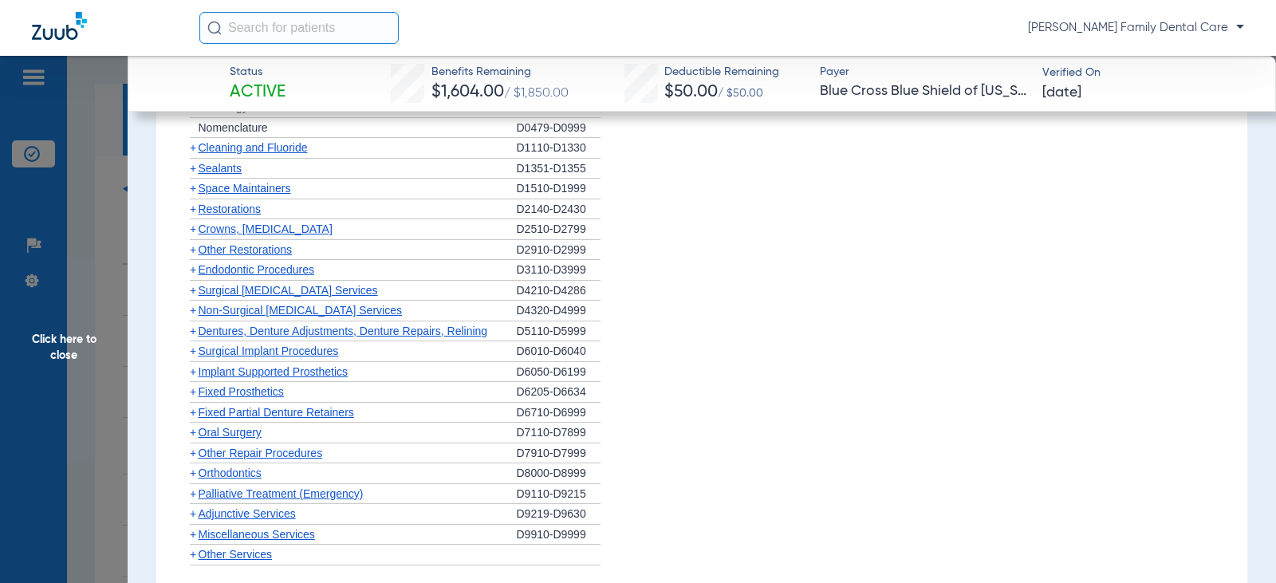
click at [196, 416] on span "+" at bounding box center [190, 413] width 17 height 20
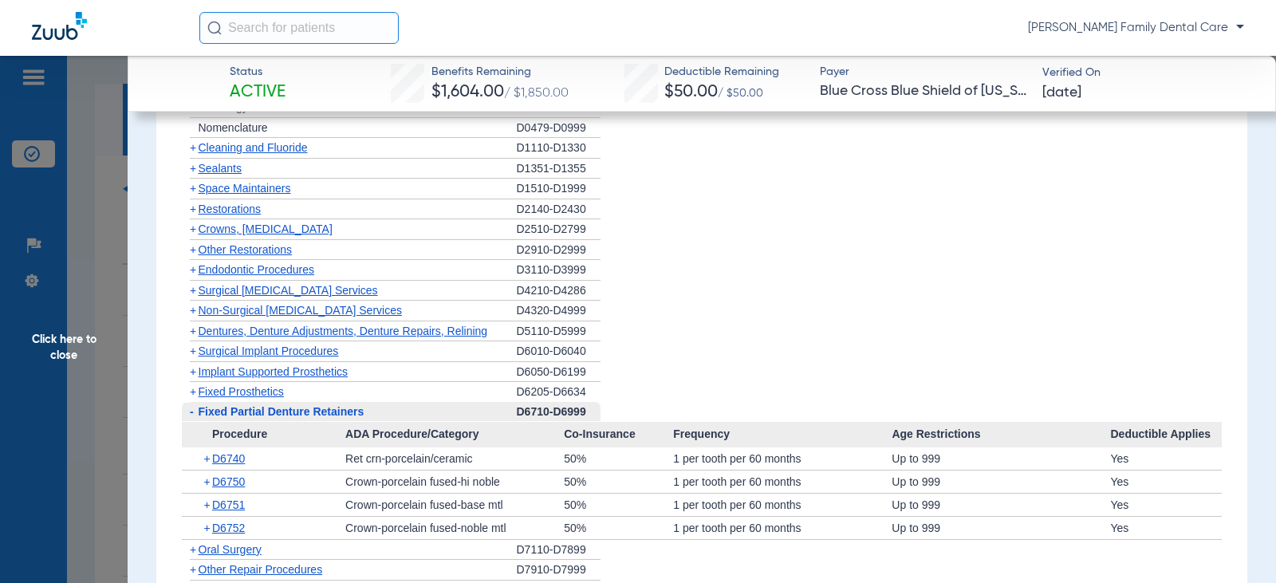
scroll to position [1754, 0]
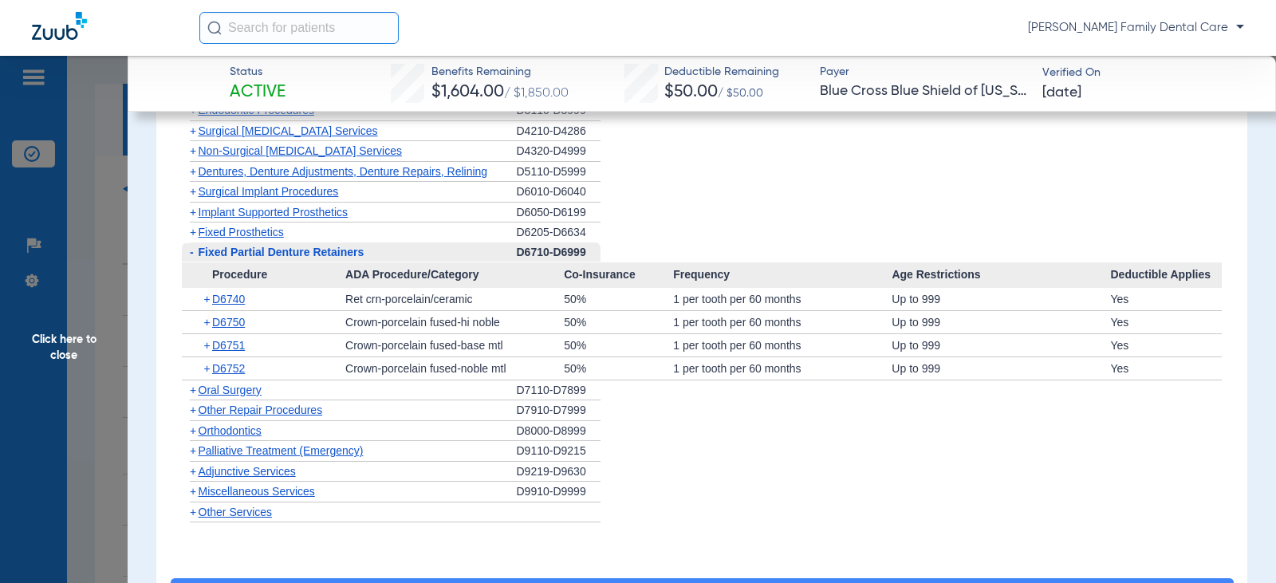
click at [190, 254] on span "-" at bounding box center [192, 252] width 4 height 13
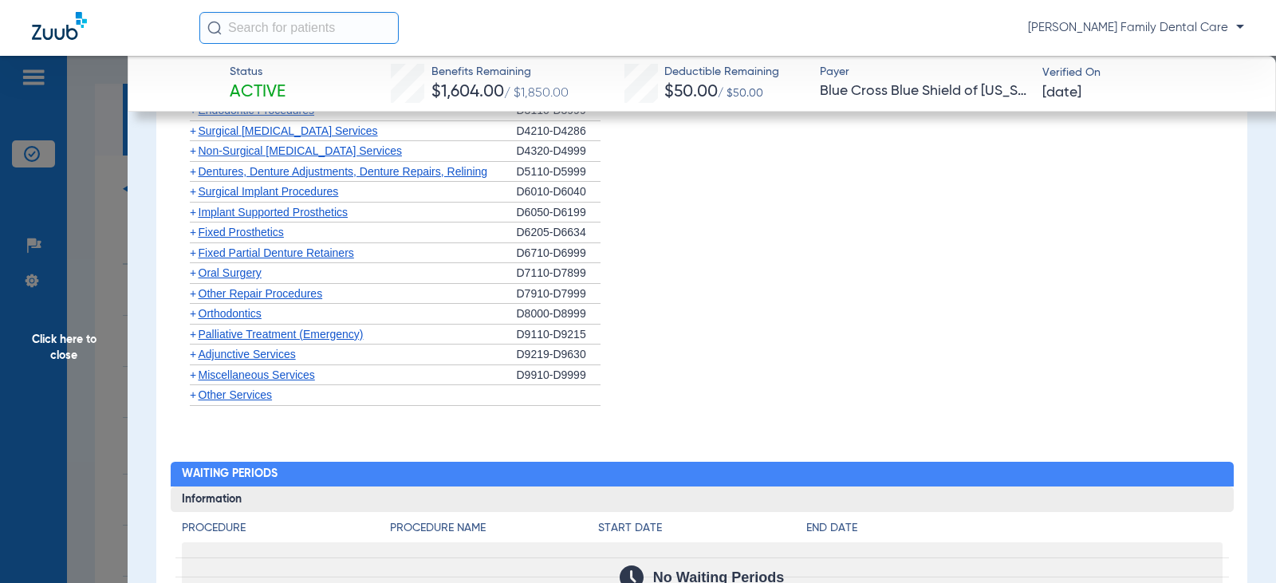
click at [192, 275] on span "+" at bounding box center [193, 272] width 6 height 13
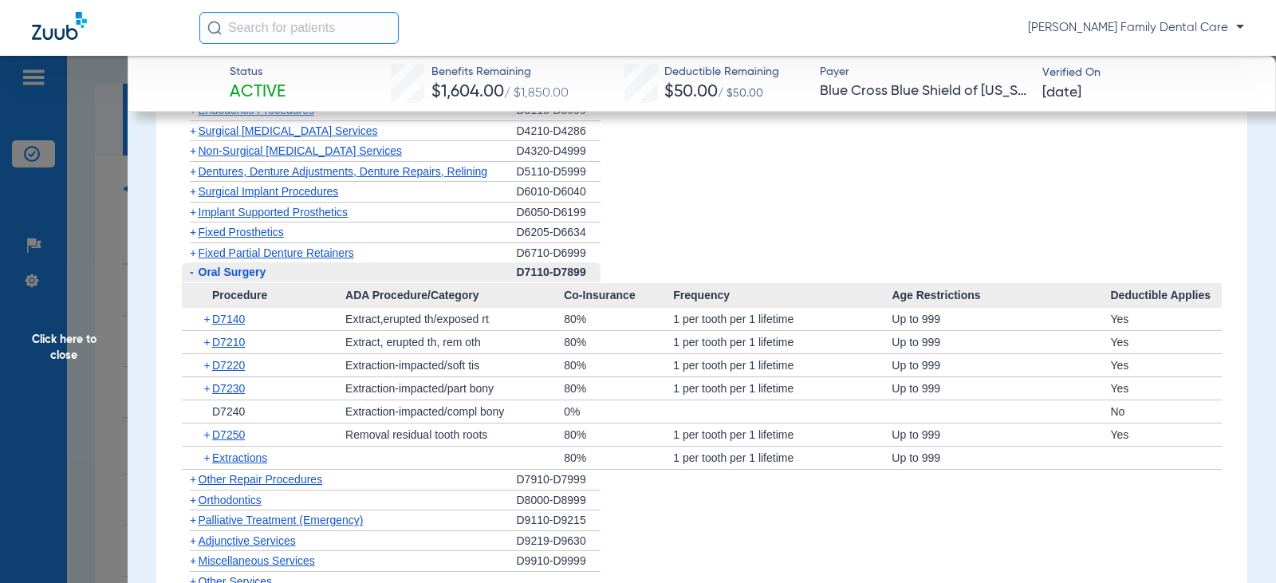
click at [193, 274] on span "-" at bounding box center [192, 272] width 4 height 13
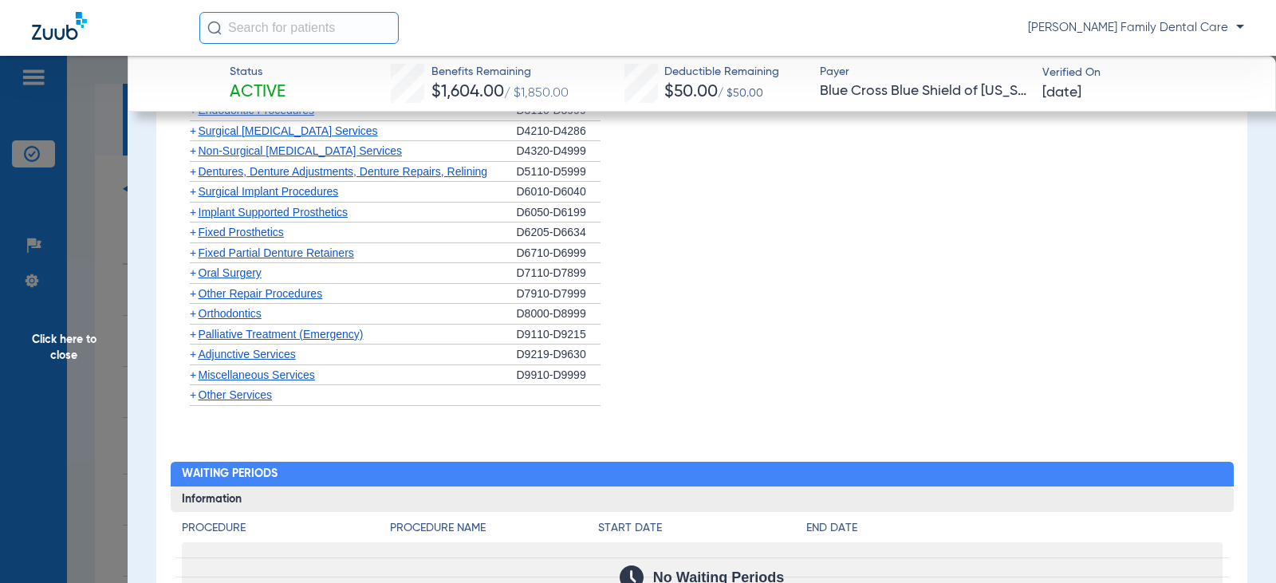
click at [195, 316] on span "+" at bounding box center [193, 313] width 6 height 13
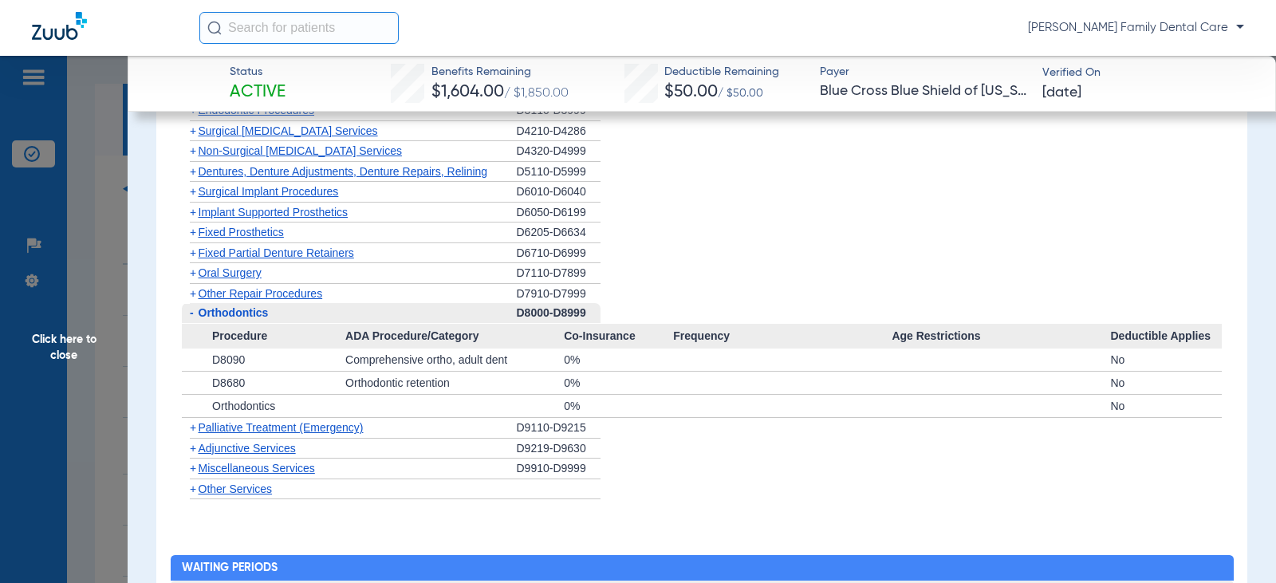
click at [194, 314] on span "-" at bounding box center [190, 313] width 17 height 20
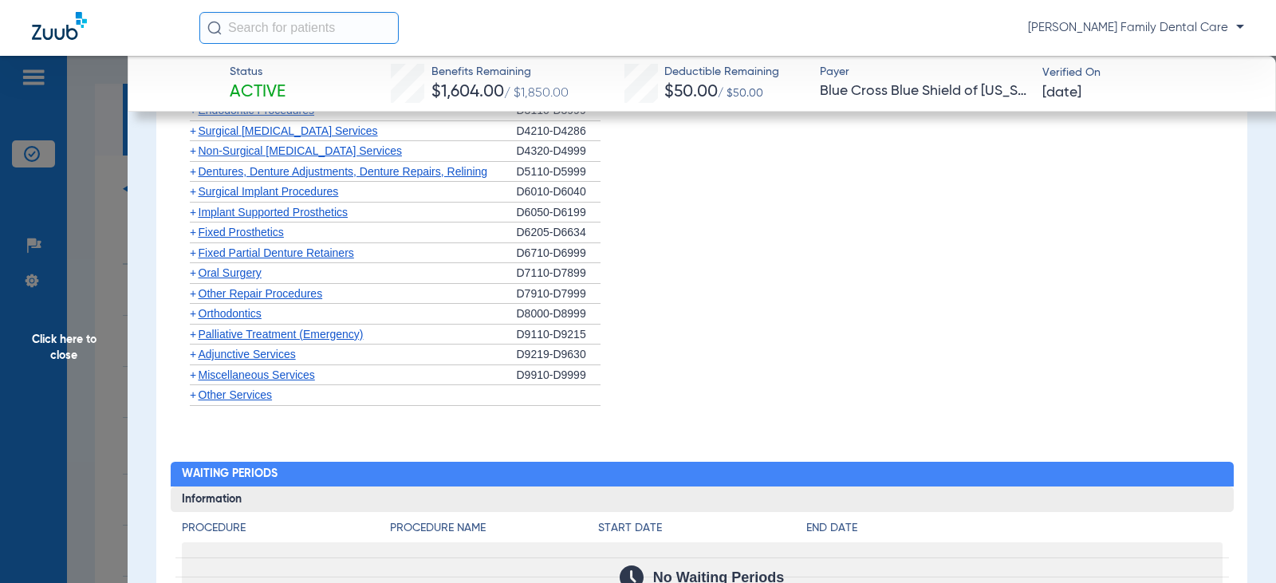
click at [195, 351] on span "+" at bounding box center [193, 354] width 6 height 13
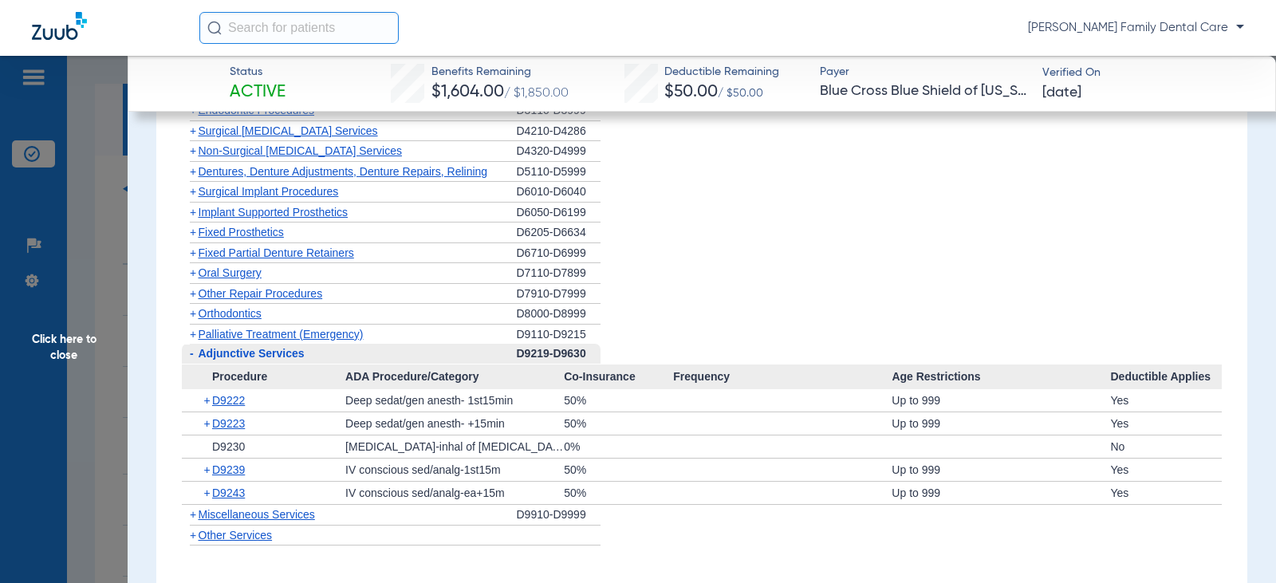
click at [192, 514] on span "+" at bounding box center [193, 514] width 6 height 13
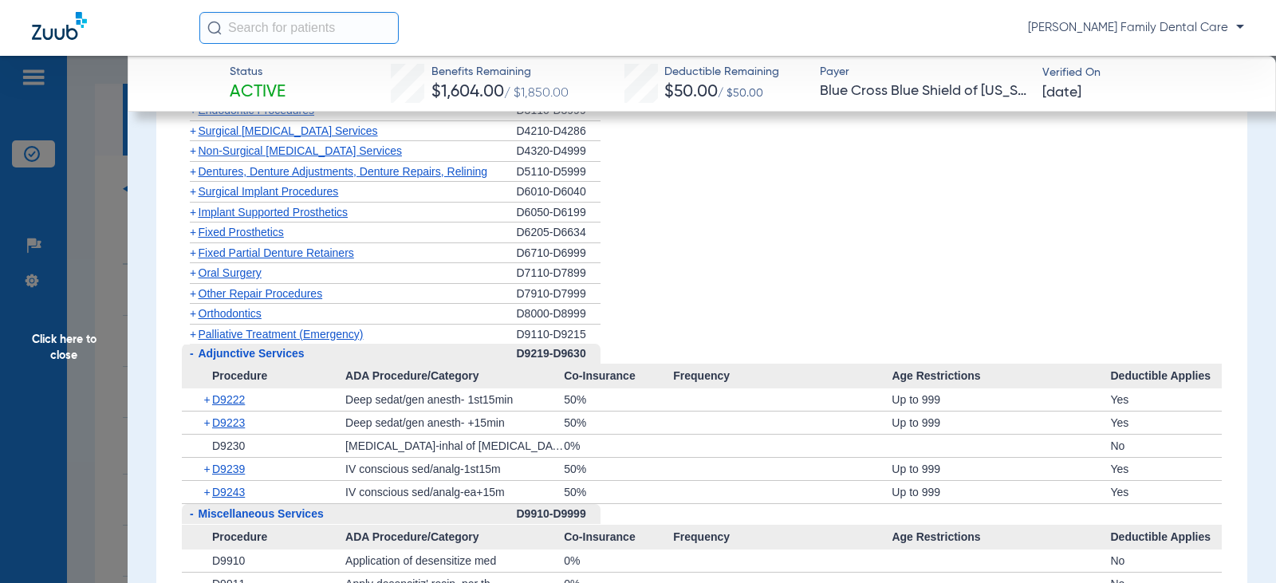
scroll to position [1914, 0]
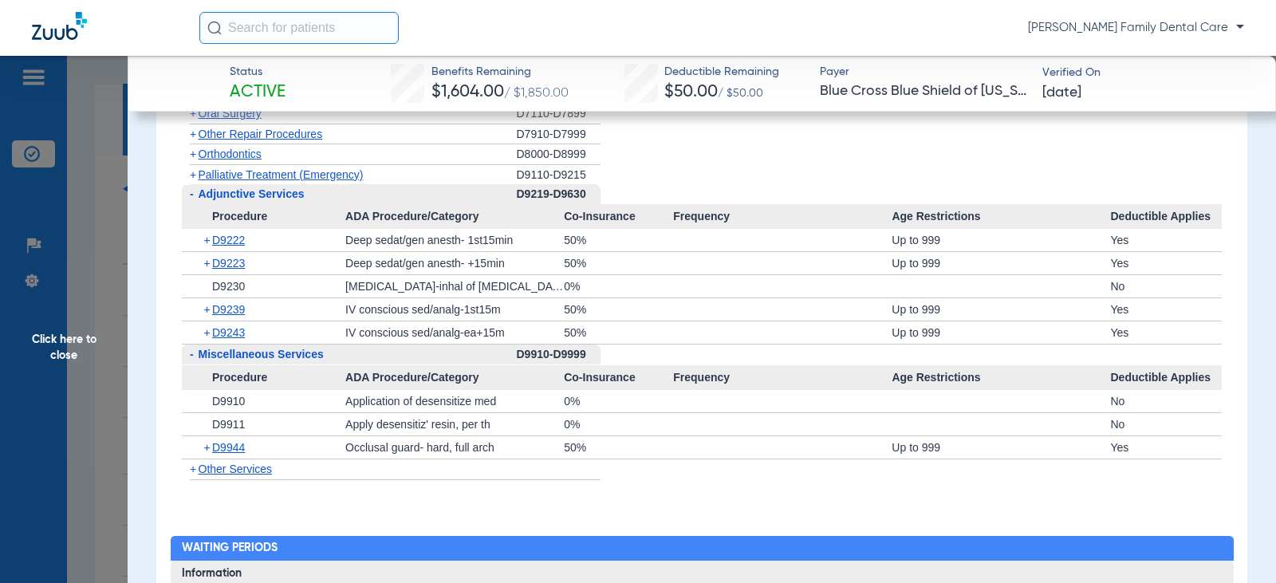
drag, startPoint x: 67, startPoint y: 340, endPoint x: 83, endPoint y: 344, distance: 16.4
click at [66, 340] on span "Click here to close" at bounding box center [64, 347] width 128 height 583
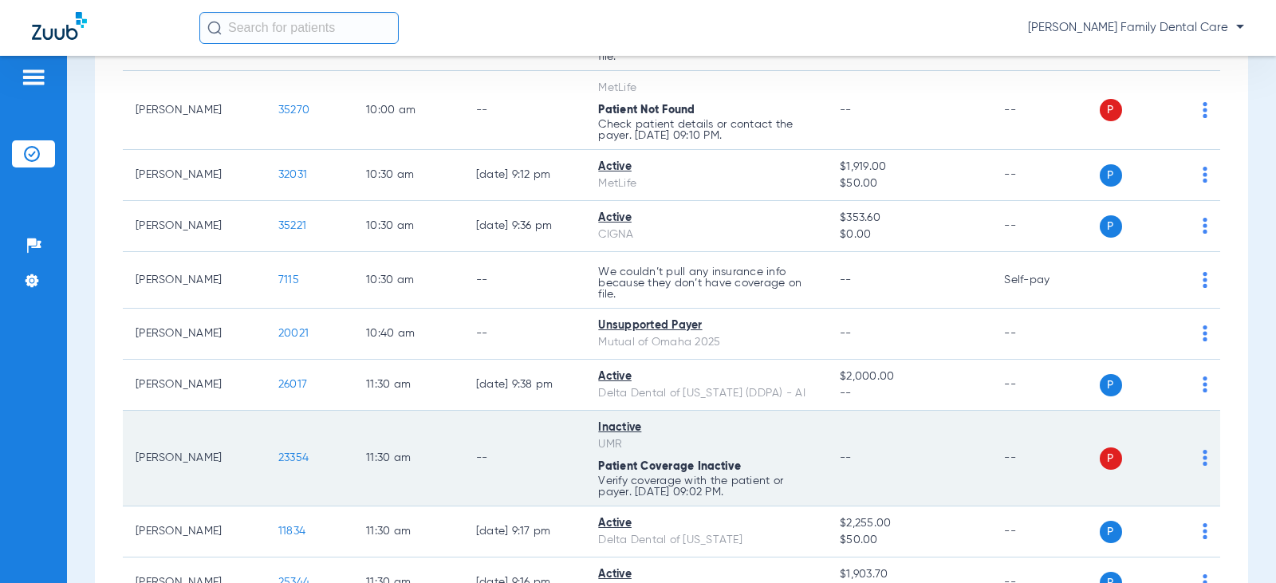
scroll to position [1116, 0]
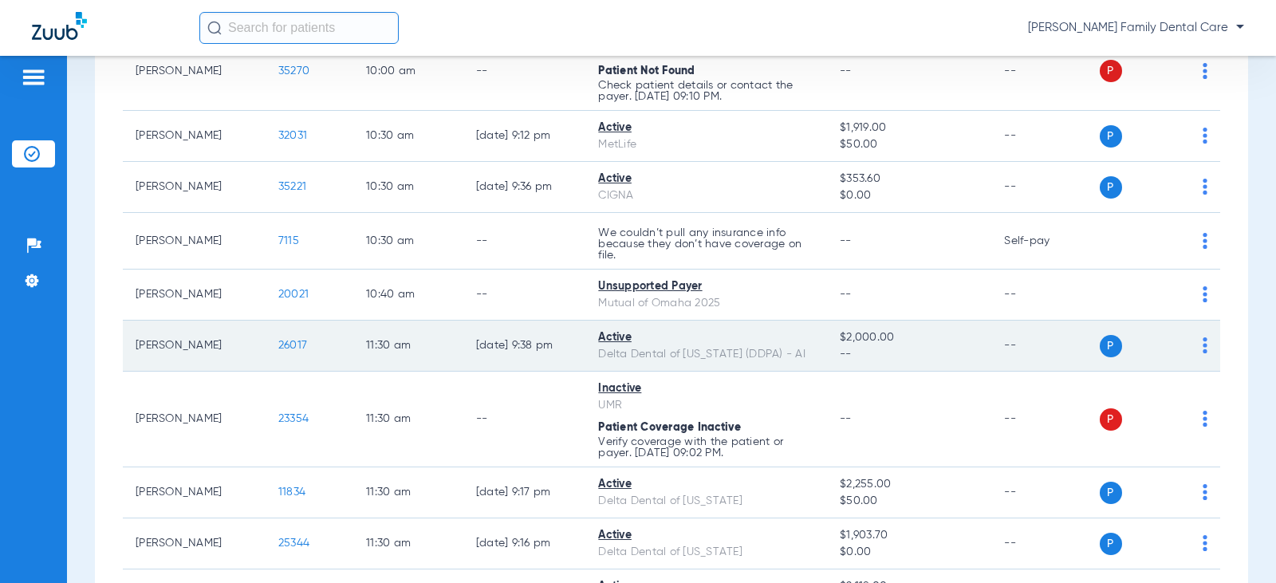
click at [282, 350] on span "26017" at bounding box center [292, 345] width 29 height 11
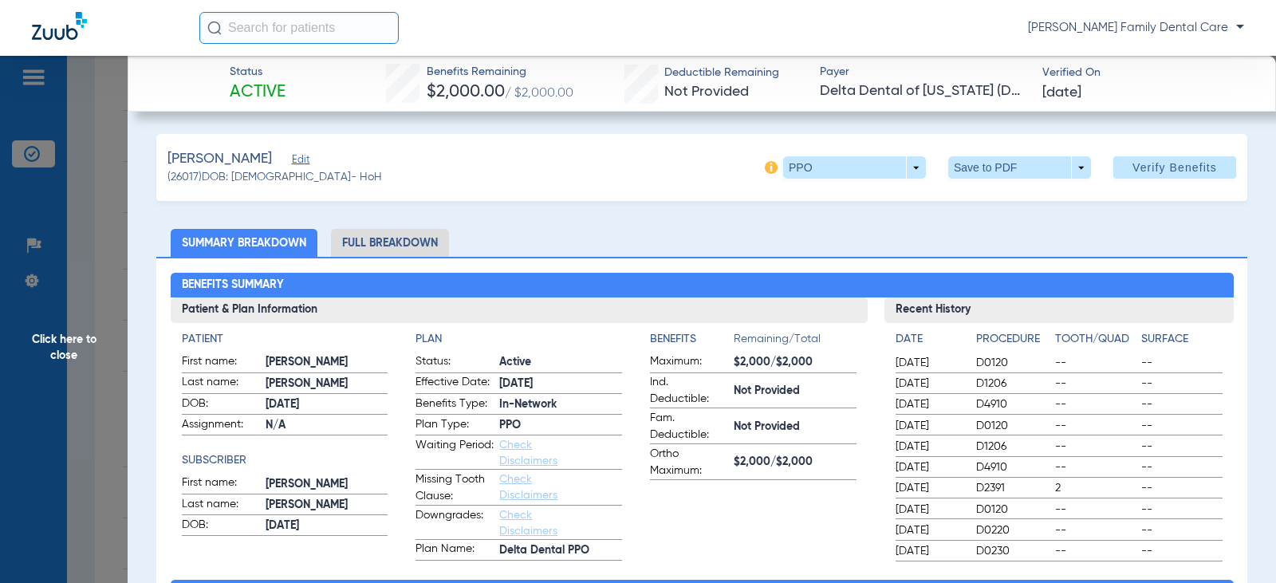
click at [399, 238] on li "Full Breakdown" at bounding box center [390, 243] width 118 height 28
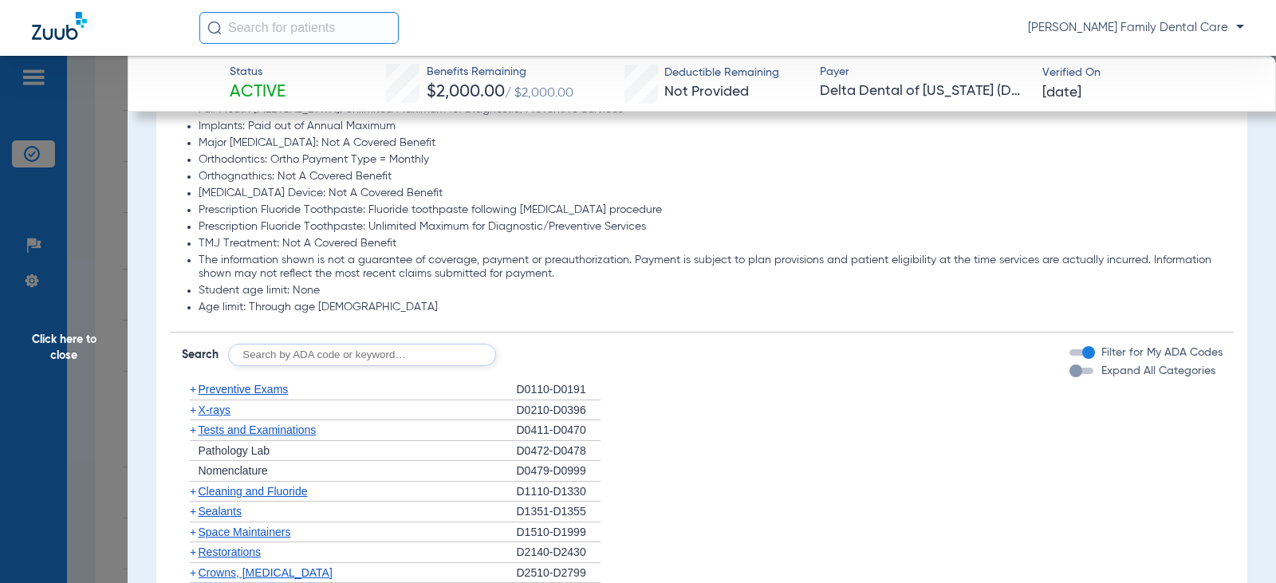
scroll to position [1276, 0]
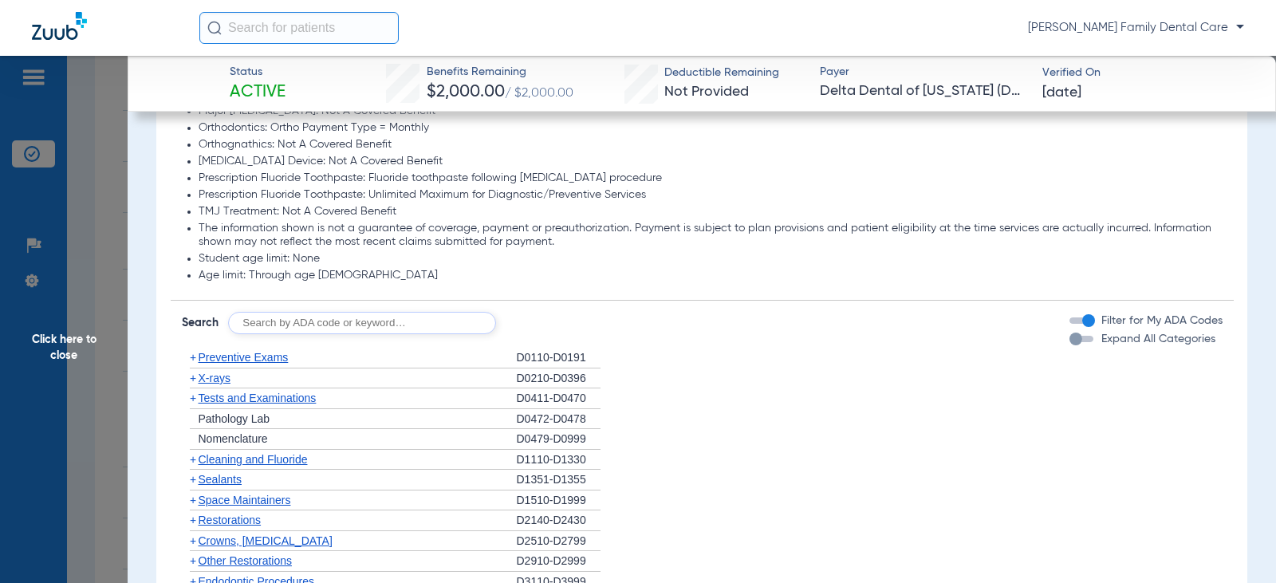
click at [191, 360] on span "+" at bounding box center [193, 357] width 6 height 13
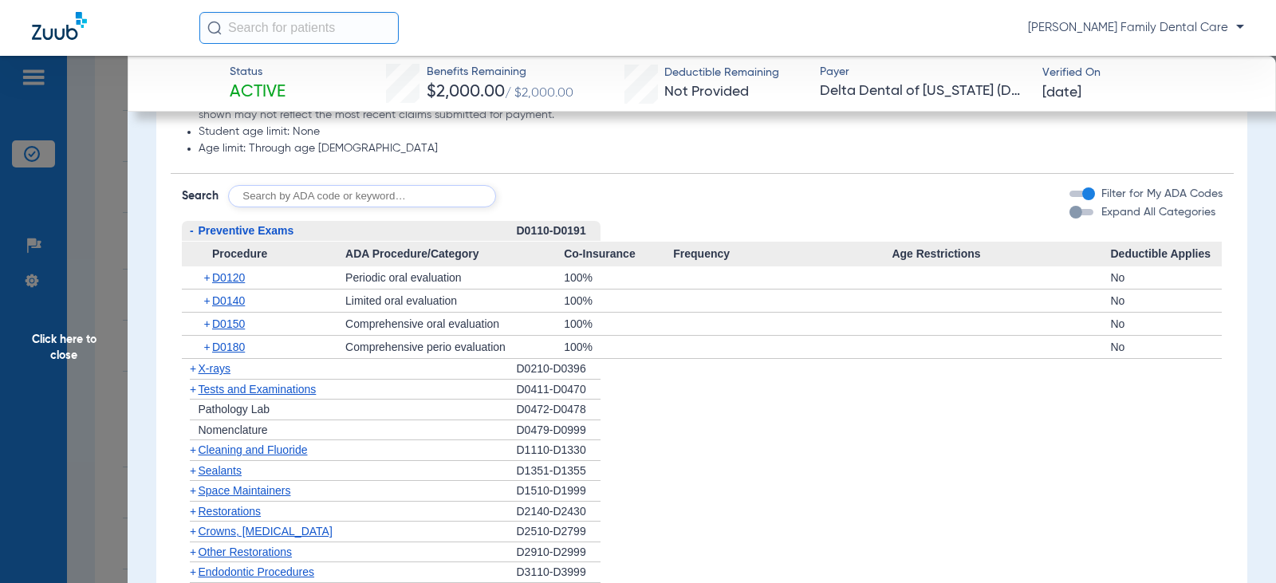
scroll to position [1435, 0]
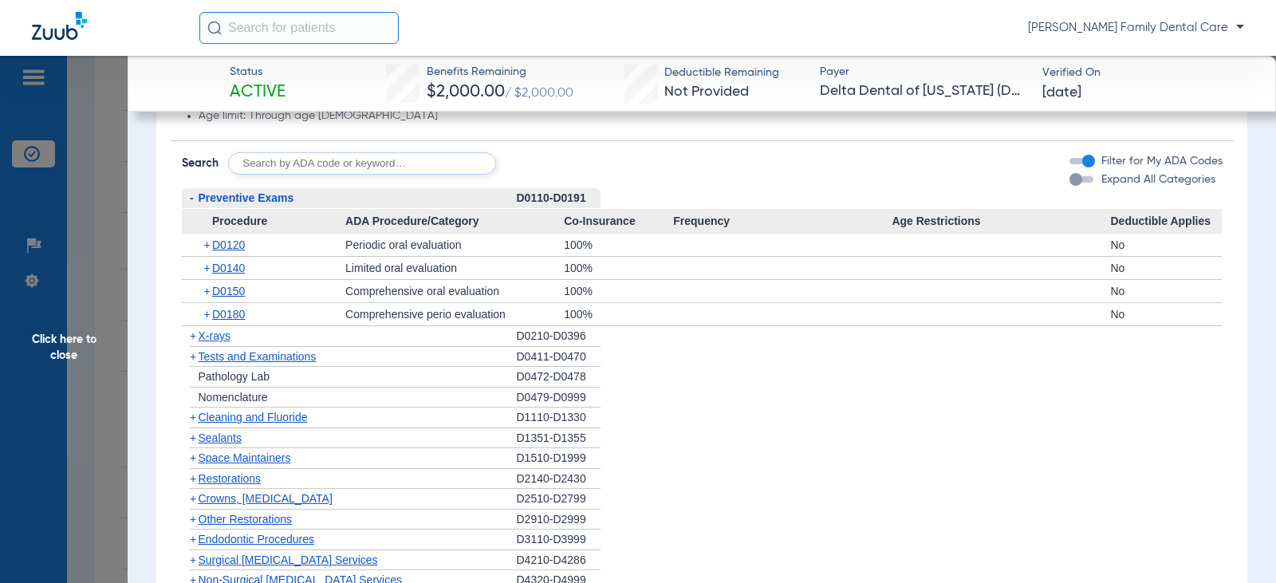
click at [192, 200] on span "-" at bounding box center [192, 197] width 4 height 13
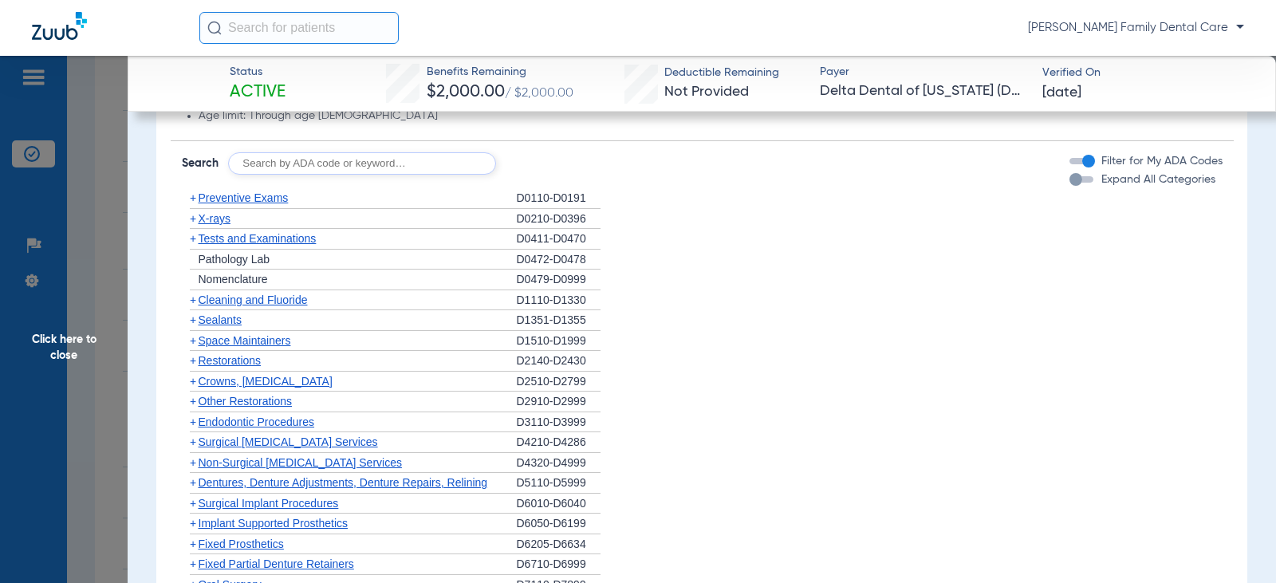
click at [191, 222] on span "+" at bounding box center [193, 218] width 6 height 13
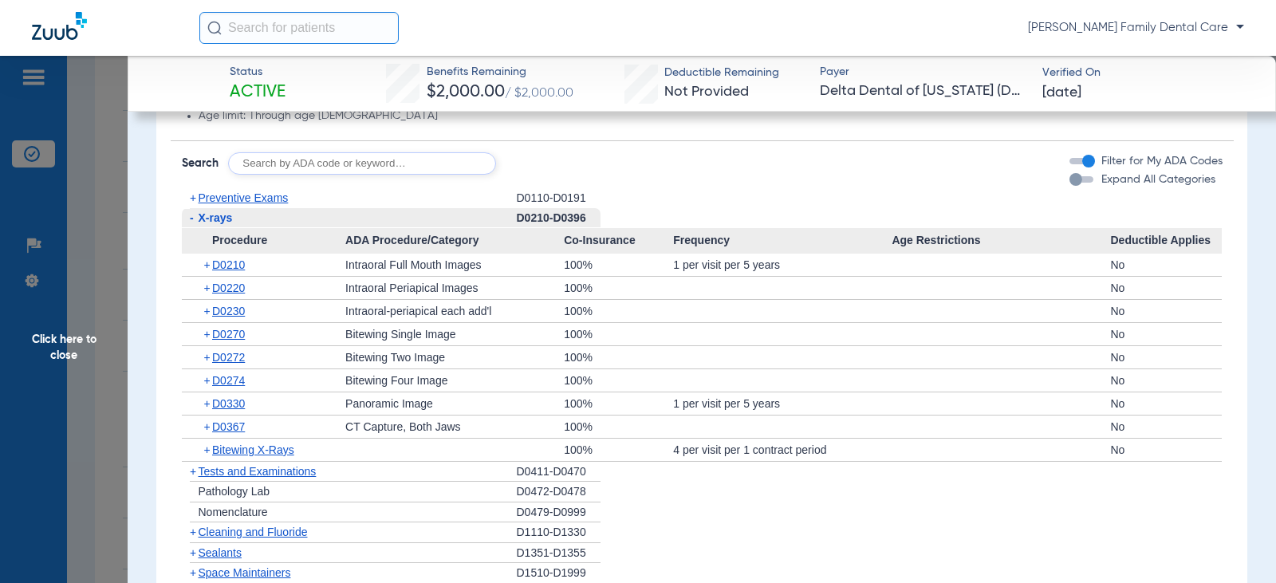
click at [192, 224] on span "-" at bounding box center [192, 217] width 4 height 13
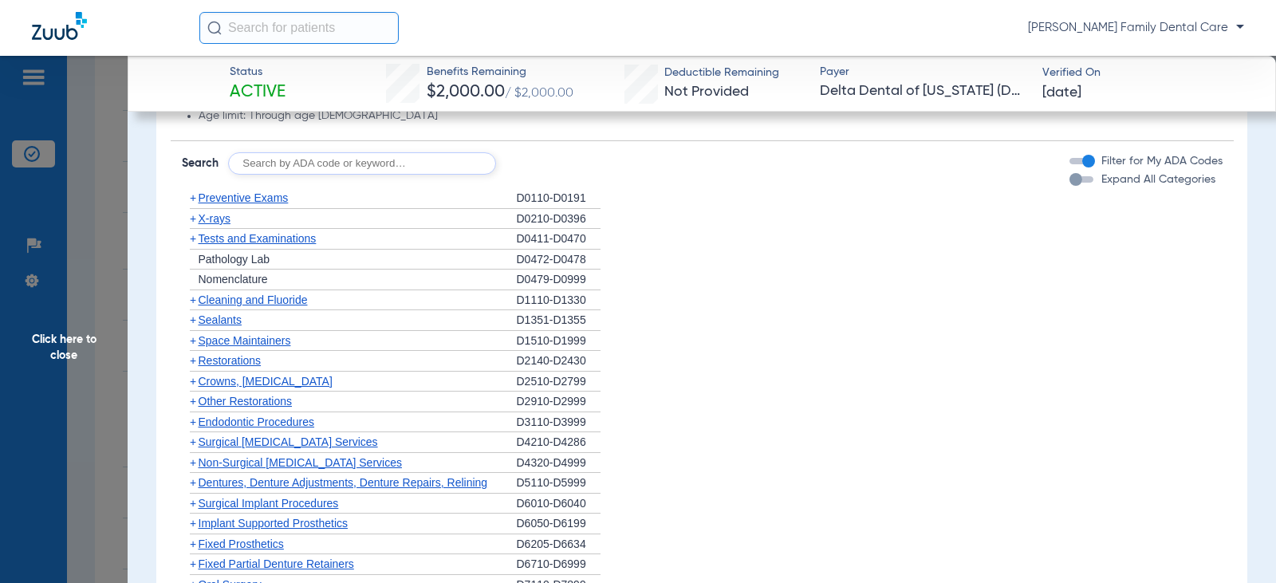
click at [190, 241] on span "+" at bounding box center [193, 238] width 6 height 13
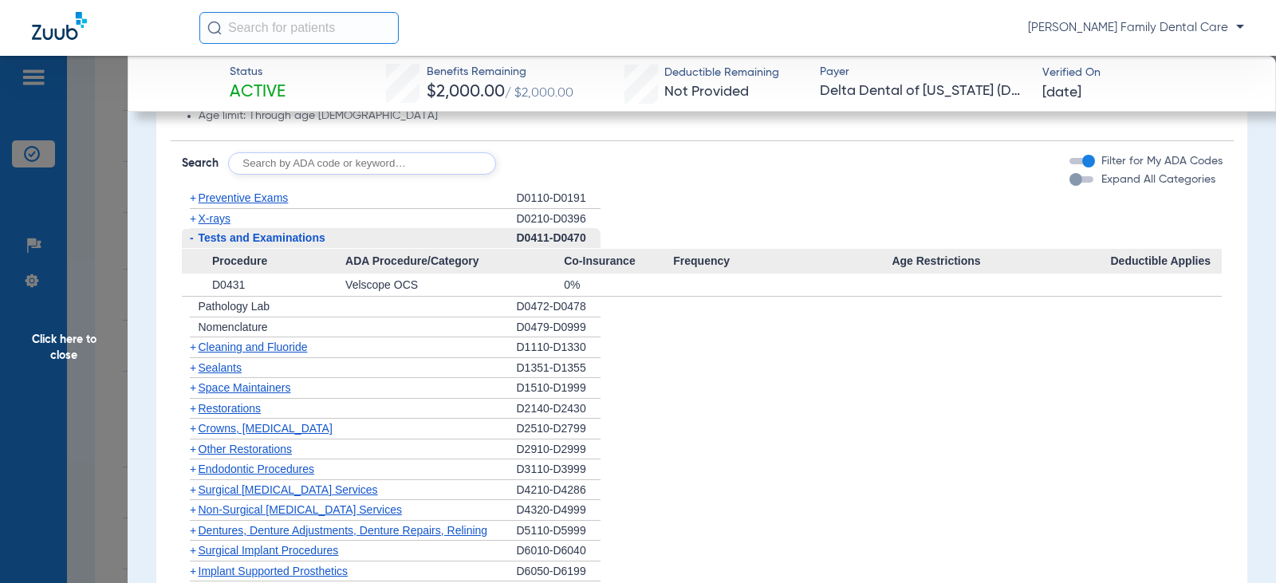
click at [190, 241] on span "-" at bounding box center [192, 237] width 4 height 13
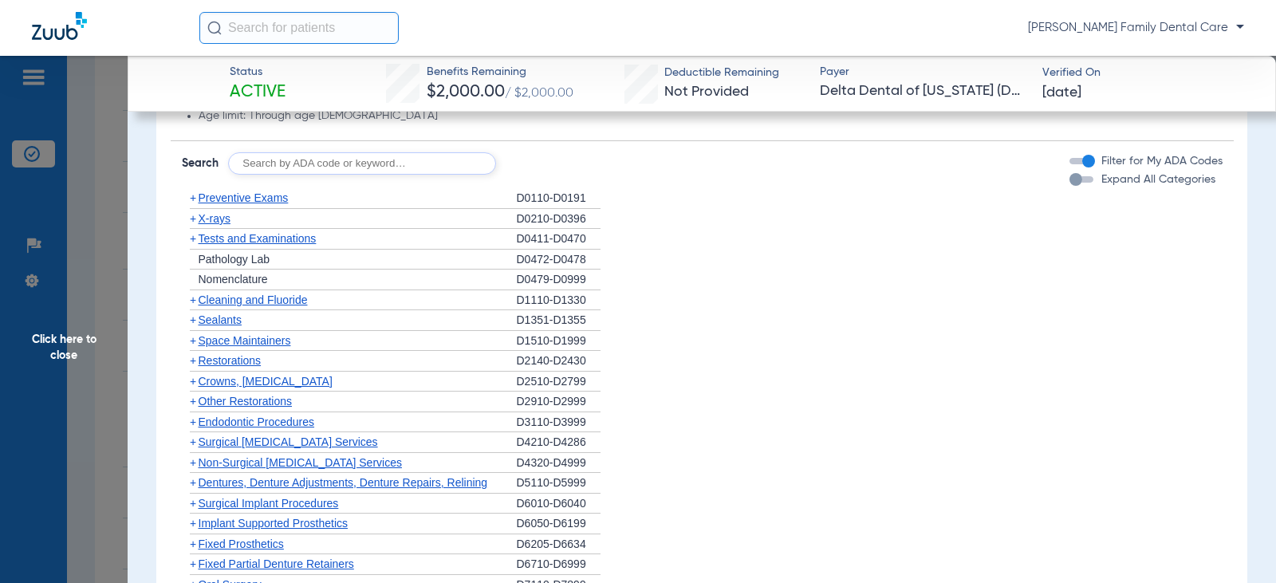
click at [192, 303] on span "+" at bounding box center [193, 299] width 6 height 13
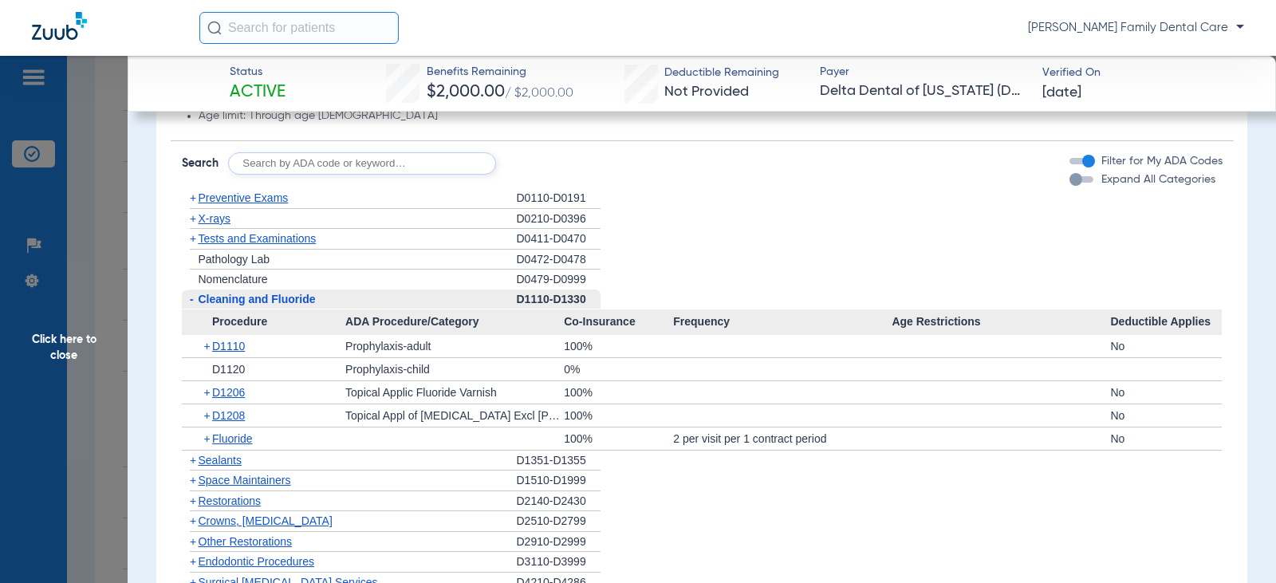
click at [68, 350] on span "Click here to close" at bounding box center [64, 347] width 128 height 583
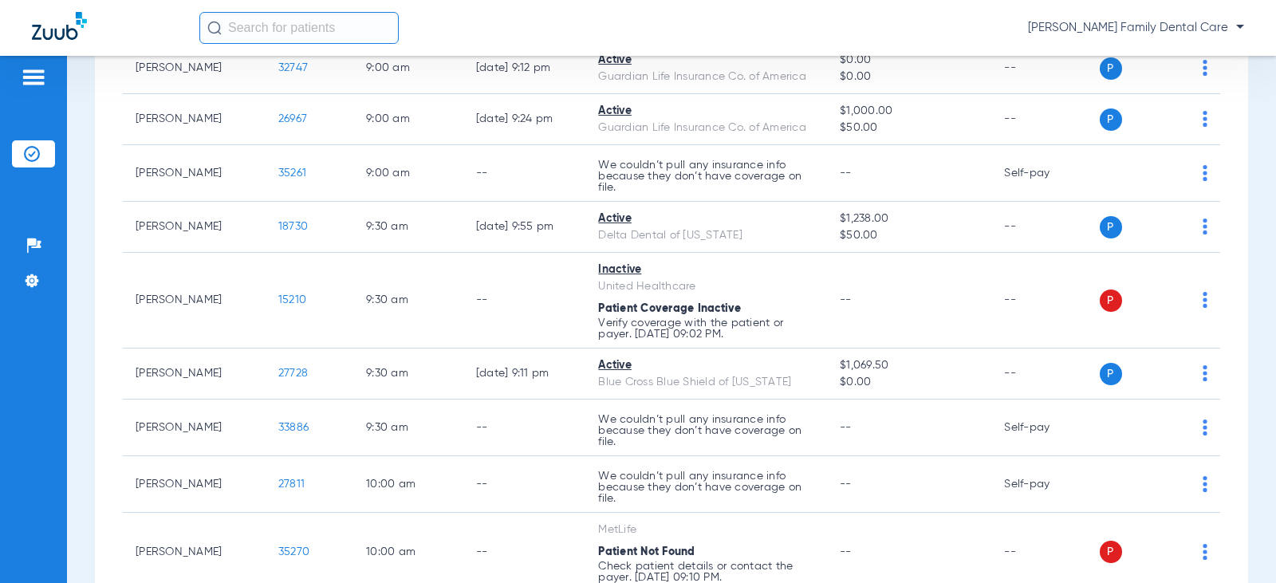
scroll to position [0, 0]
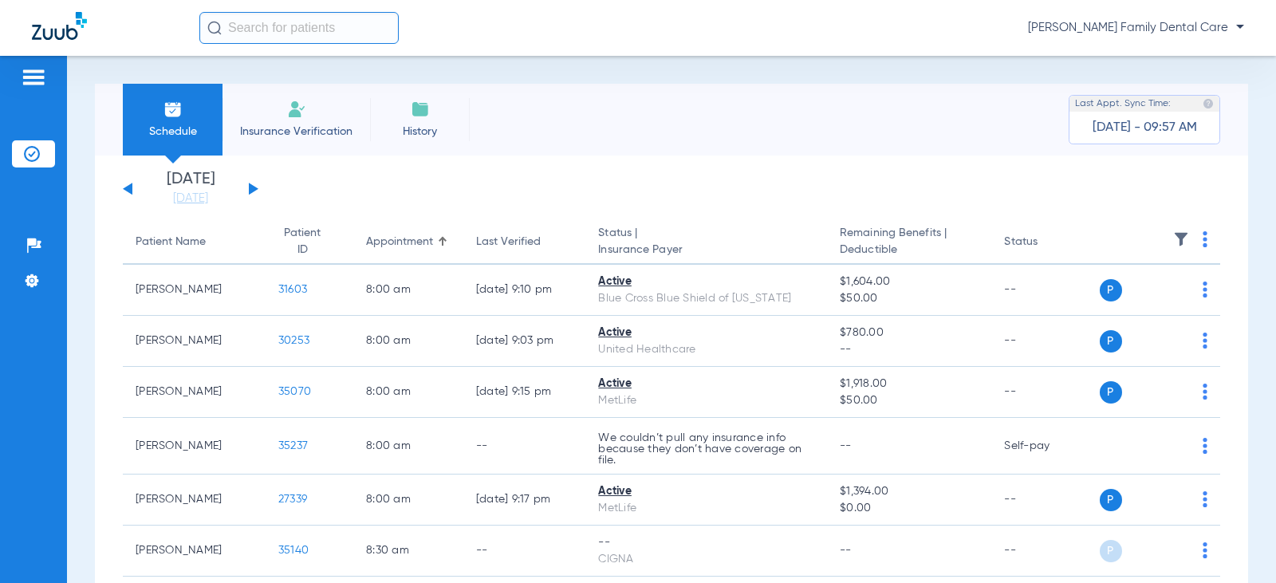
click at [125, 186] on div "[DATE] [DATE] [DATE] [DATE] [DATE] [DATE] [DATE] [DATE] [DATE] [DATE] [DATE] [D…" at bounding box center [191, 188] width 136 height 35
click at [254, 188] on button at bounding box center [254, 189] width 10 height 12
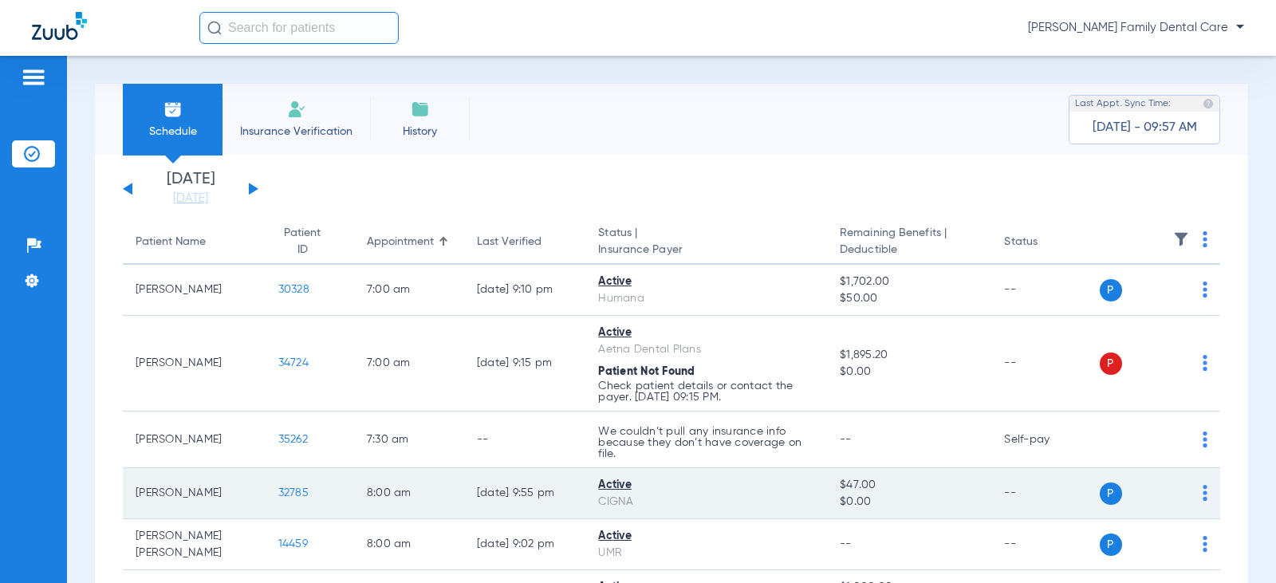
click at [278, 490] on span "32785" at bounding box center [293, 492] width 30 height 11
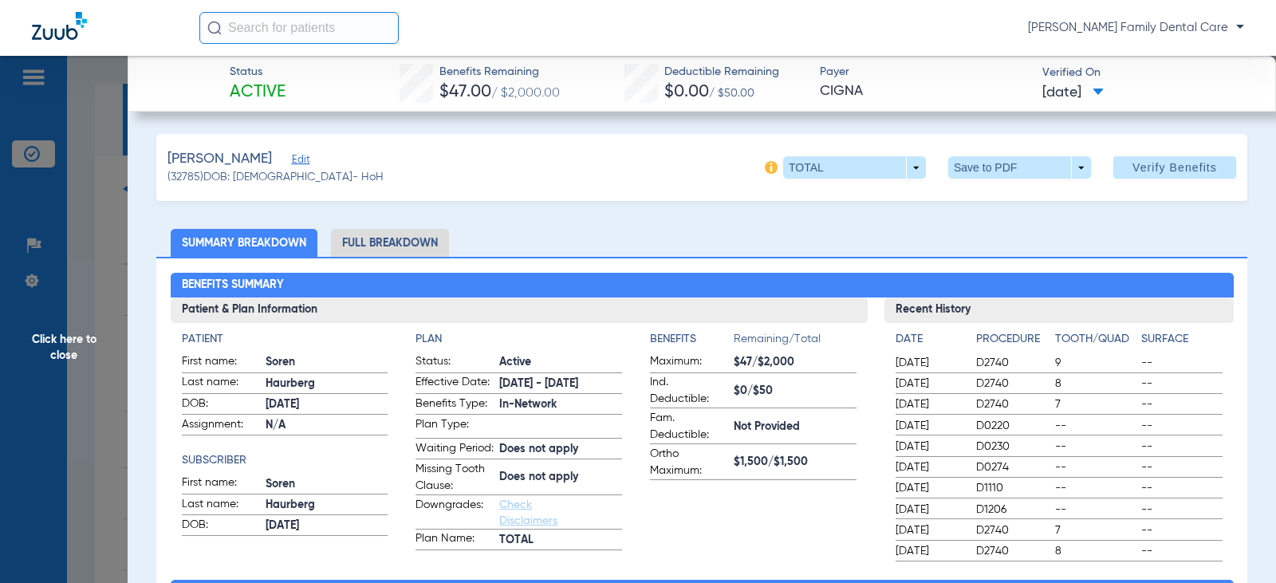
click at [395, 234] on li "Full Breakdown" at bounding box center [390, 243] width 118 height 28
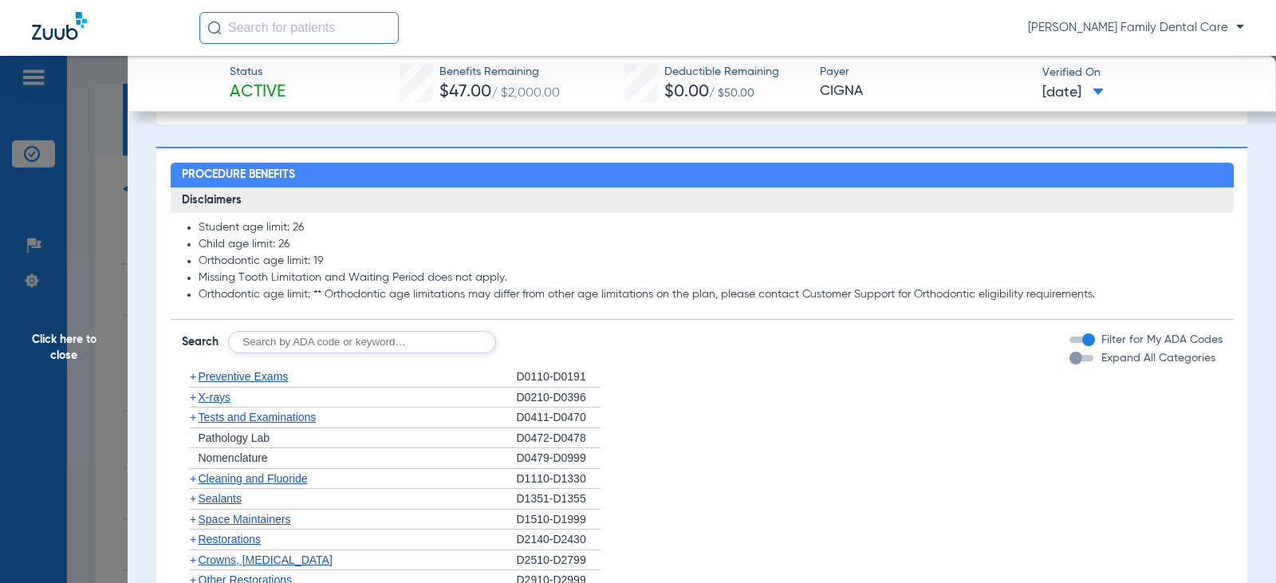
scroll to position [1435, 0]
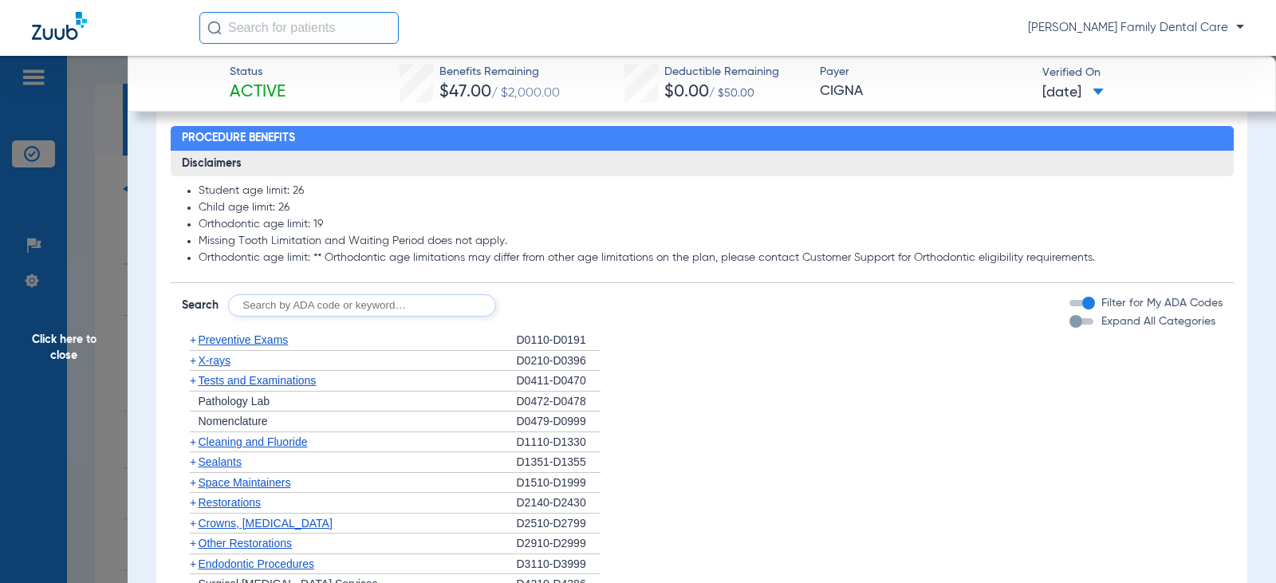
click at [192, 346] on span "+" at bounding box center [193, 339] width 6 height 13
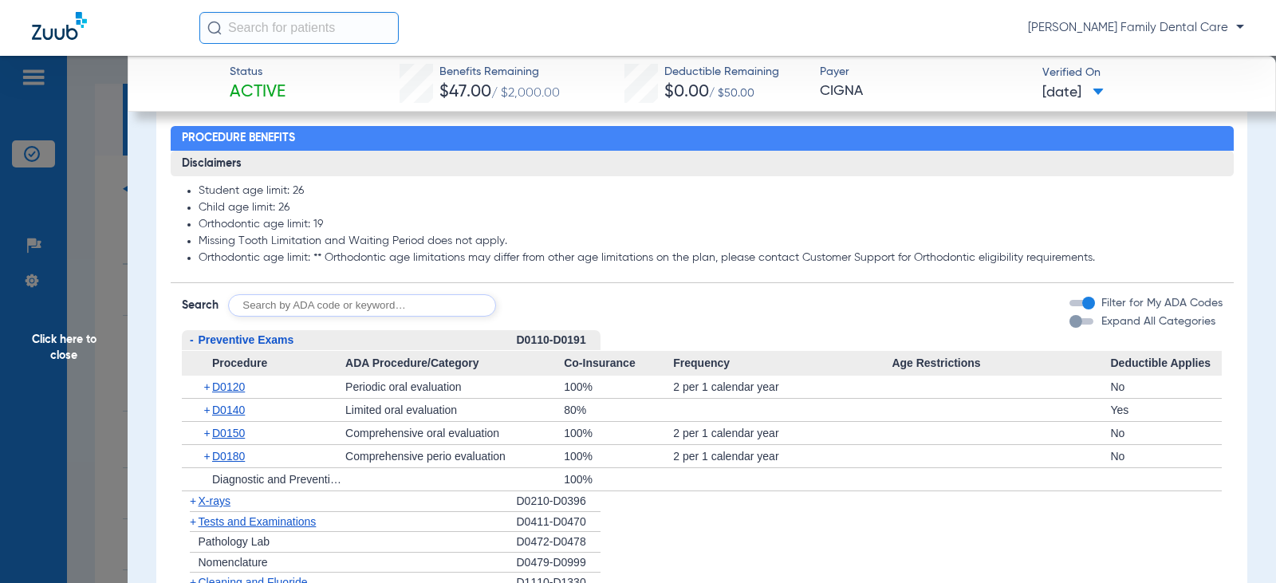
click at [192, 346] on span "-" at bounding box center [192, 339] width 4 height 13
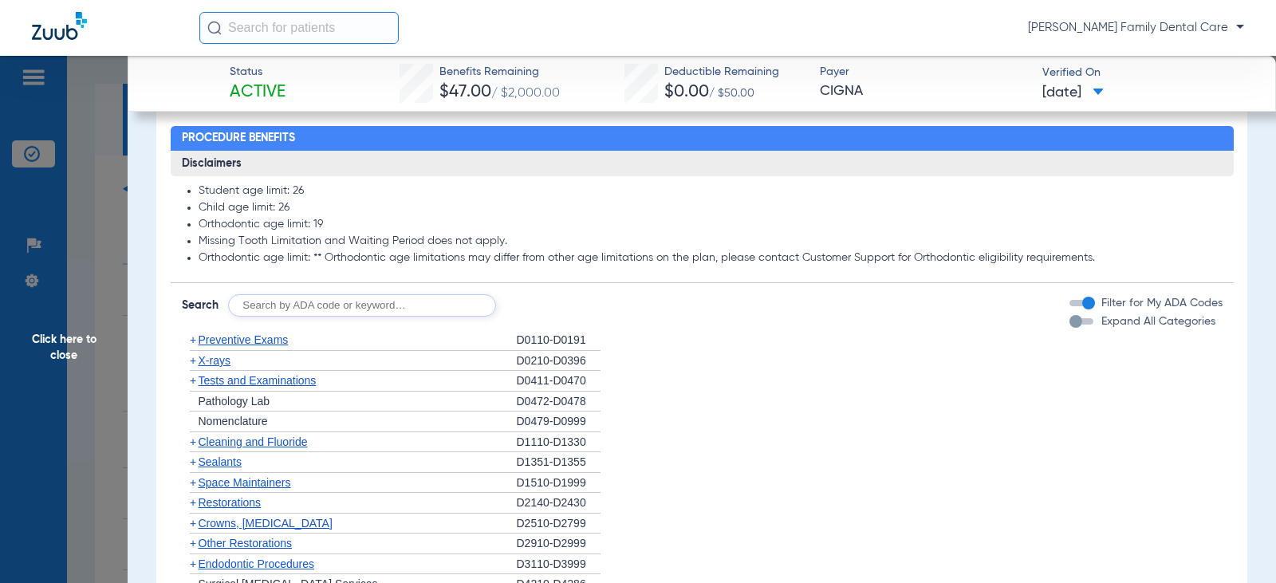
click at [190, 448] on span "+" at bounding box center [193, 441] width 6 height 13
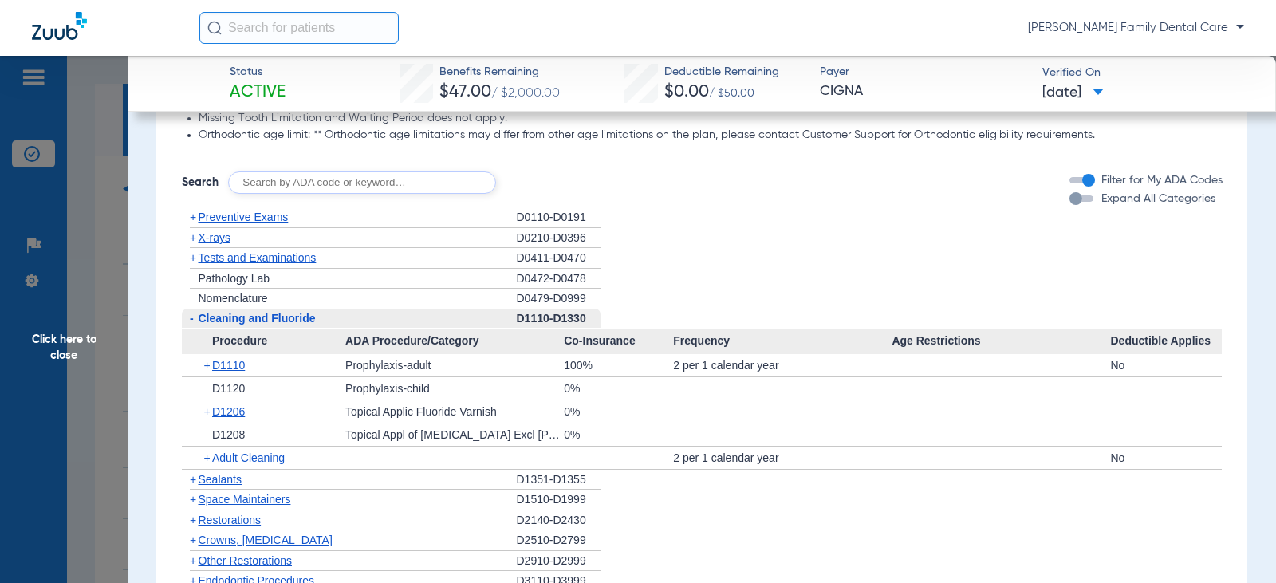
scroll to position [1595, 0]
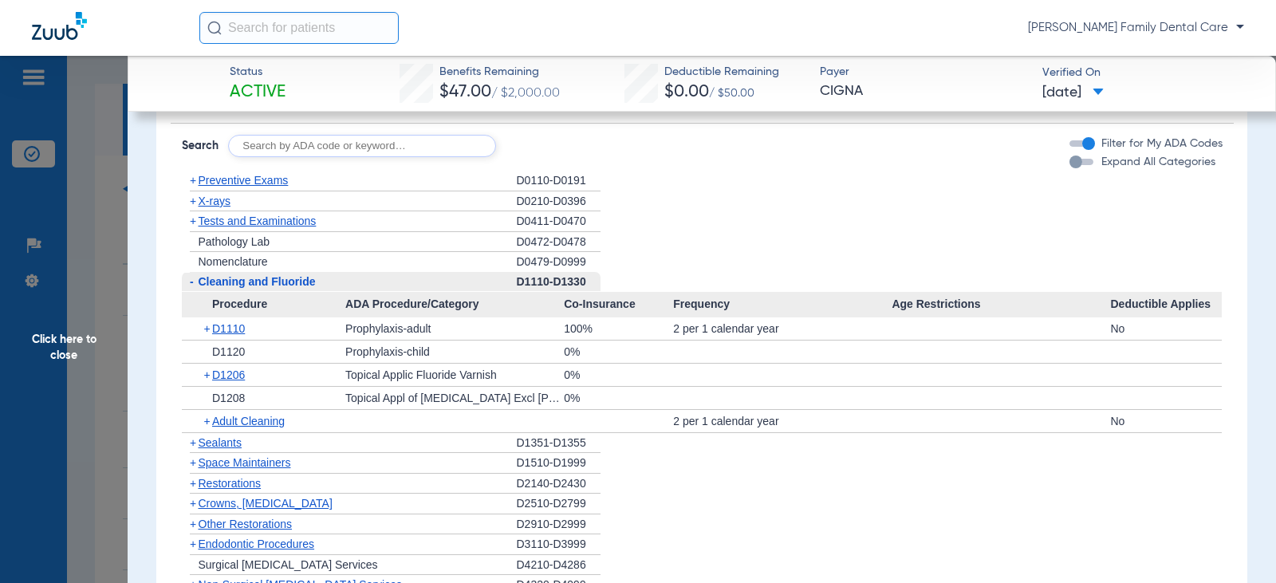
click at [188, 292] on span "-" at bounding box center [190, 282] width 17 height 20
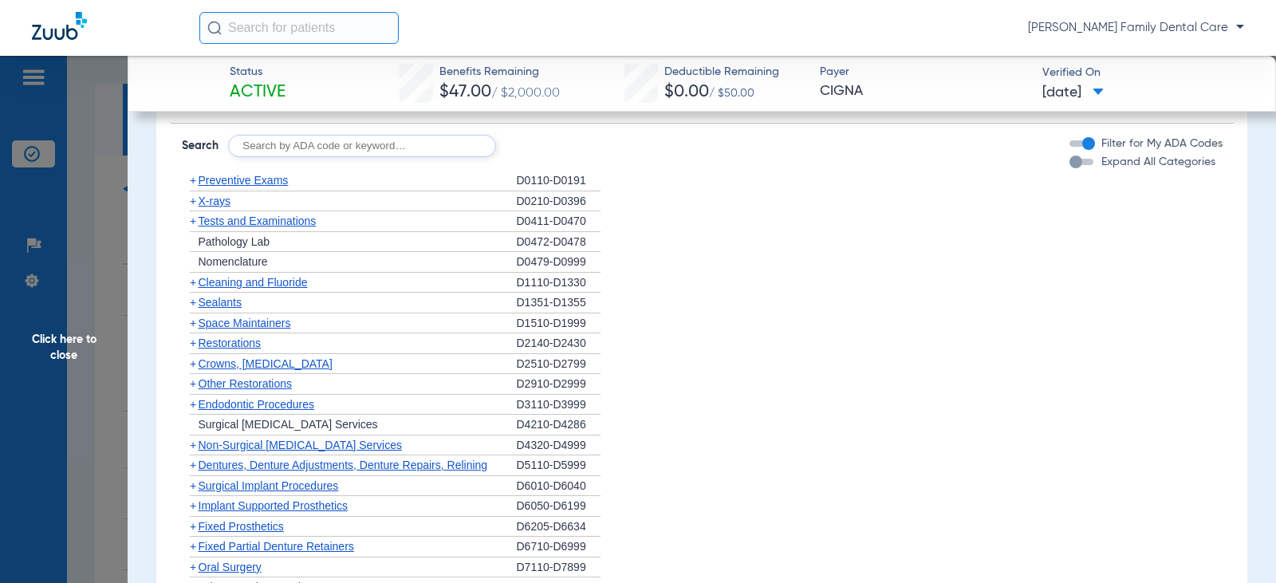
click at [193, 207] on span "+" at bounding box center [193, 201] width 6 height 13
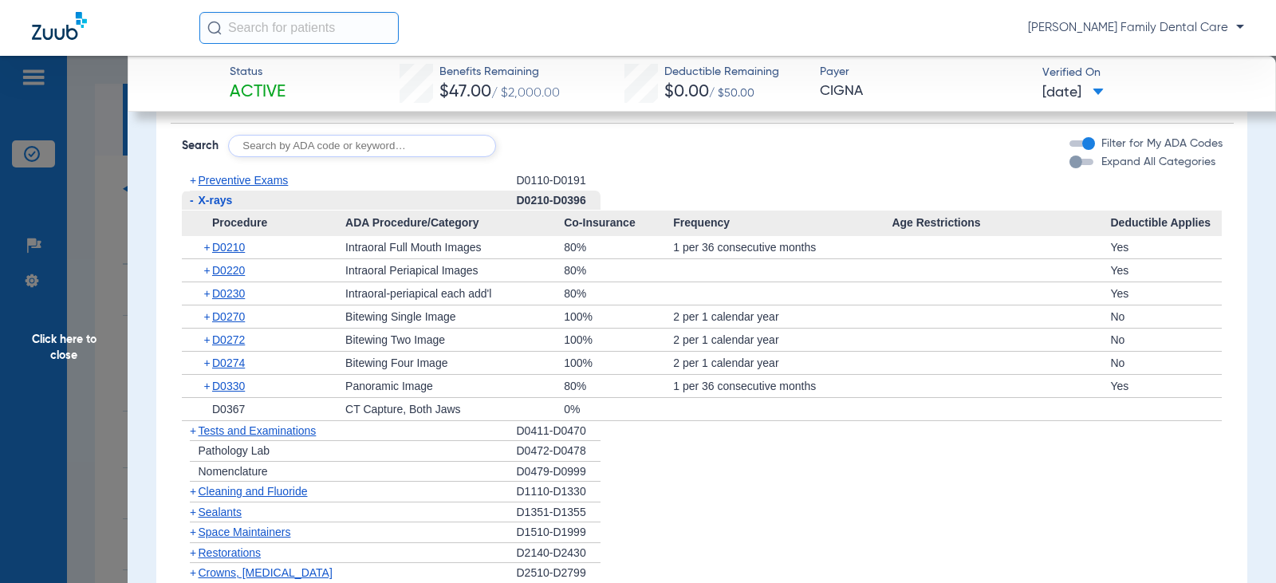
click at [191, 207] on span "-" at bounding box center [192, 200] width 4 height 13
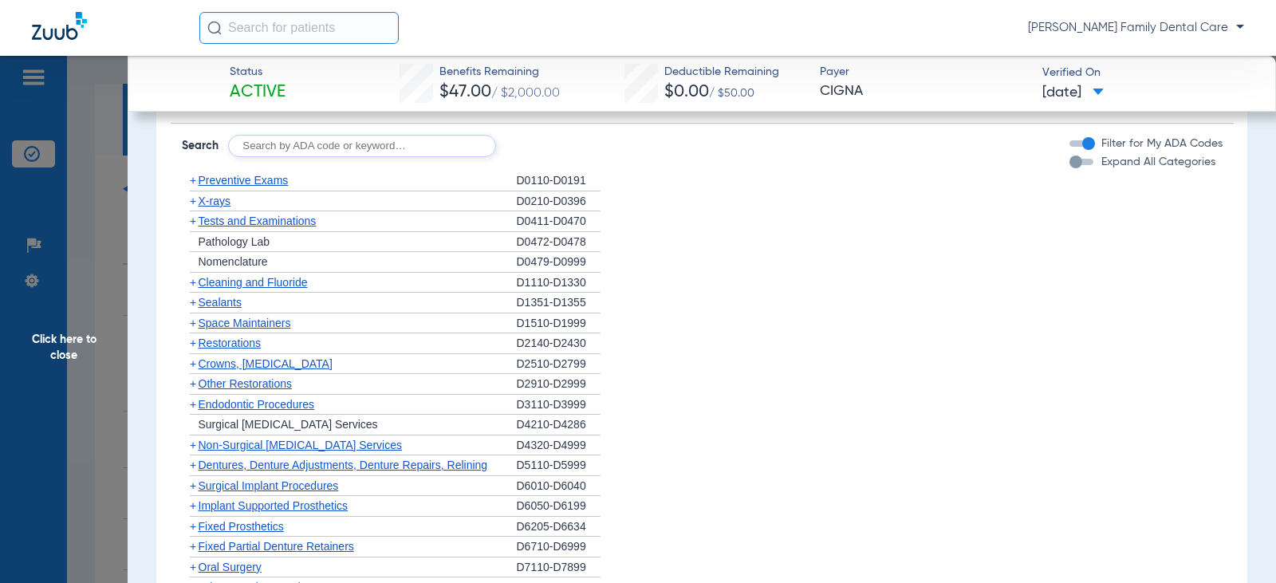
click at [193, 227] on span "+" at bounding box center [193, 221] width 6 height 13
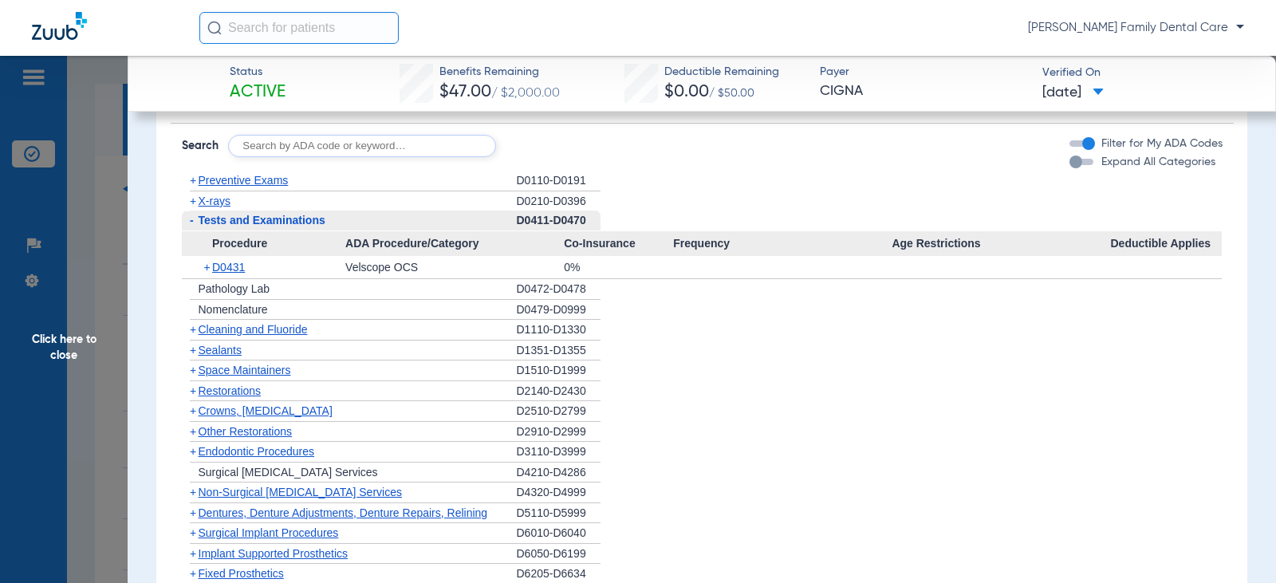
click at [193, 226] on span "-" at bounding box center [192, 220] width 4 height 13
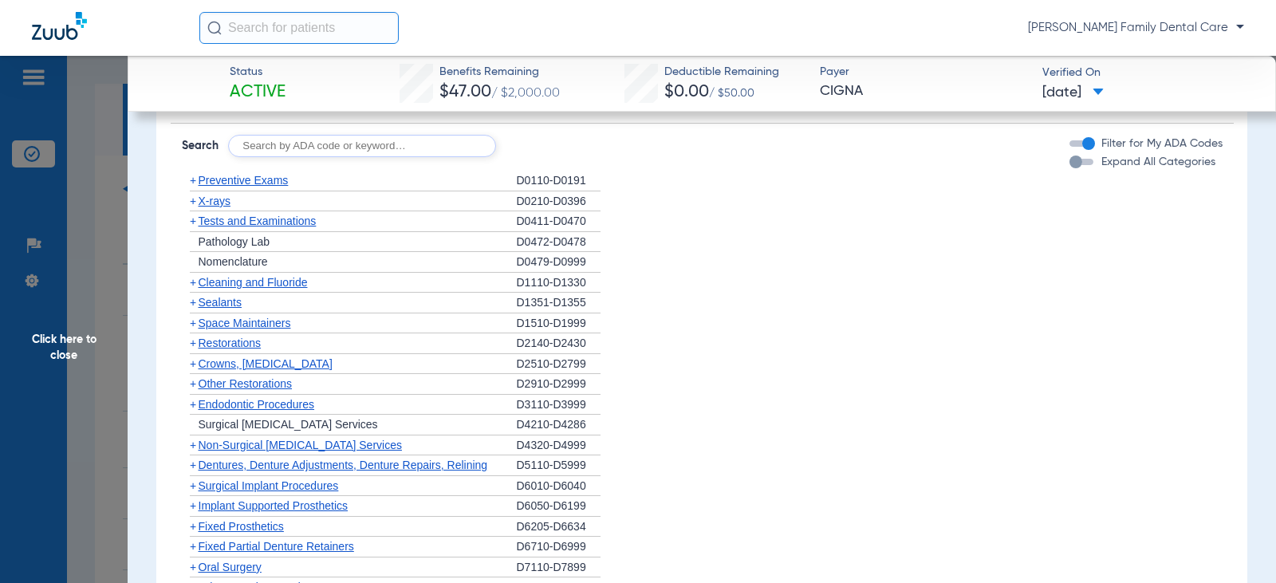
click at [192, 309] on span "+" at bounding box center [193, 302] width 6 height 13
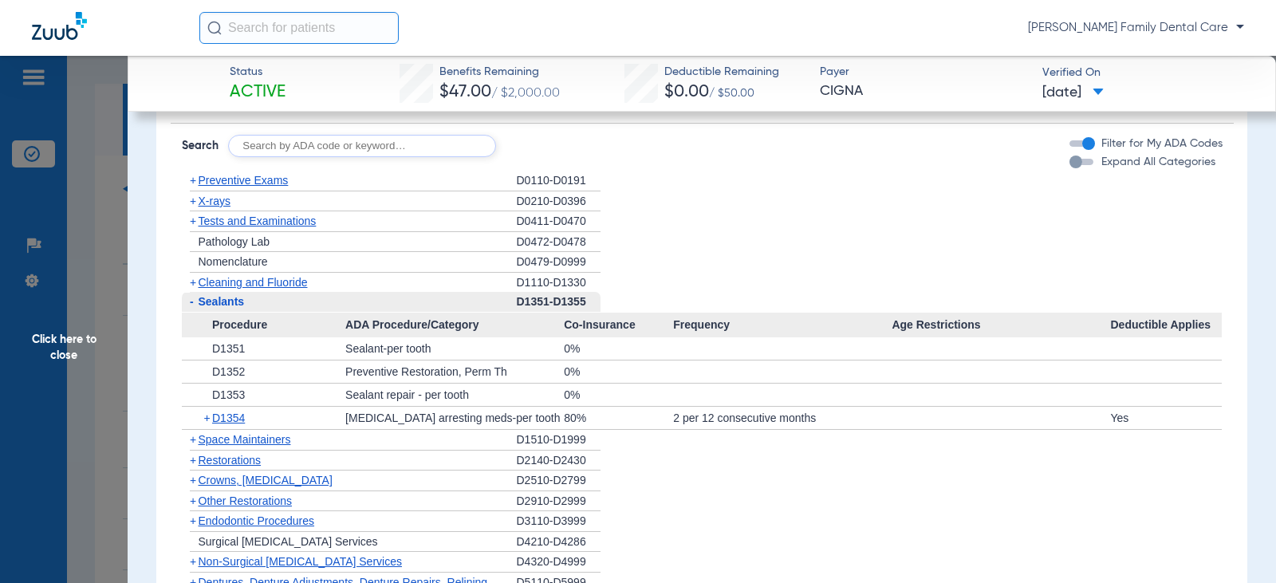
click at [192, 308] on span "-" at bounding box center [192, 301] width 4 height 13
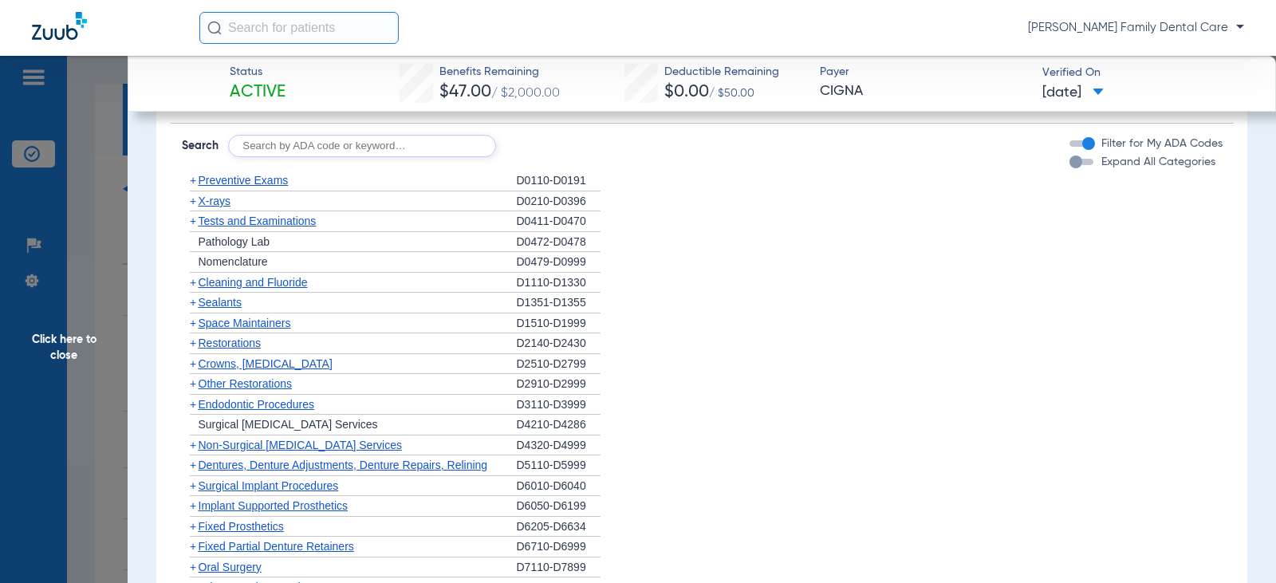
click at [192, 390] on span "+" at bounding box center [193, 383] width 6 height 13
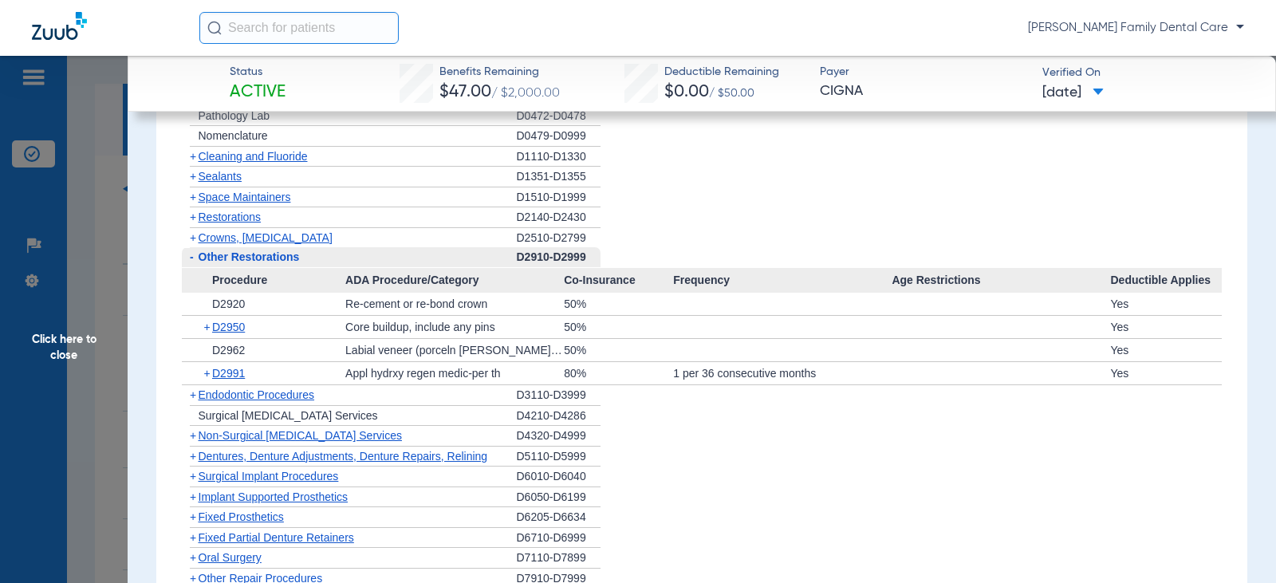
scroll to position [1754, 0]
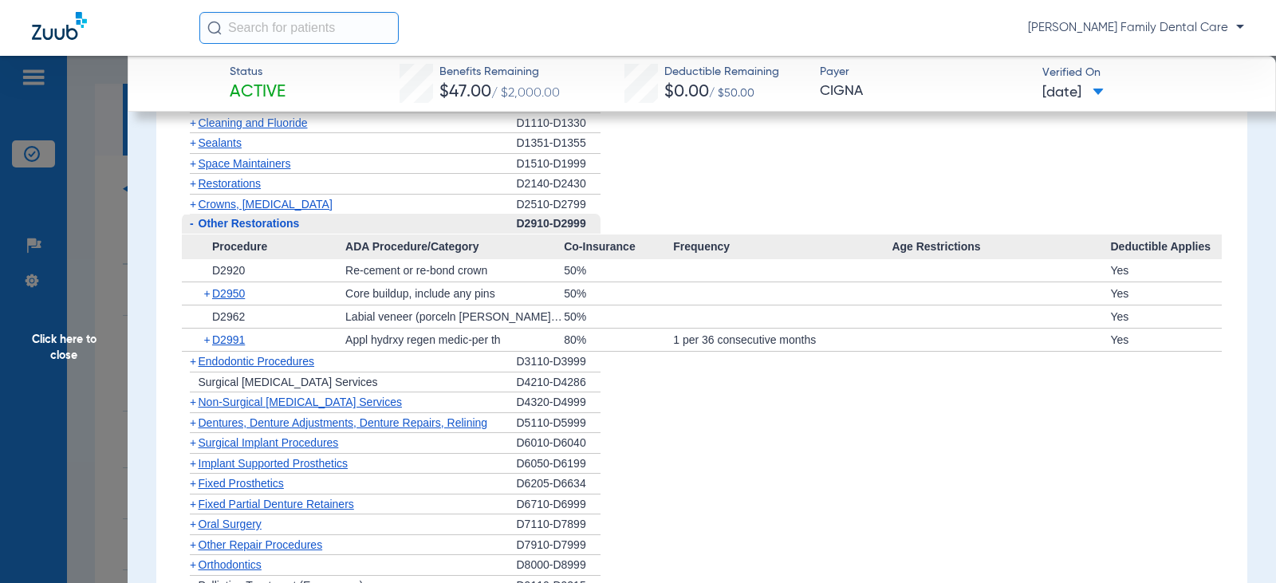
click at [191, 230] on span "-" at bounding box center [192, 223] width 4 height 13
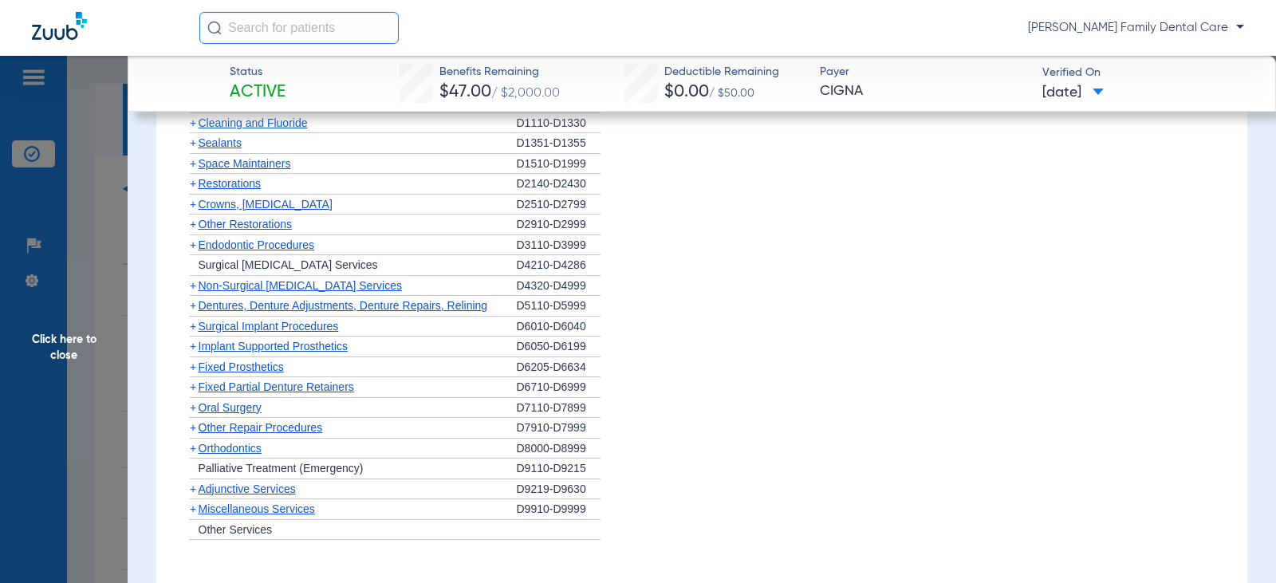
click at [191, 251] on span "+" at bounding box center [193, 244] width 6 height 13
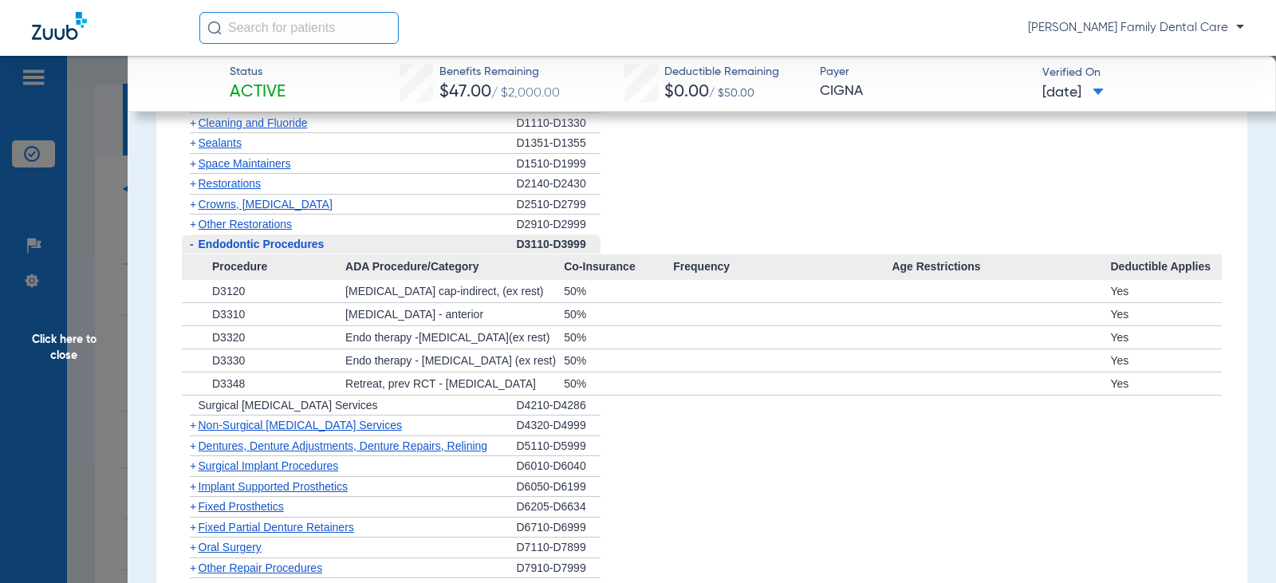
click at [191, 250] on span "-" at bounding box center [192, 244] width 4 height 13
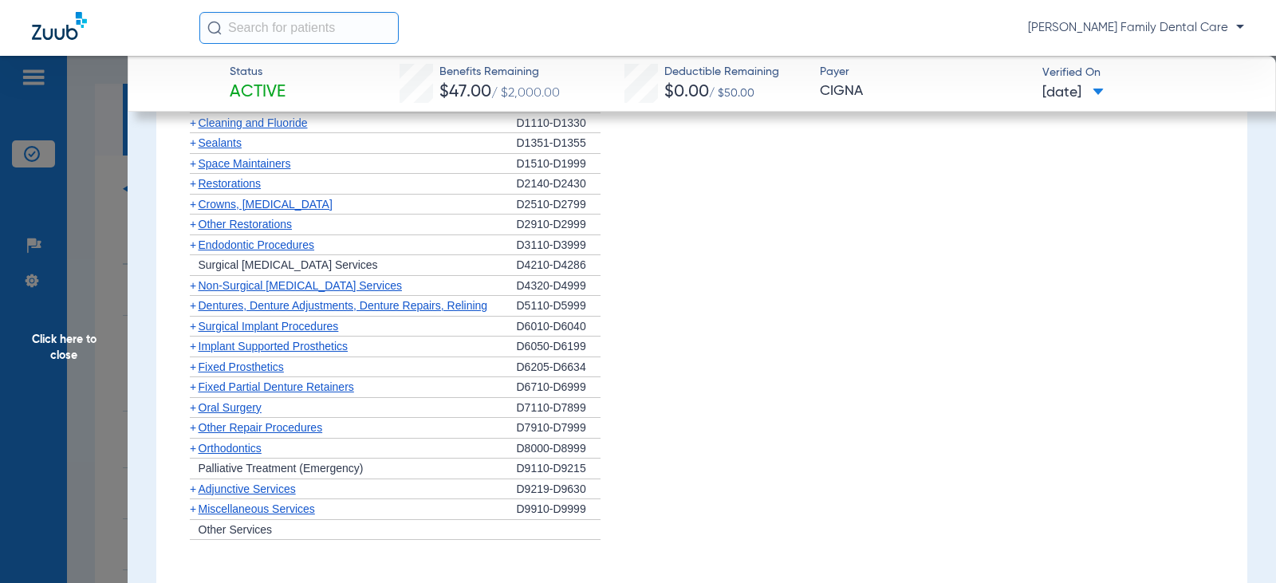
click at [199, 211] on span "Crowns, [MEDICAL_DATA]" at bounding box center [266, 204] width 134 height 13
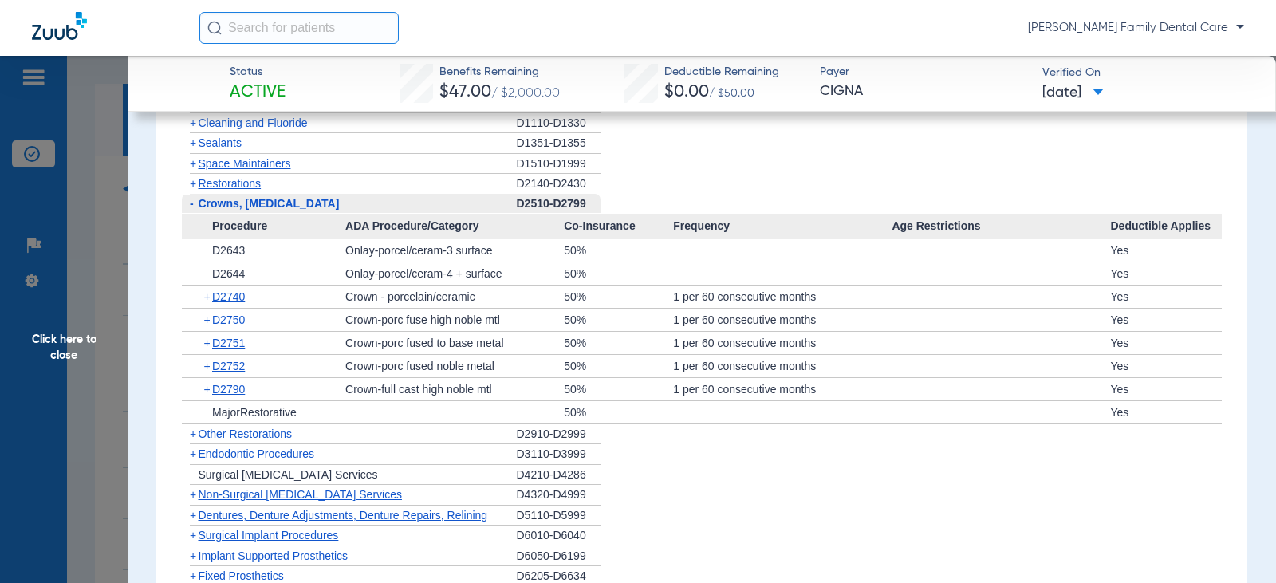
click at [199, 210] on span "Crowns, [MEDICAL_DATA]" at bounding box center [269, 203] width 141 height 13
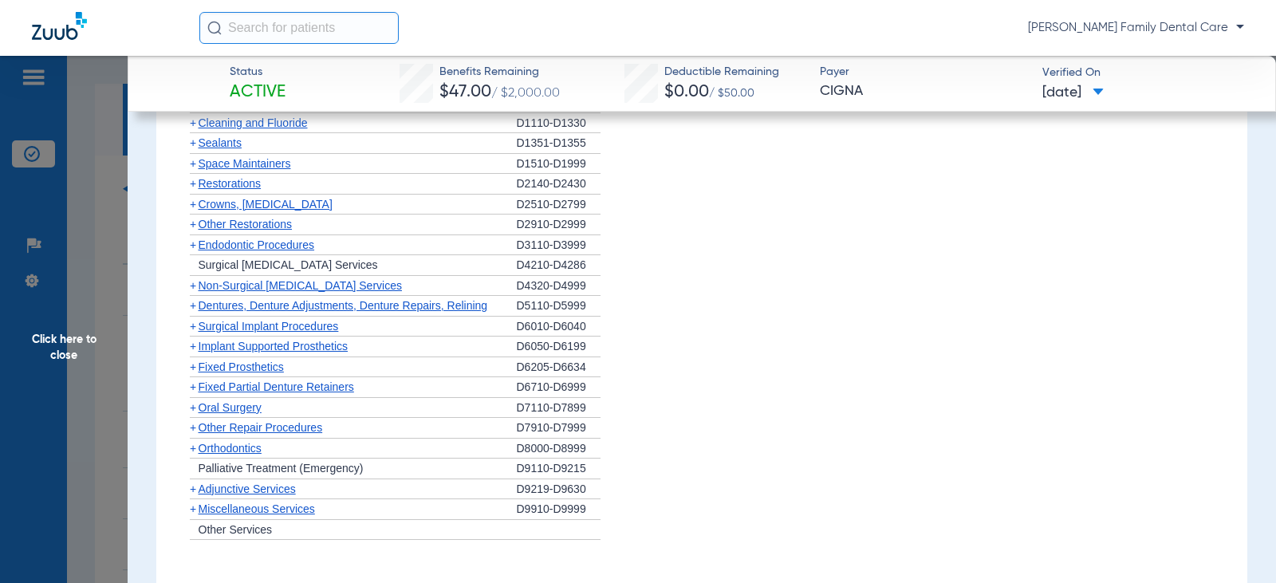
click at [195, 292] on span "+" at bounding box center [193, 285] width 6 height 13
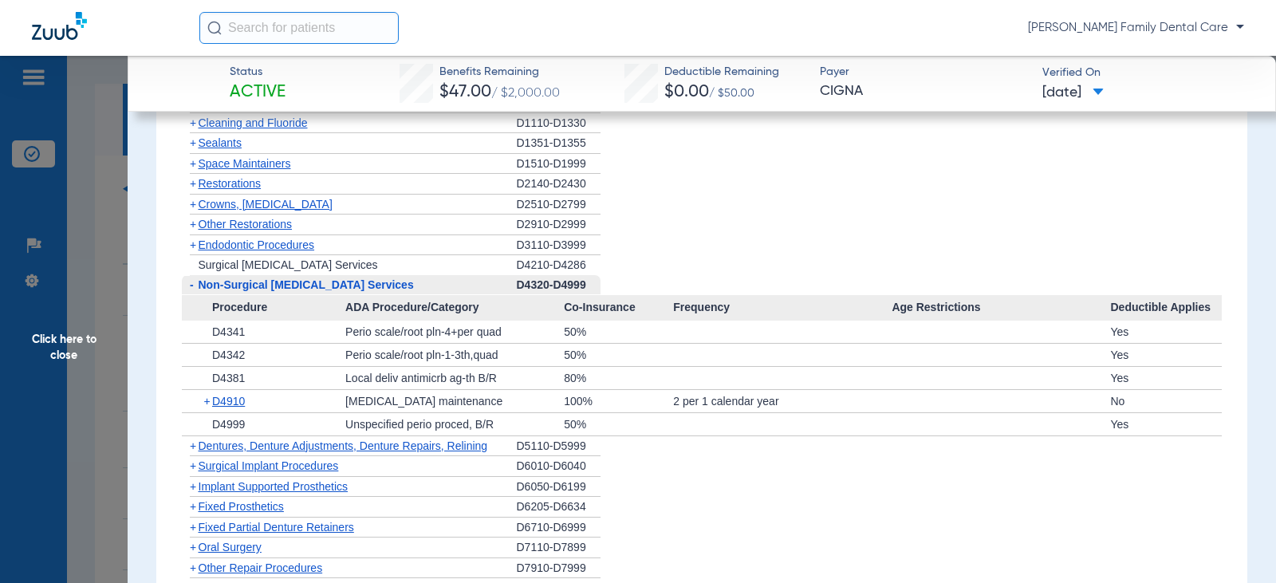
click at [192, 291] on span "-" at bounding box center [192, 284] width 4 height 13
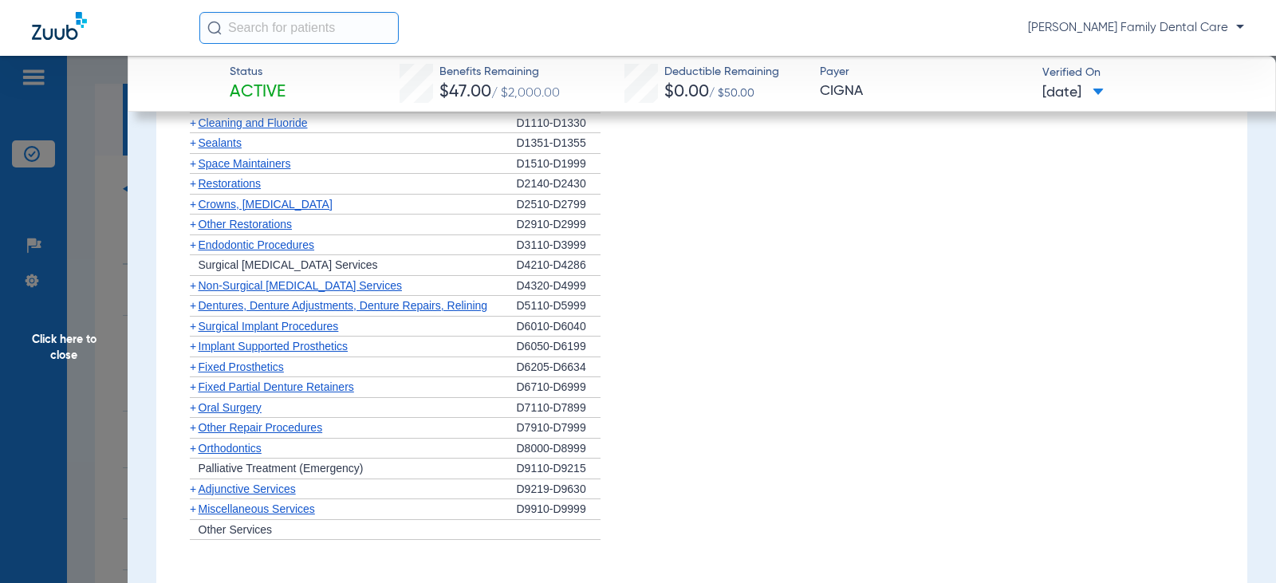
click at [192, 312] on span "+" at bounding box center [193, 305] width 6 height 13
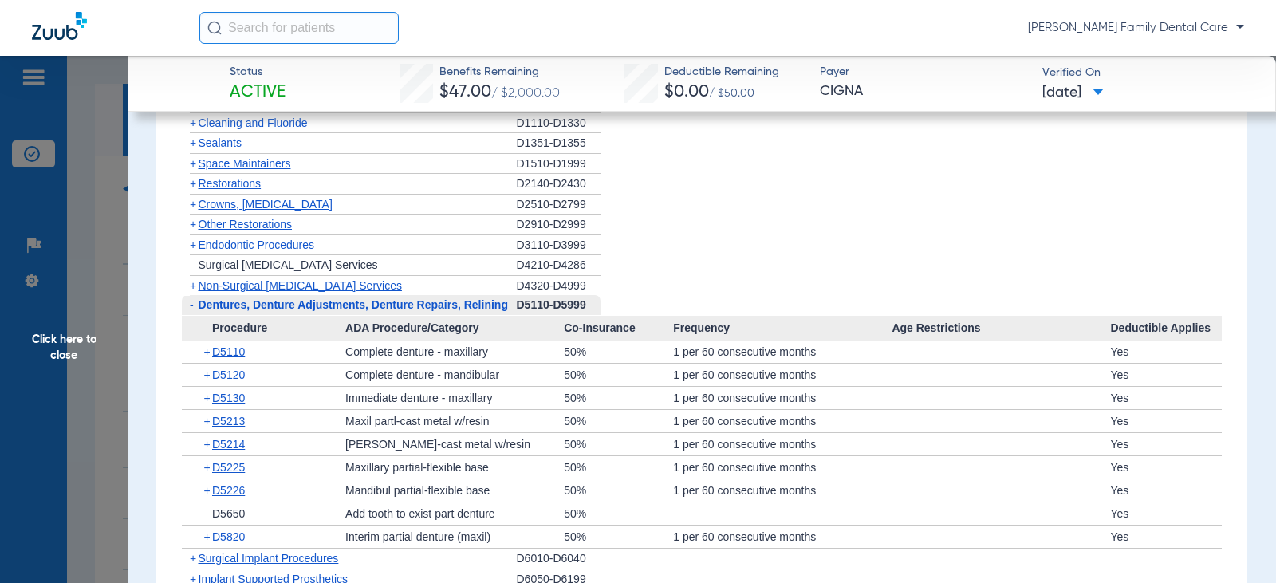
click at [192, 311] on span "-" at bounding box center [192, 304] width 4 height 13
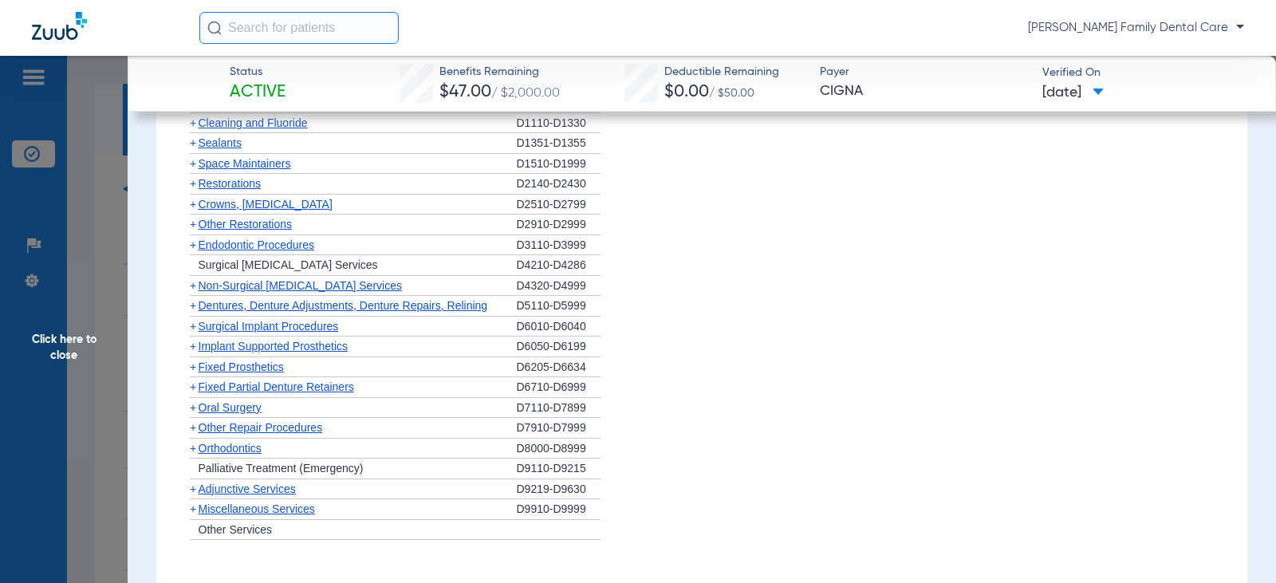
click at [191, 333] on span "+" at bounding box center [193, 326] width 6 height 13
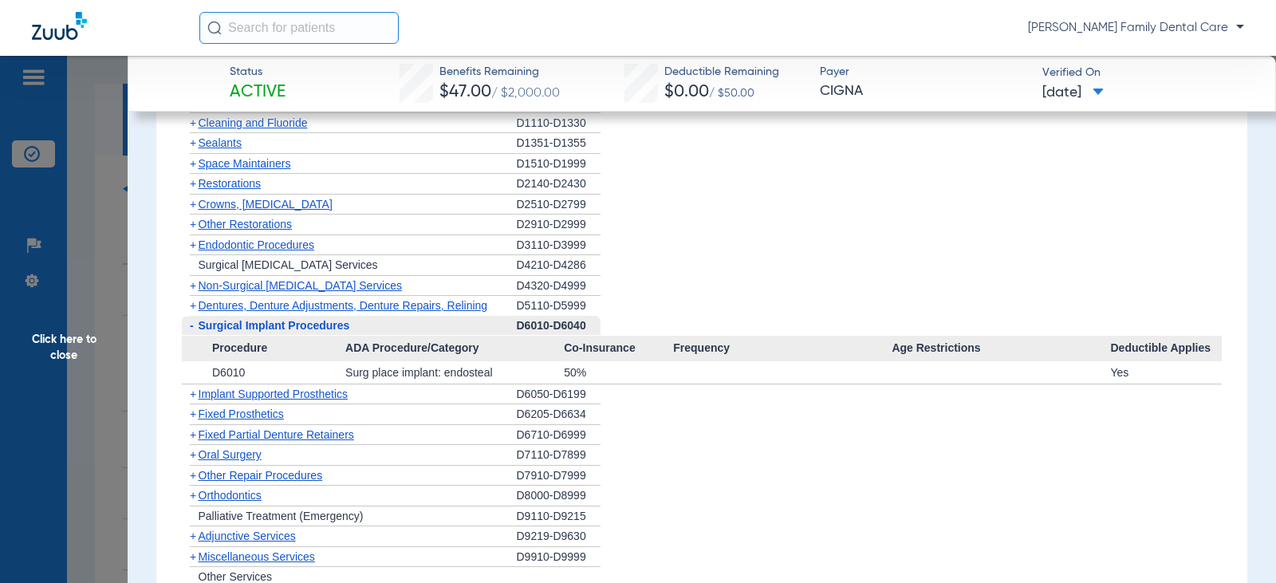
click at [194, 336] on span "-" at bounding box center [190, 326] width 17 height 20
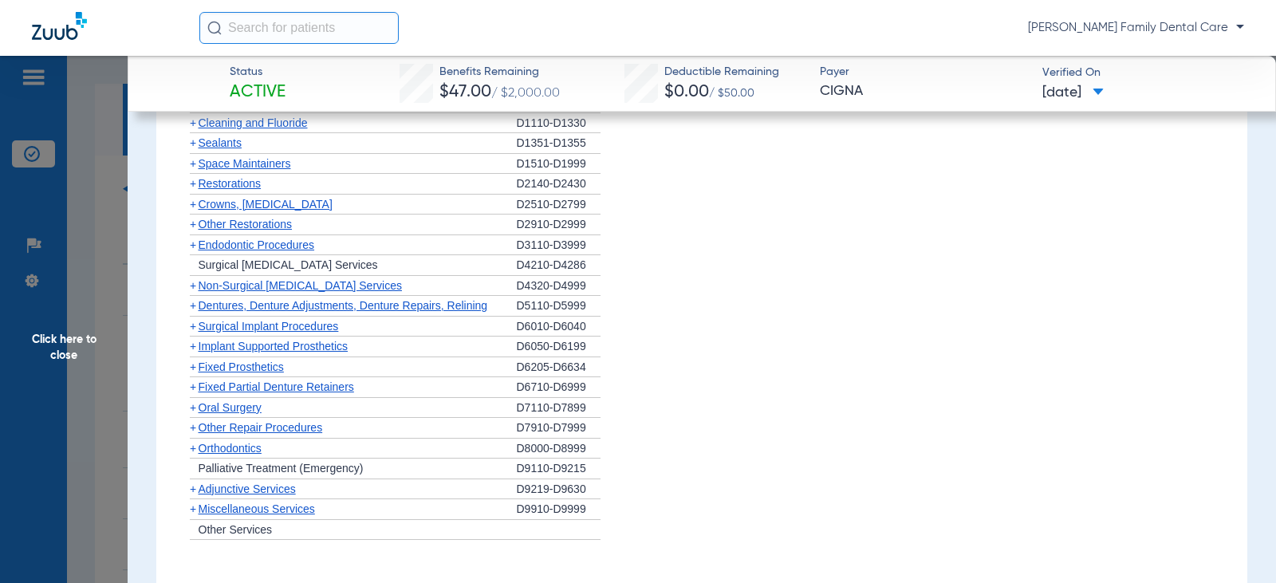
click at [190, 352] on span "+" at bounding box center [193, 346] width 6 height 13
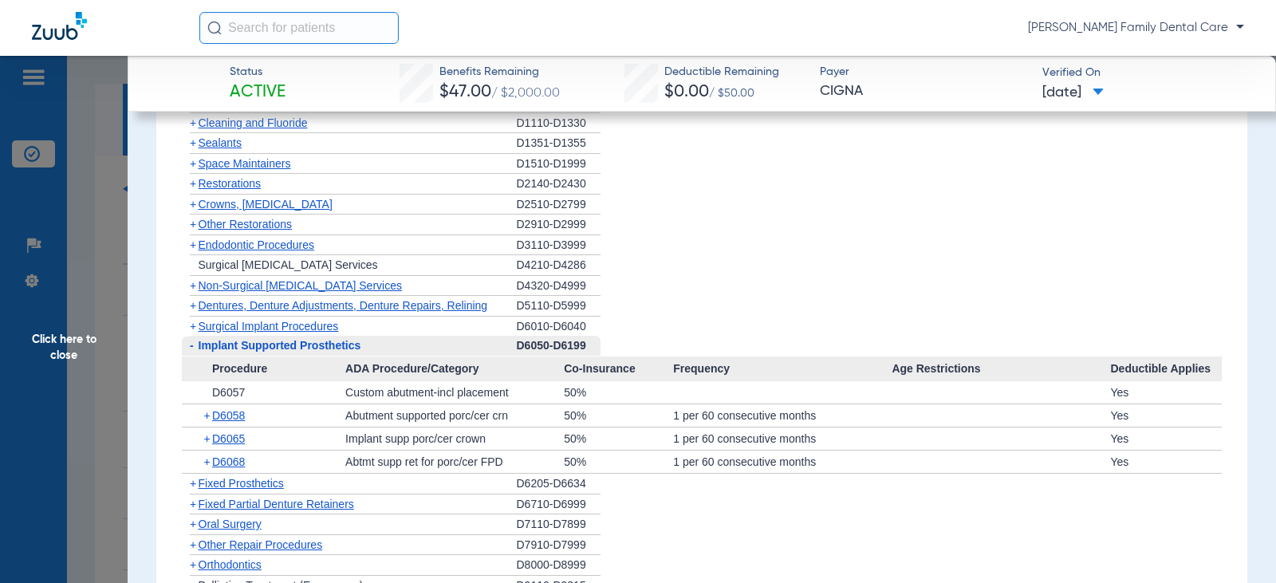
click at [190, 352] on span "-" at bounding box center [192, 345] width 4 height 13
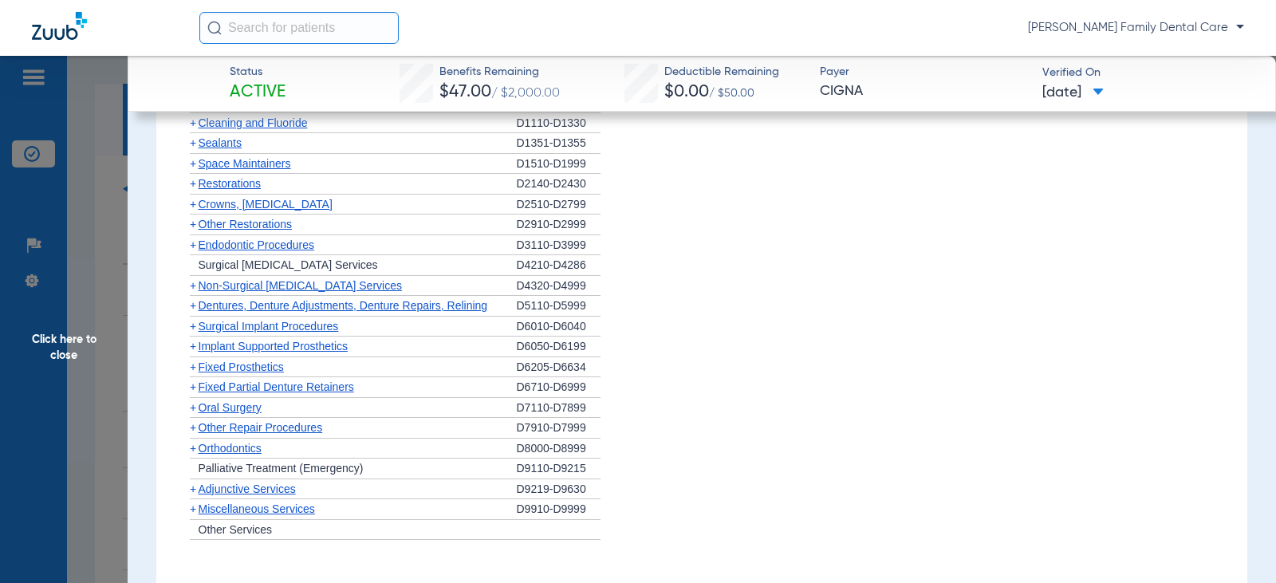
click at [191, 373] on span "+" at bounding box center [193, 366] width 6 height 13
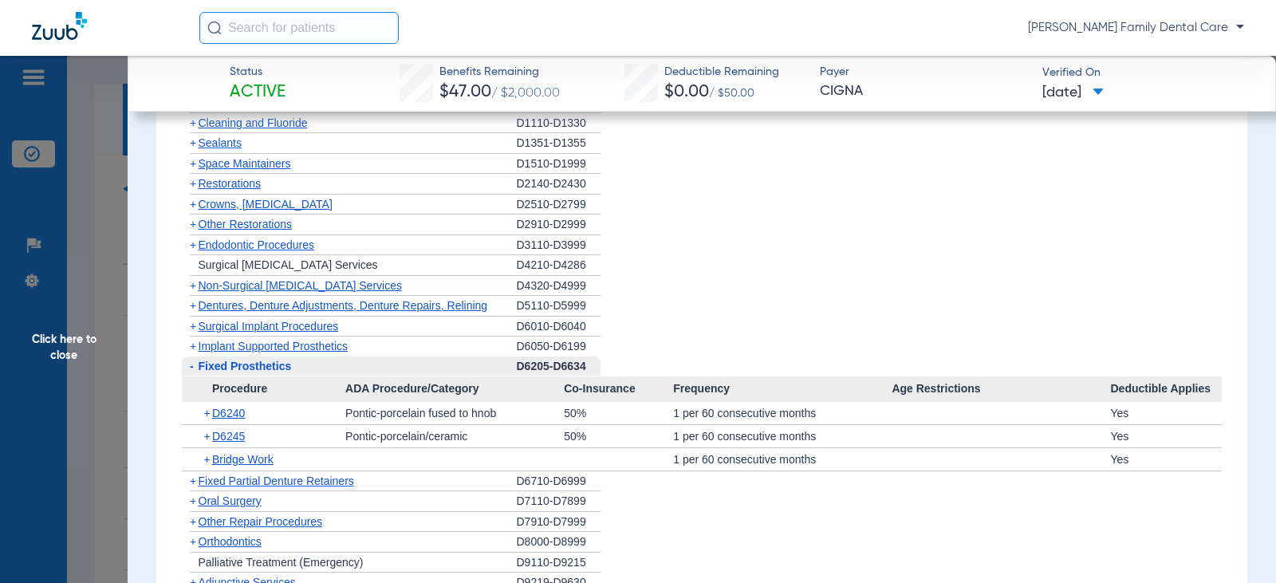
click at [191, 372] on span "-" at bounding box center [192, 366] width 4 height 13
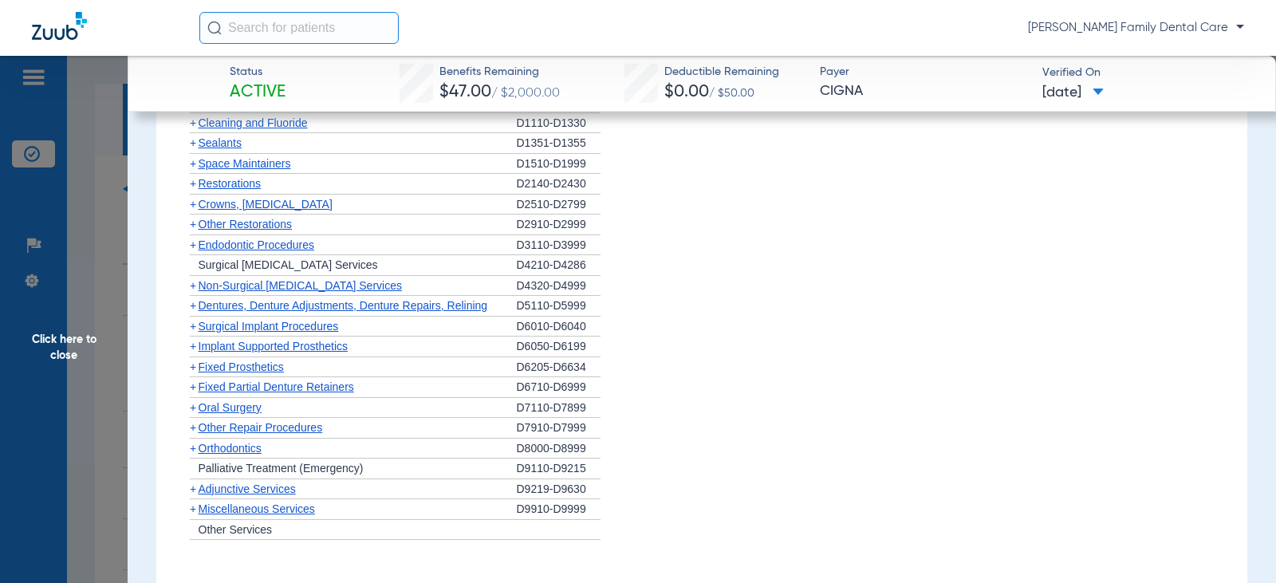
click at [194, 393] on span "+" at bounding box center [193, 386] width 6 height 13
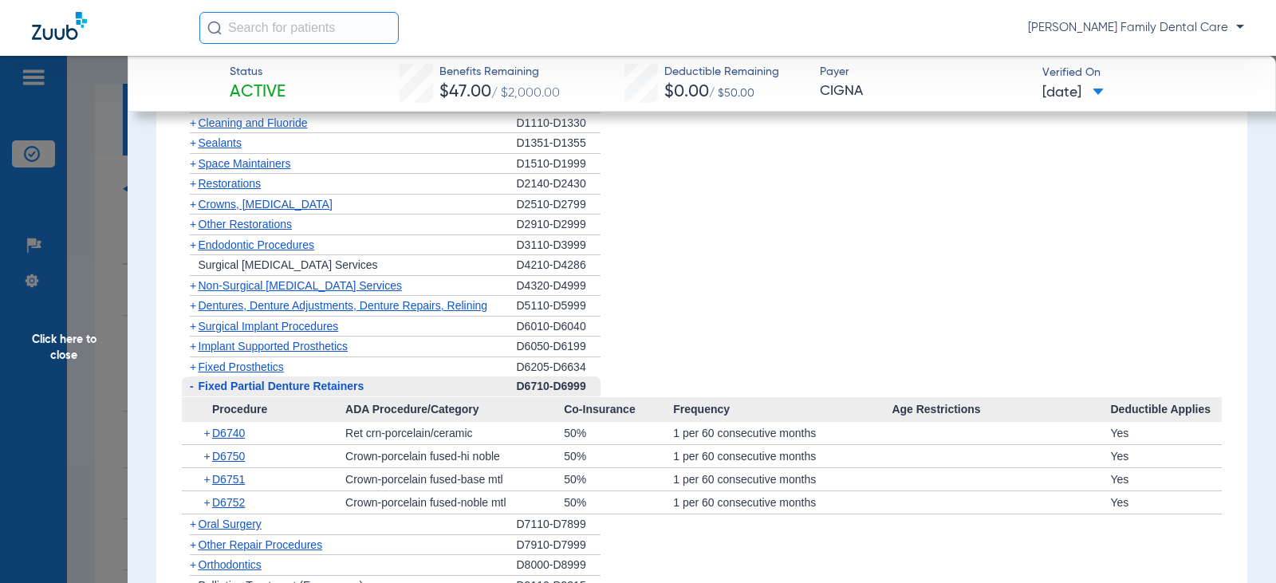
click at [194, 396] on span "-" at bounding box center [190, 386] width 17 height 20
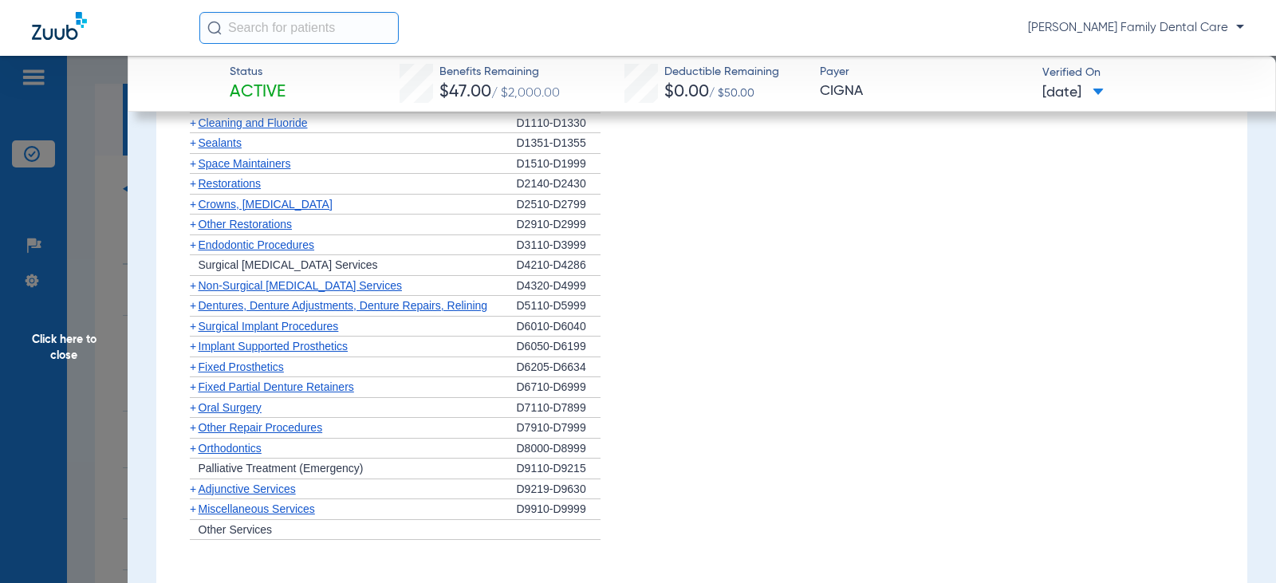
click at [193, 414] on span "+" at bounding box center [193, 407] width 6 height 13
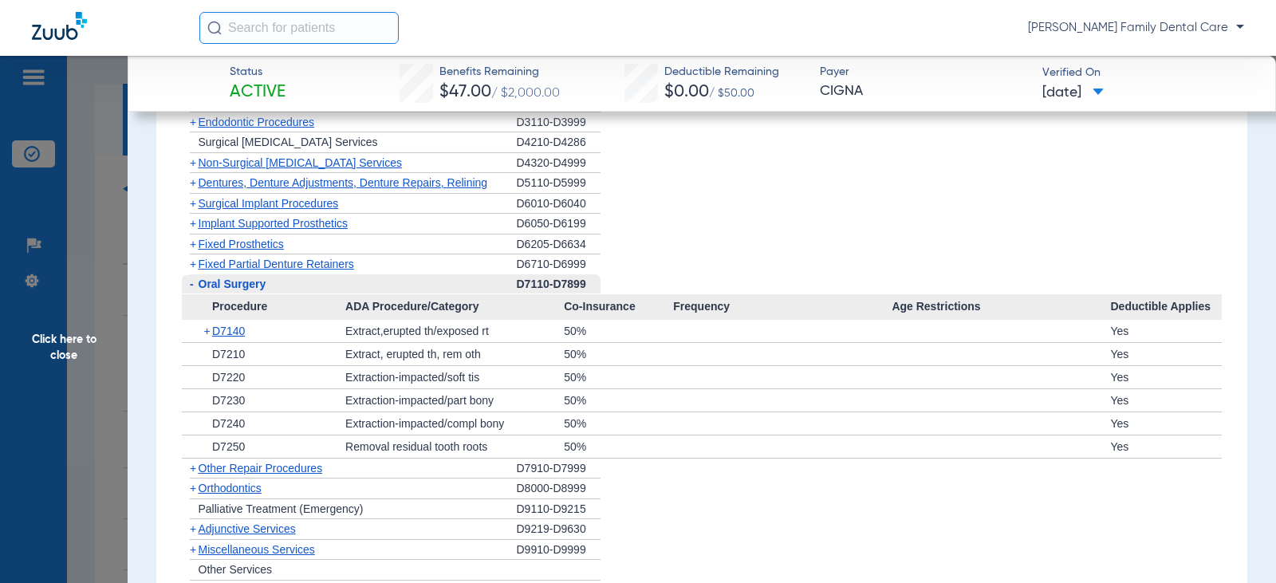
scroll to position [1914, 0]
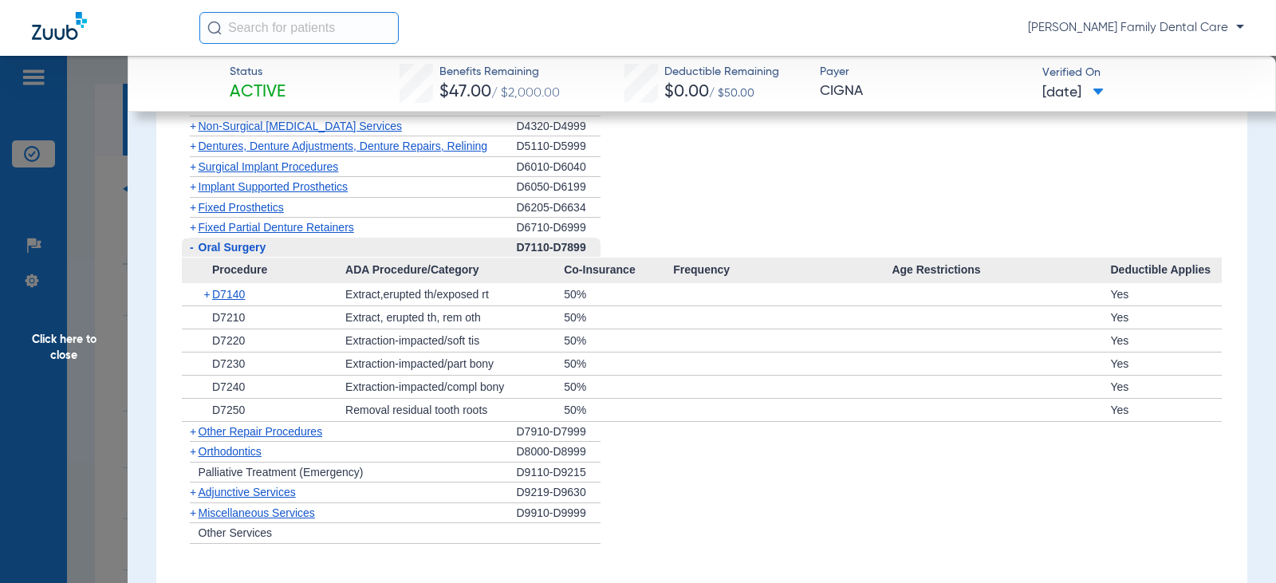
click at [191, 254] on span "-" at bounding box center [192, 247] width 4 height 13
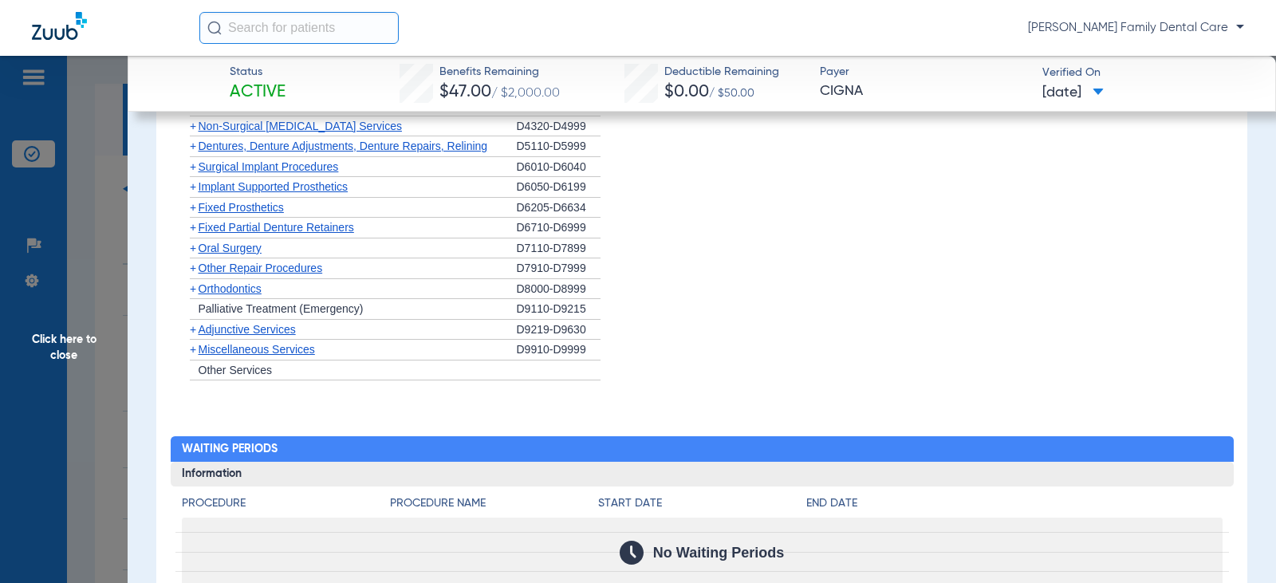
click at [192, 295] on span "+" at bounding box center [193, 288] width 6 height 13
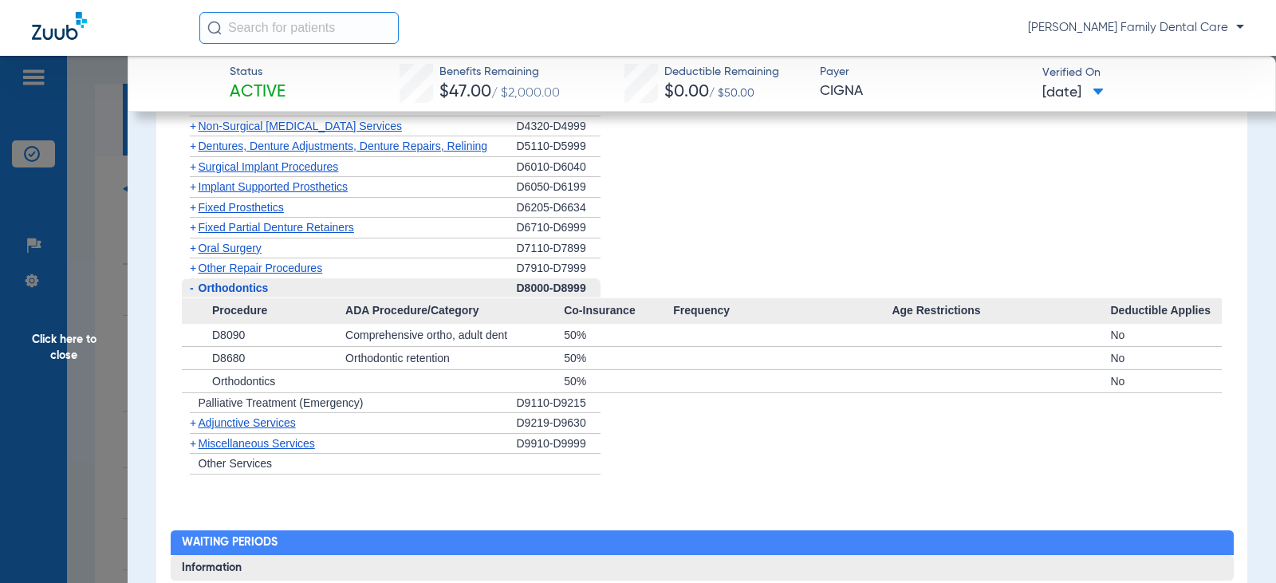
click at [192, 429] on span "+" at bounding box center [193, 422] width 6 height 13
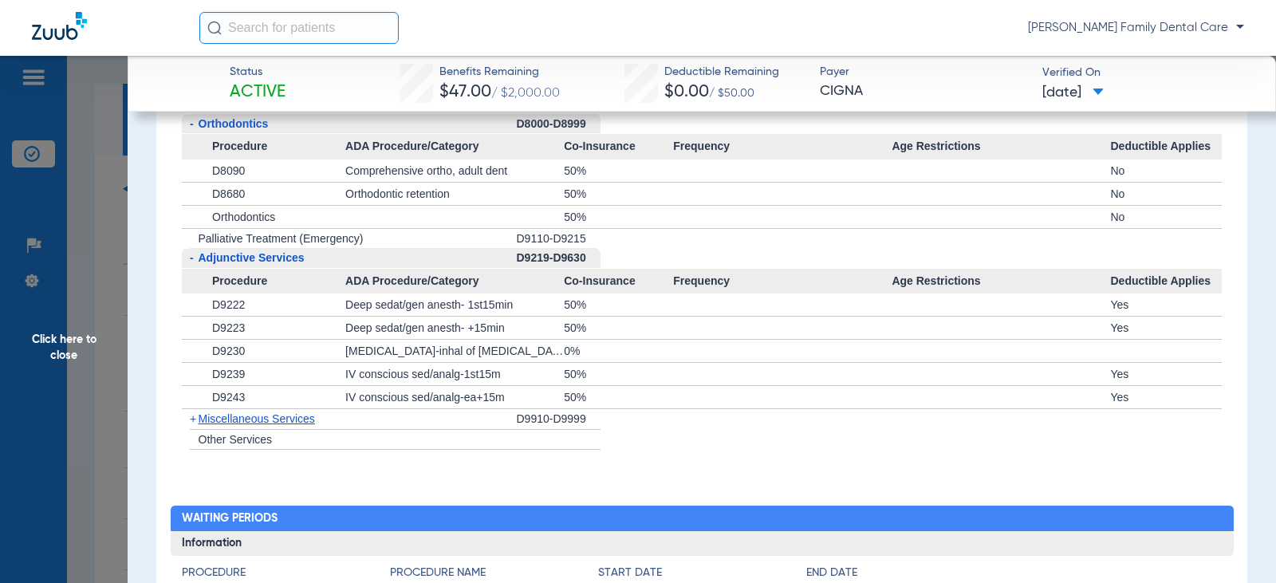
scroll to position [2233, 0]
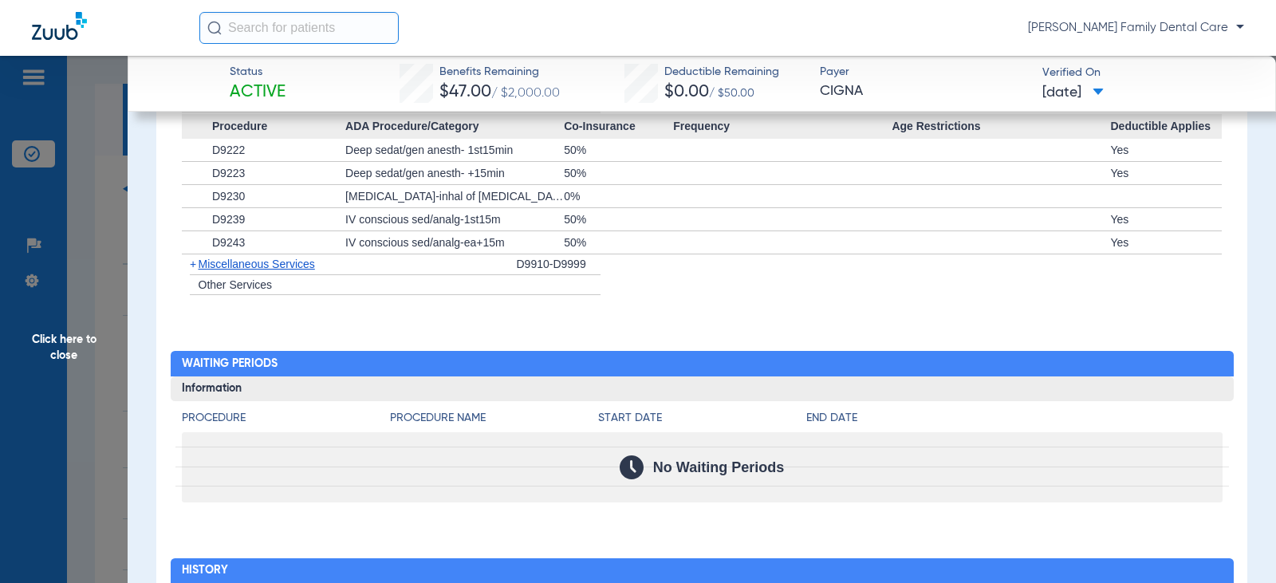
click at [195, 270] on span "+" at bounding box center [193, 264] width 6 height 13
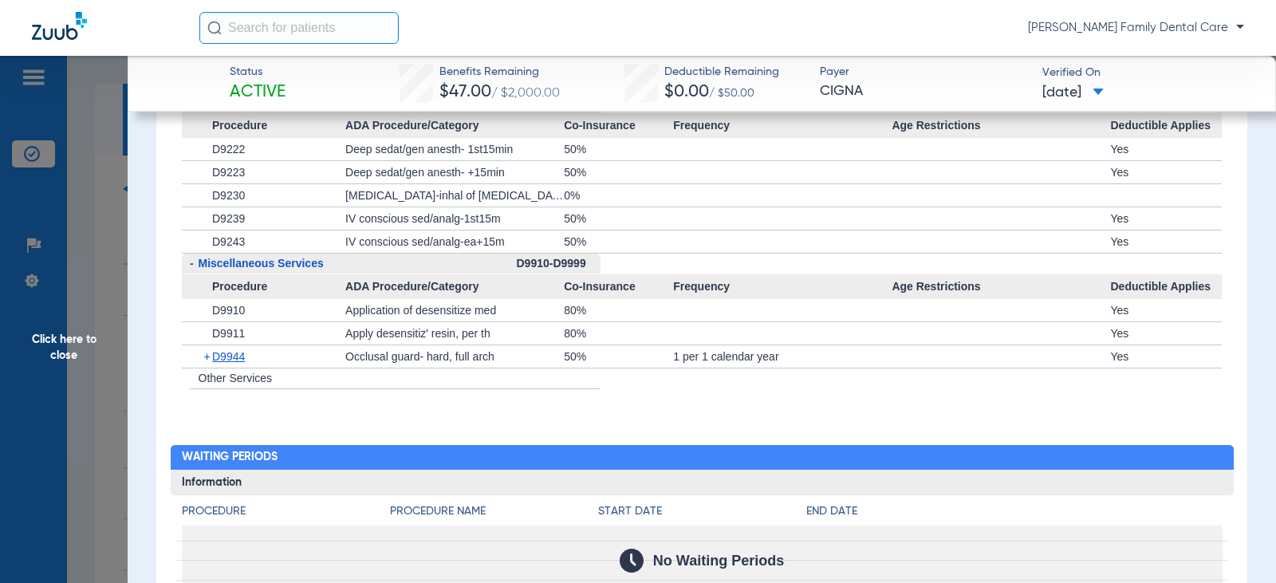
click at [73, 339] on span "Click here to close" at bounding box center [64, 347] width 128 height 583
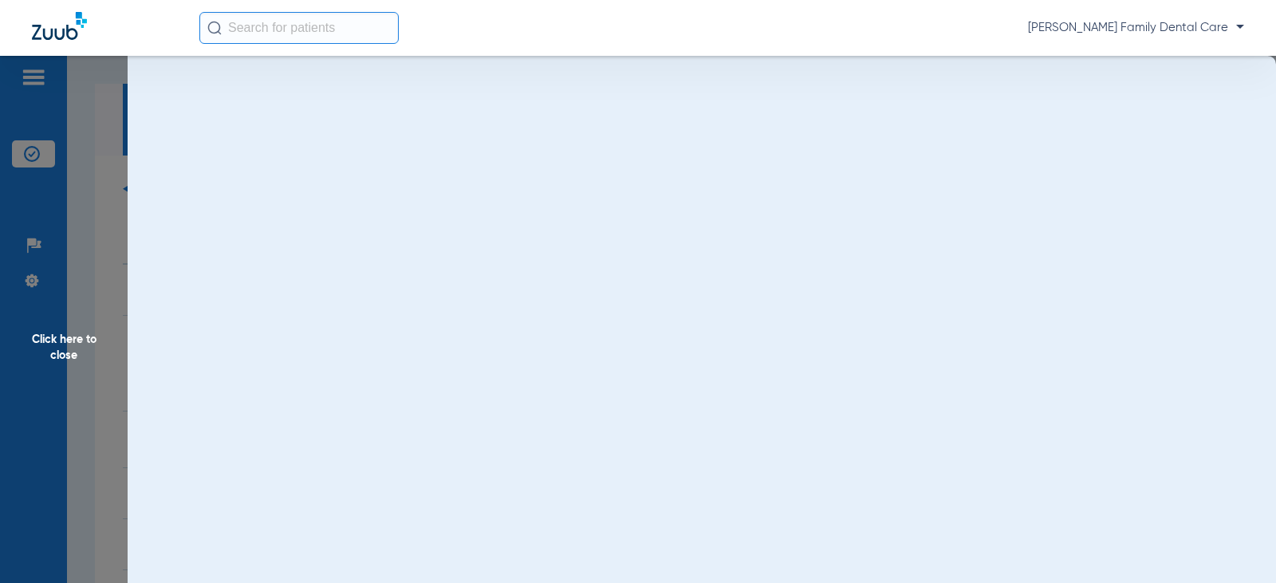
scroll to position [0, 0]
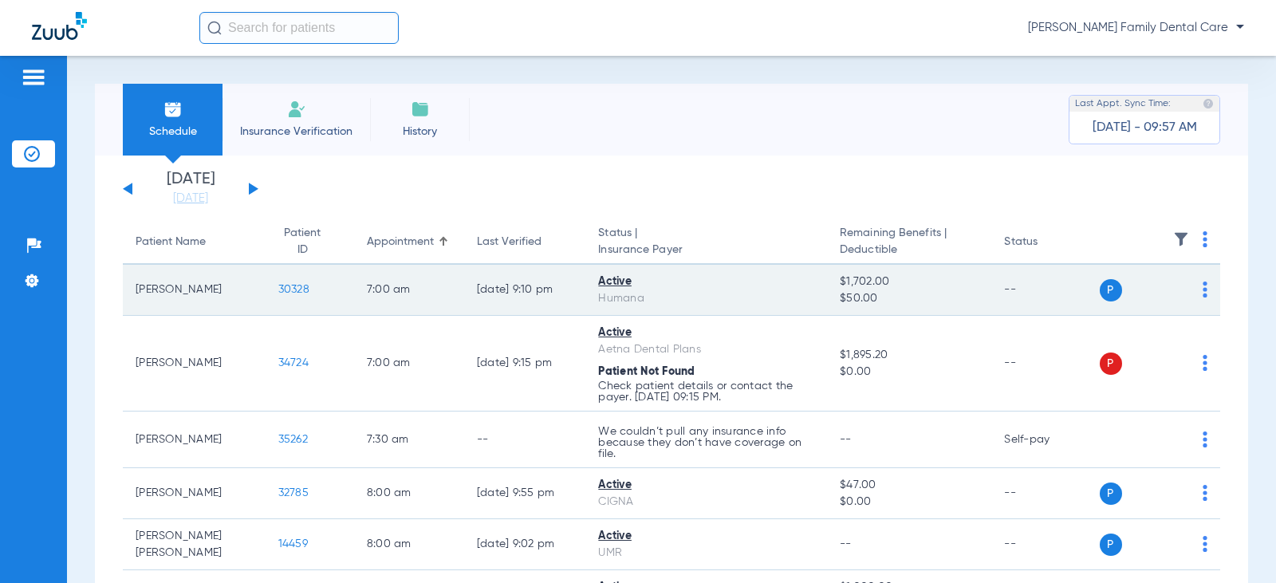
click at [278, 291] on span "30328" at bounding box center [293, 289] width 31 height 11
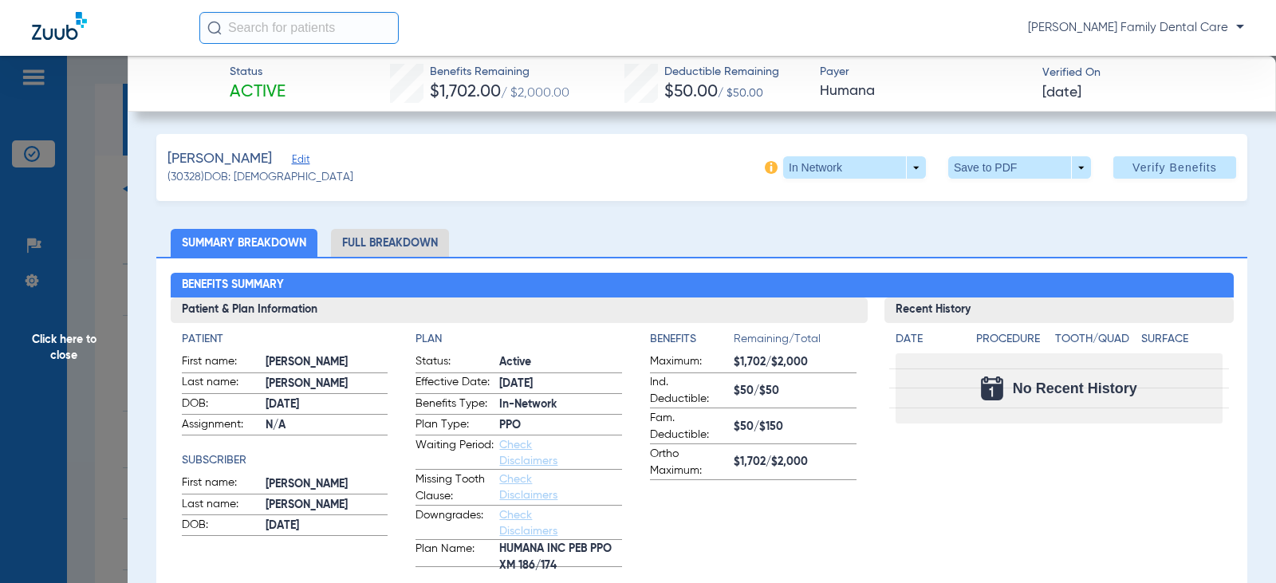
click at [370, 247] on li "Full Breakdown" at bounding box center [390, 243] width 118 height 28
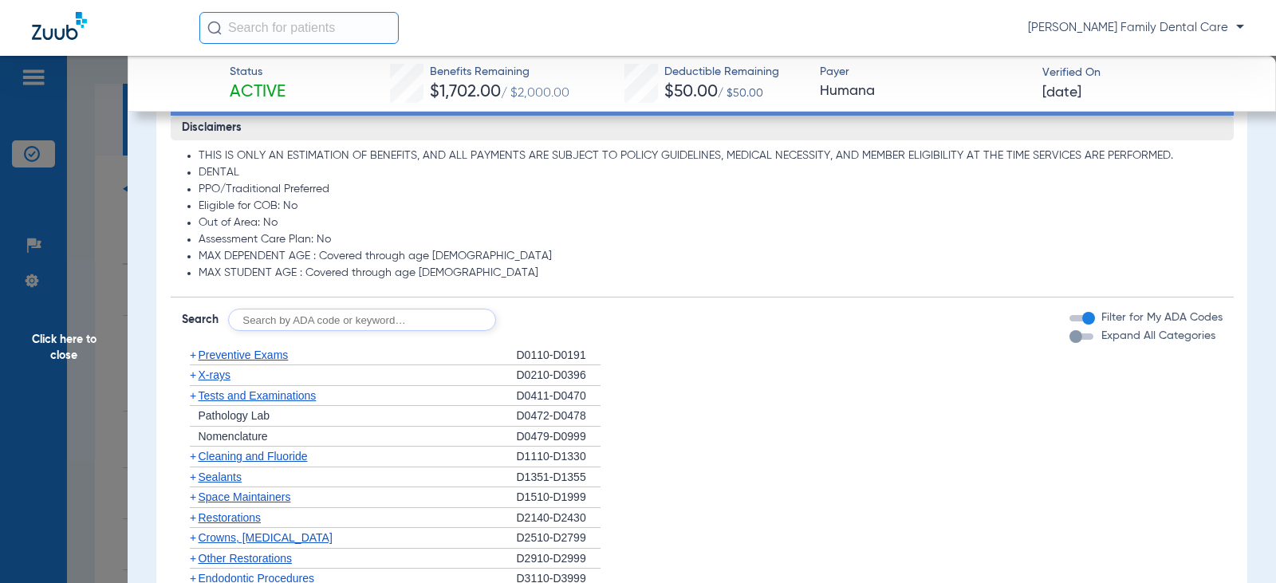
scroll to position [1595, 0]
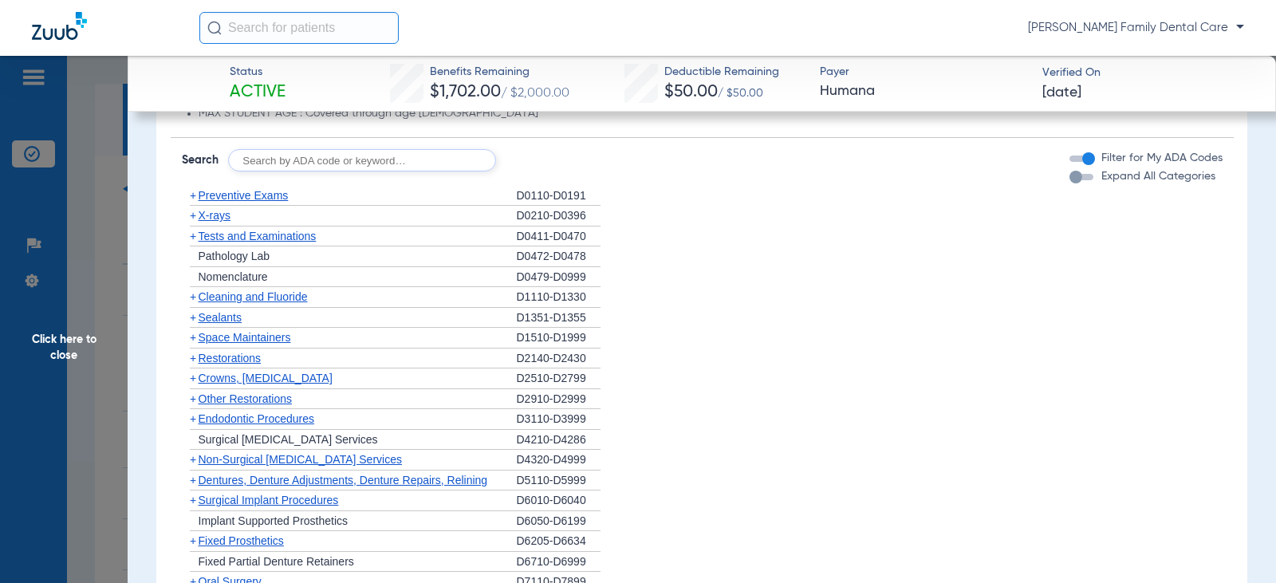
click at [190, 198] on span "+" at bounding box center [193, 195] width 6 height 13
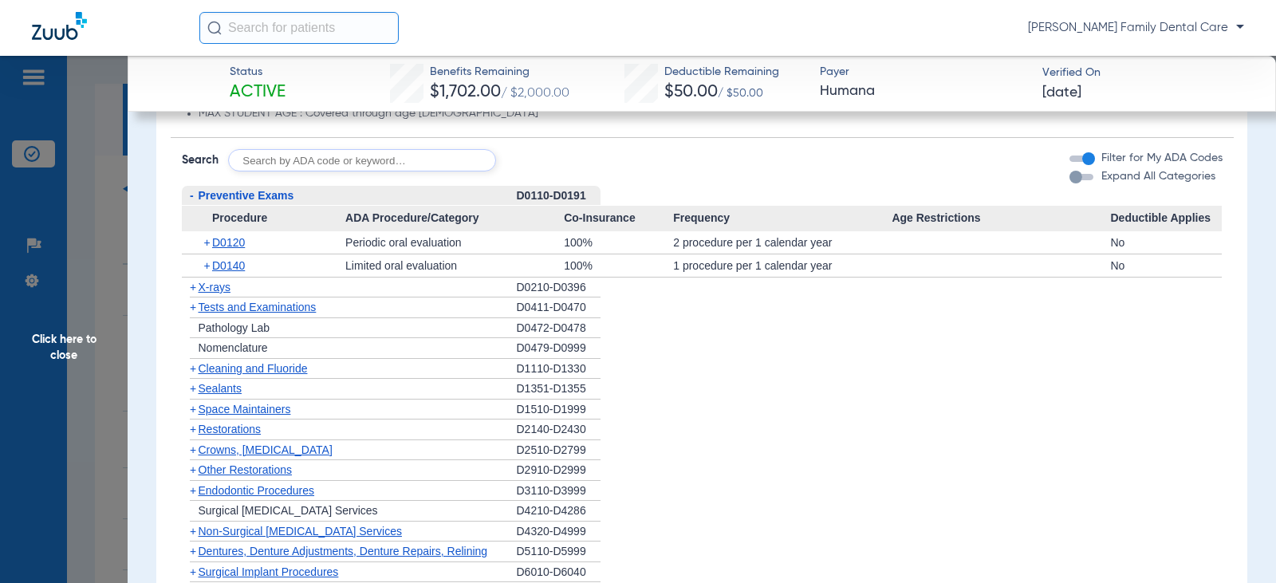
click at [196, 368] on span "+" at bounding box center [190, 369] width 17 height 20
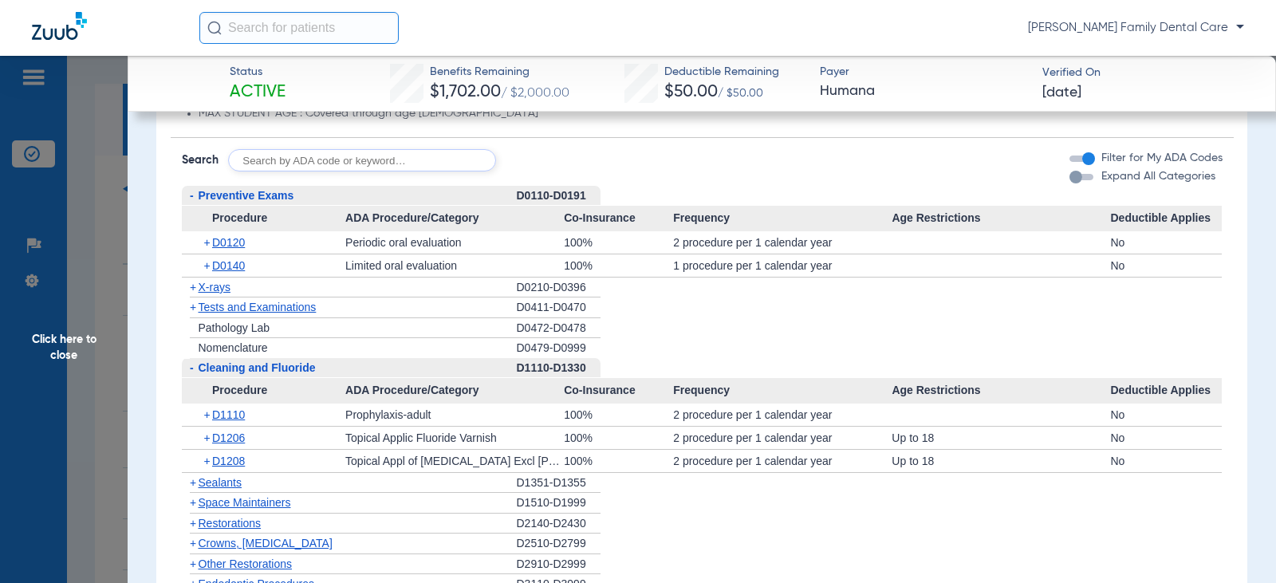
click at [196, 368] on span "-" at bounding box center [190, 368] width 17 height 20
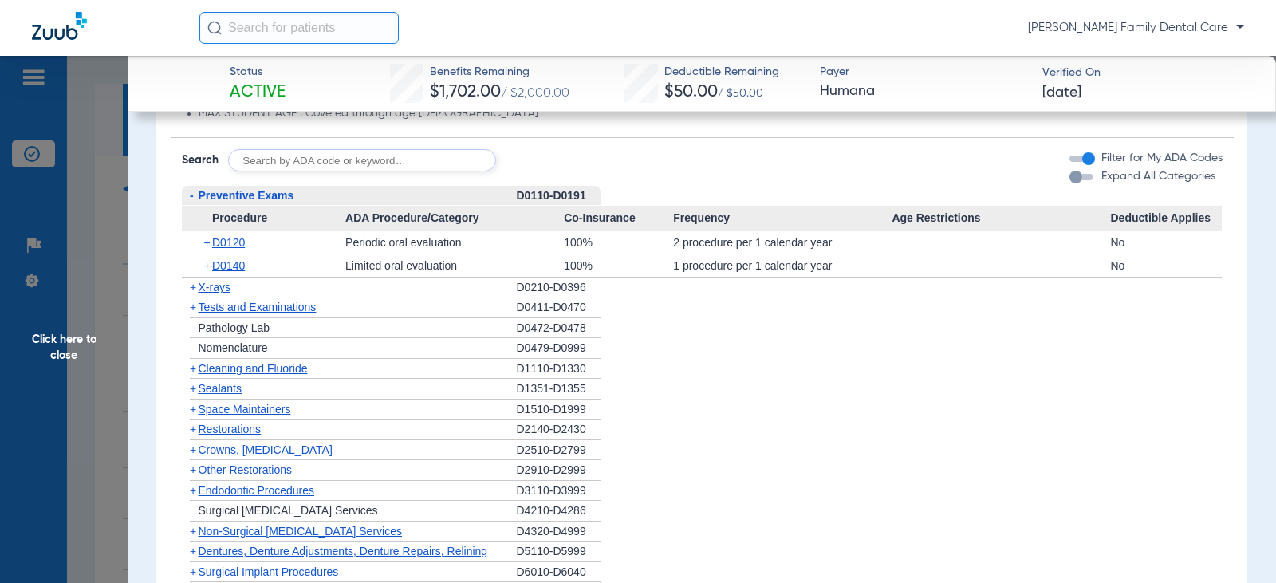
click at [187, 195] on span "-" at bounding box center [190, 196] width 17 height 20
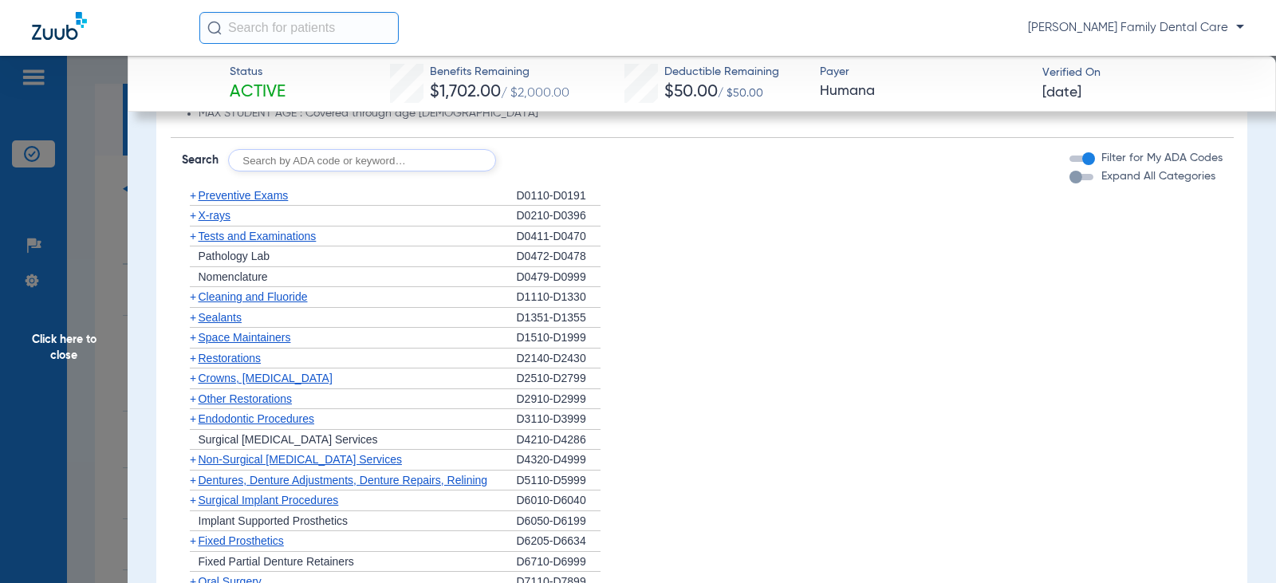
click at [190, 218] on span "+" at bounding box center [193, 215] width 6 height 13
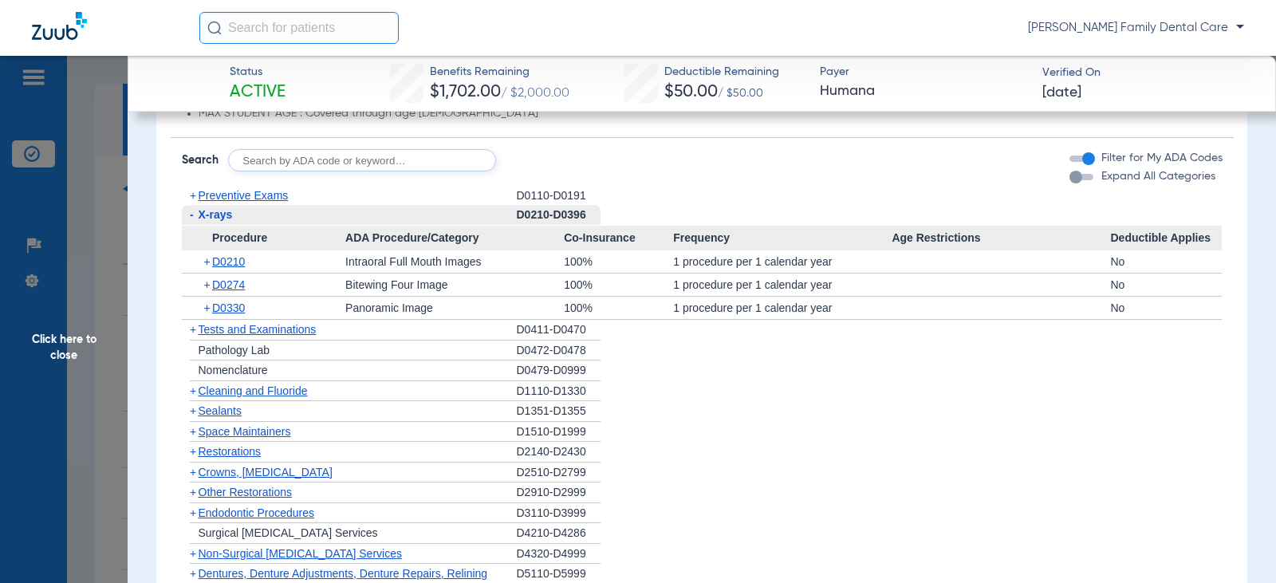
click at [194, 332] on span "+" at bounding box center [193, 329] width 6 height 13
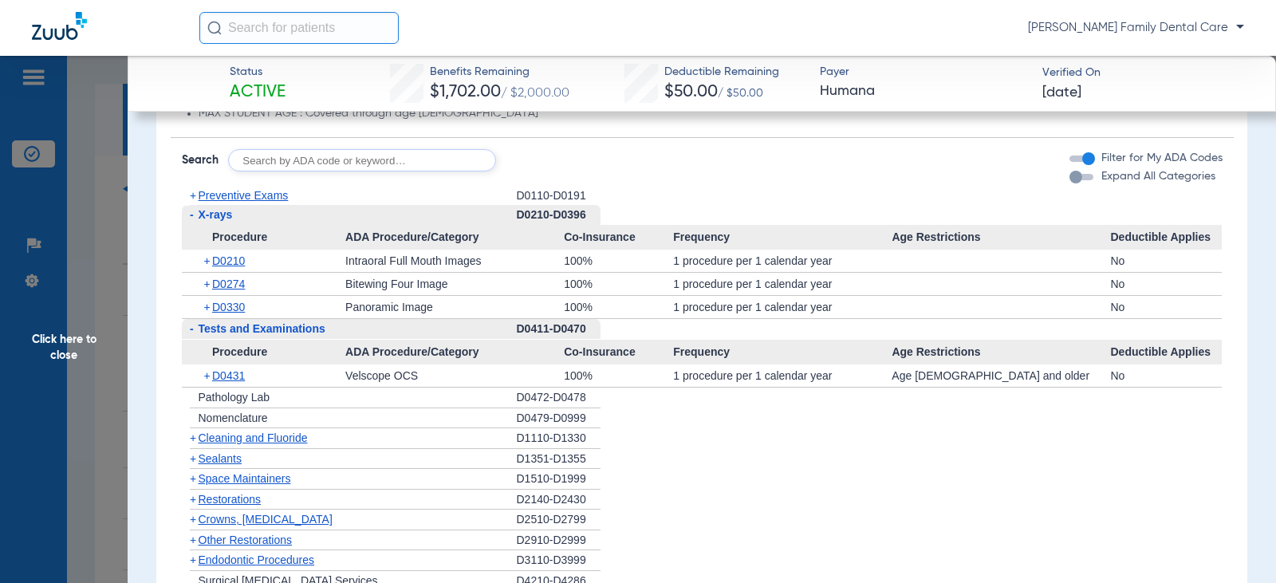
click at [190, 330] on span "-" at bounding box center [192, 328] width 4 height 13
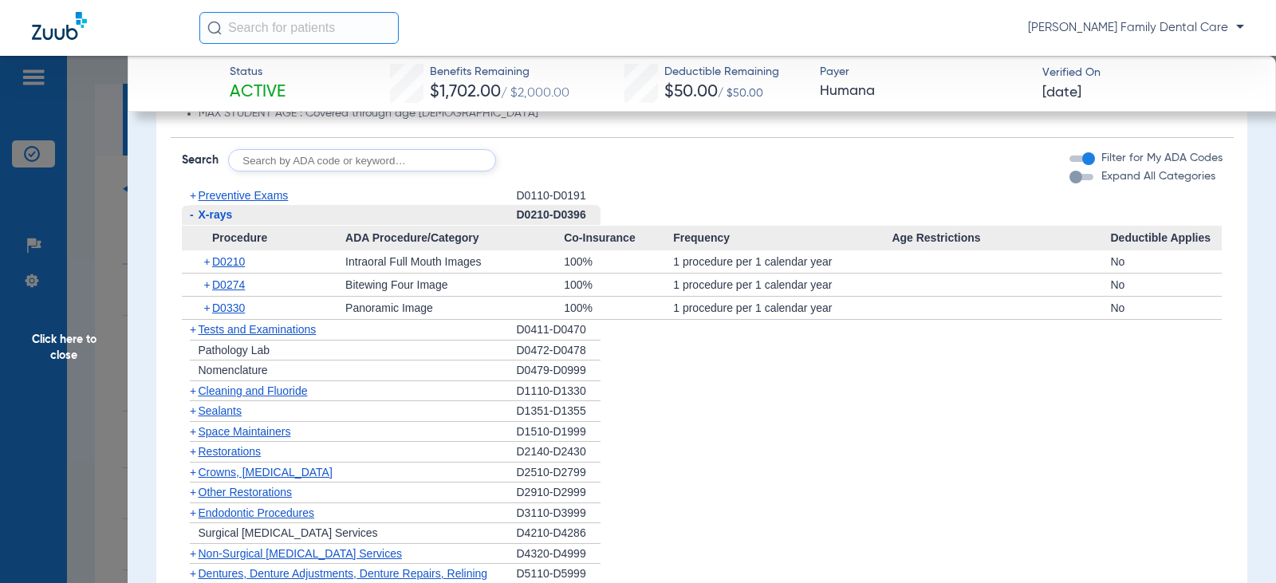
click at [191, 215] on span "-" at bounding box center [192, 214] width 4 height 13
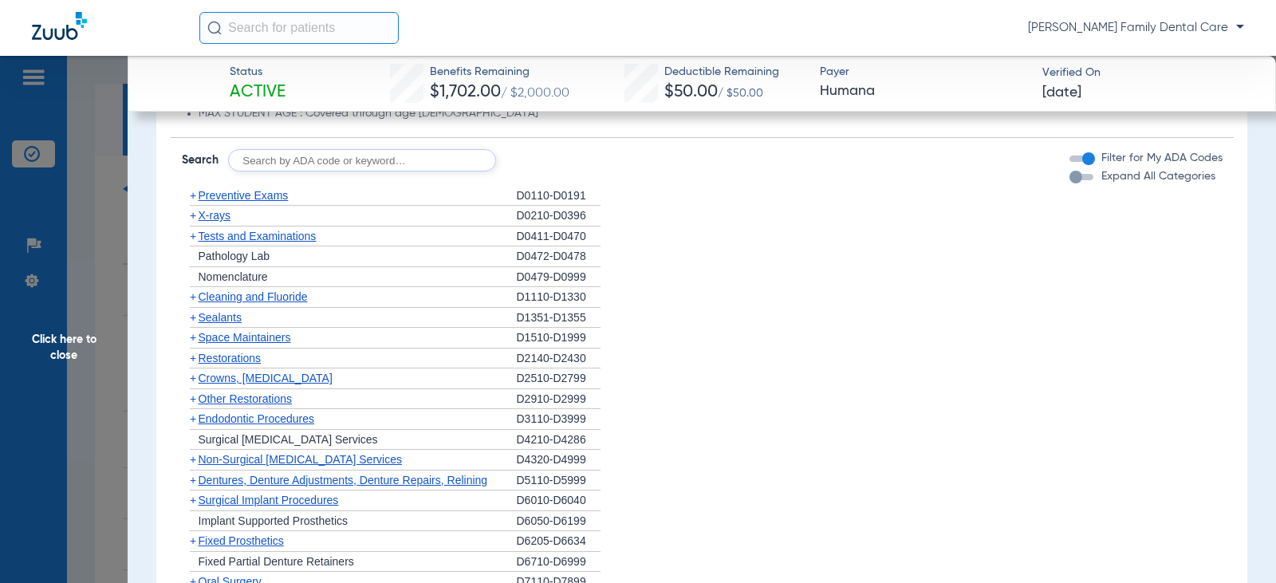
click at [190, 319] on span "+" at bounding box center [193, 317] width 6 height 13
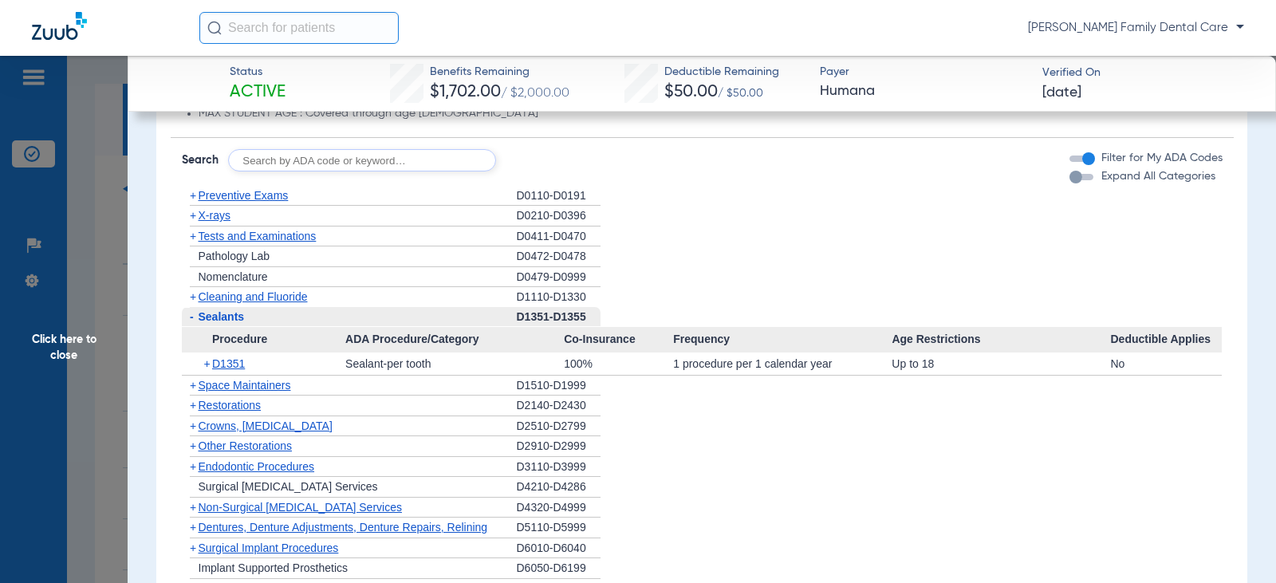
click at [192, 318] on span "-" at bounding box center [192, 316] width 4 height 13
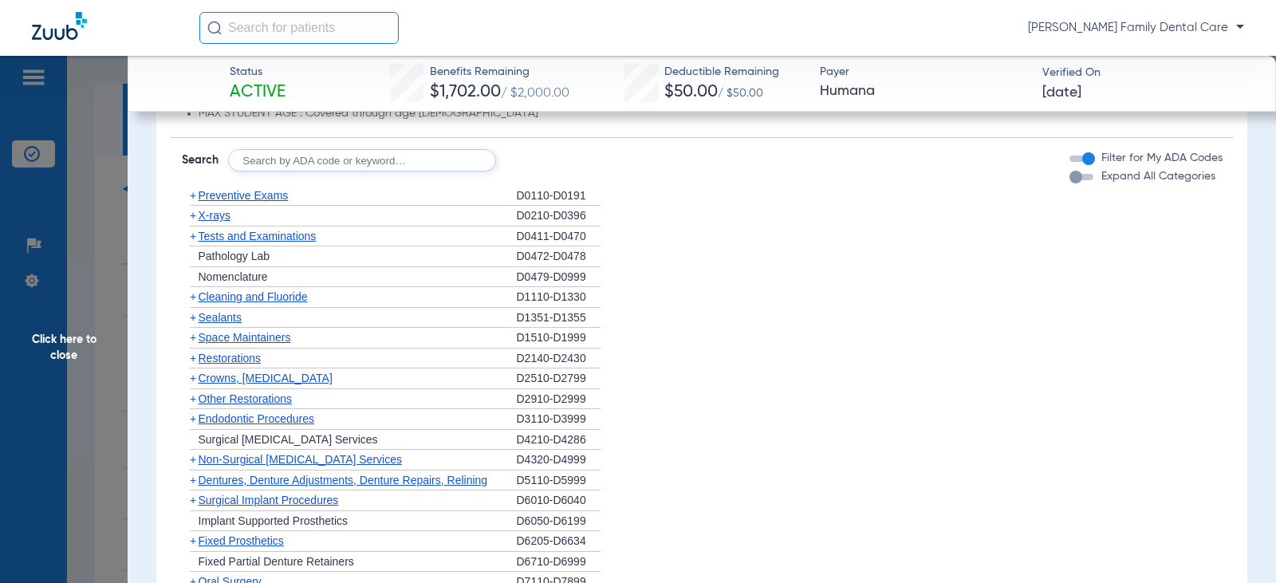
click at [194, 382] on span "+" at bounding box center [193, 378] width 6 height 13
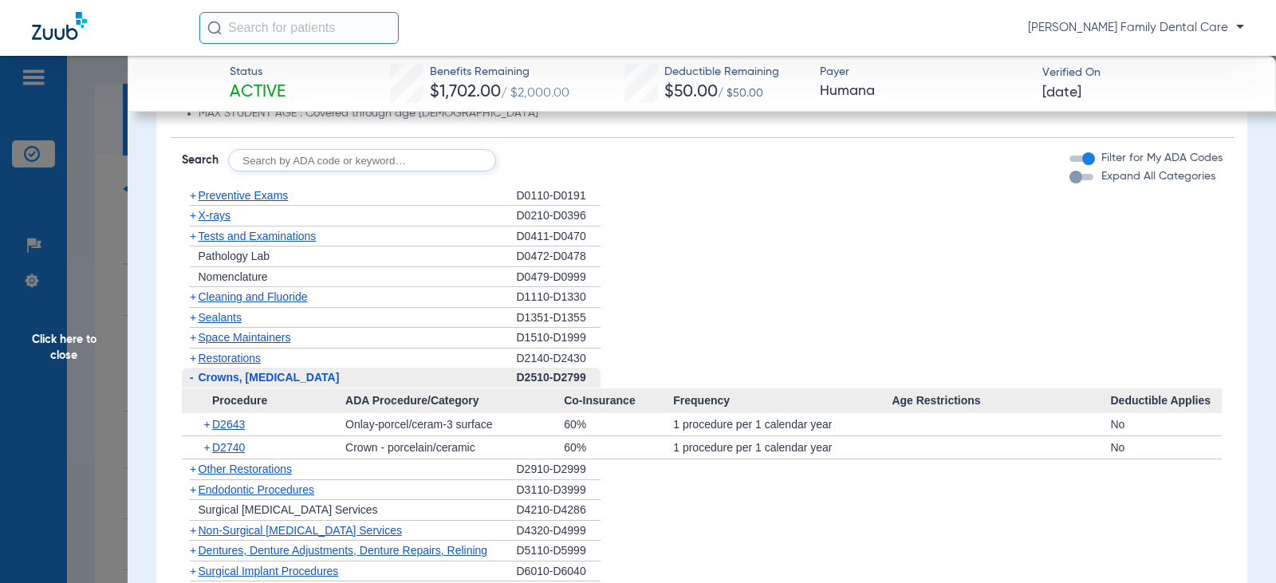
click at [192, 378] on span "-" at bounding box center [192, 377] width 4 height 13
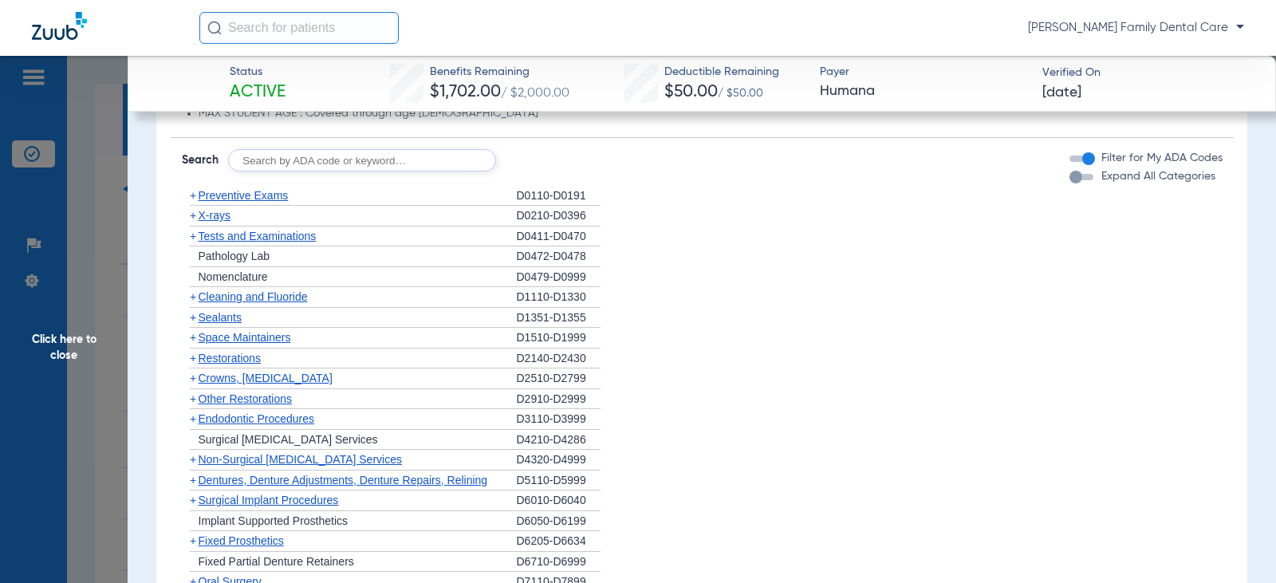
click at [195, 398] on span "+" at bounding box center [193, 398] width 6 height 13
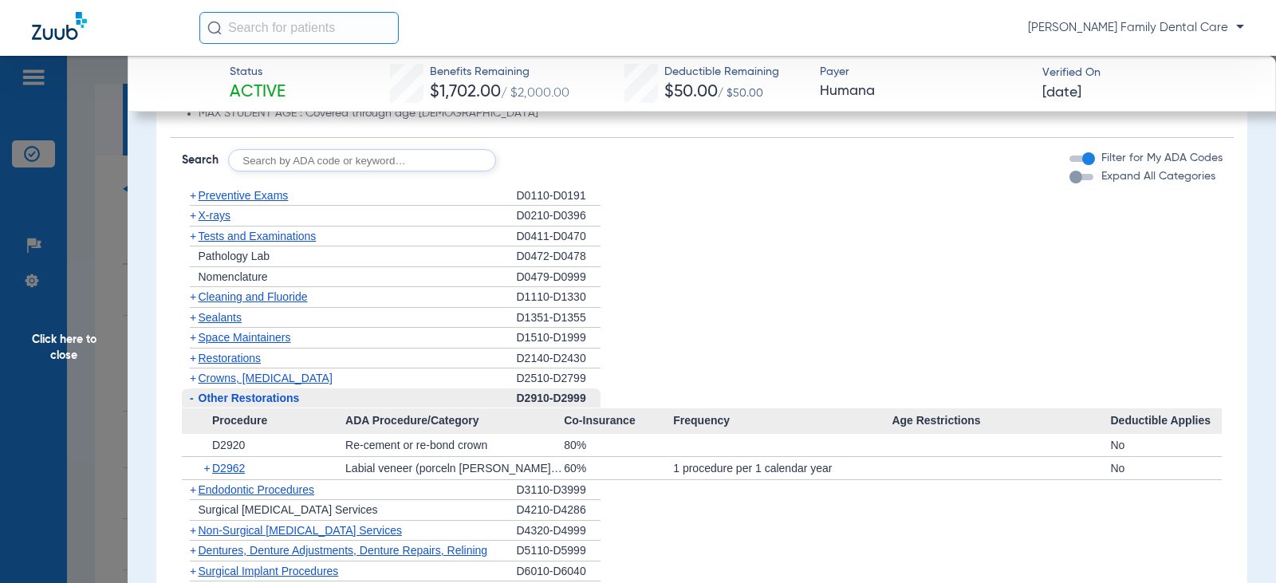
click at [194, 398] on span "-" at bounding box center [190, 398] width 17 height 20
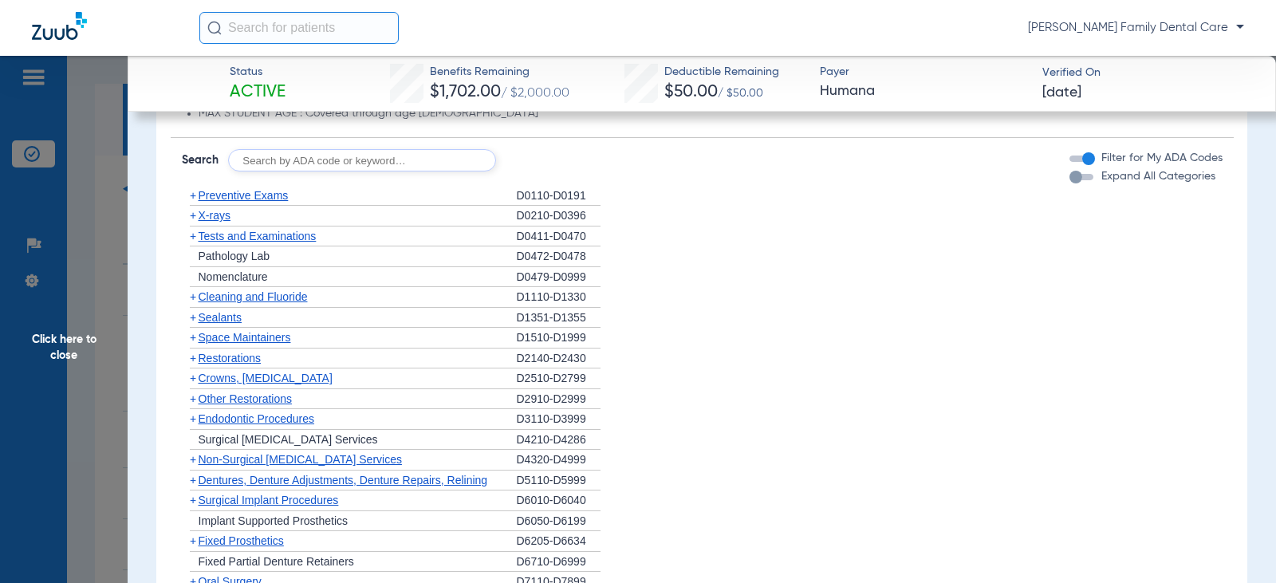
click at [194, 417] on span "+" at bounding box center [193, 418] width 6 height 13
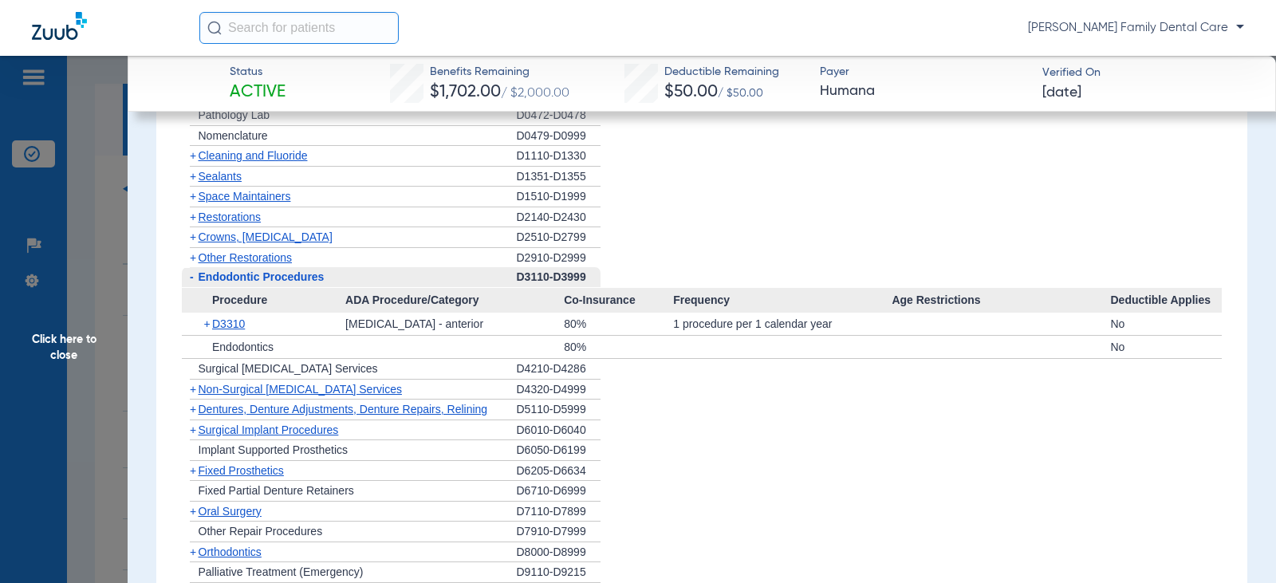
scroll to position [1754, 0]
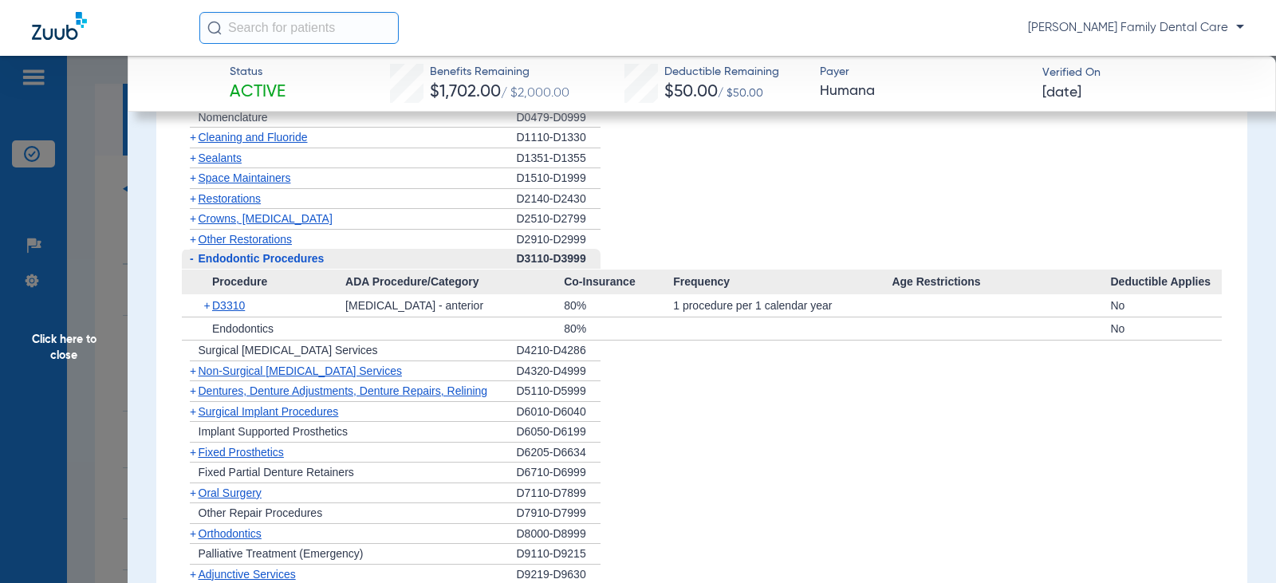
click at [191, 375] on span "+" at bounding box center [193, 370] width 6 height 13
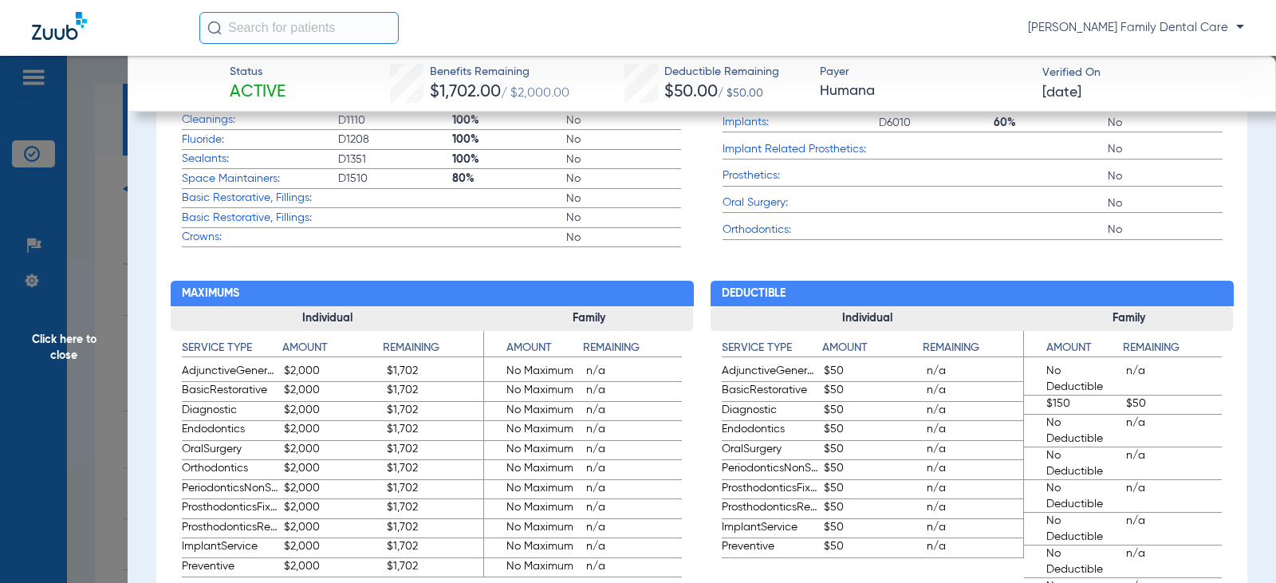
scroll to position [638, 0]
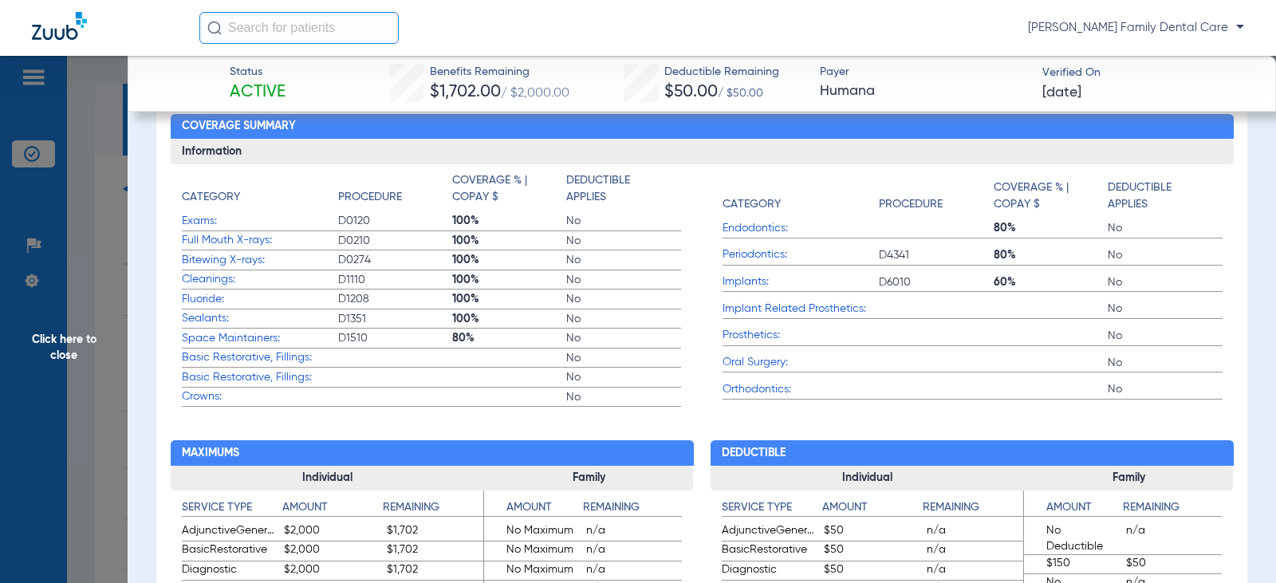
click at [68, 342] on span "Click here to close" at bounding box center [64, 347] width 128 height 583
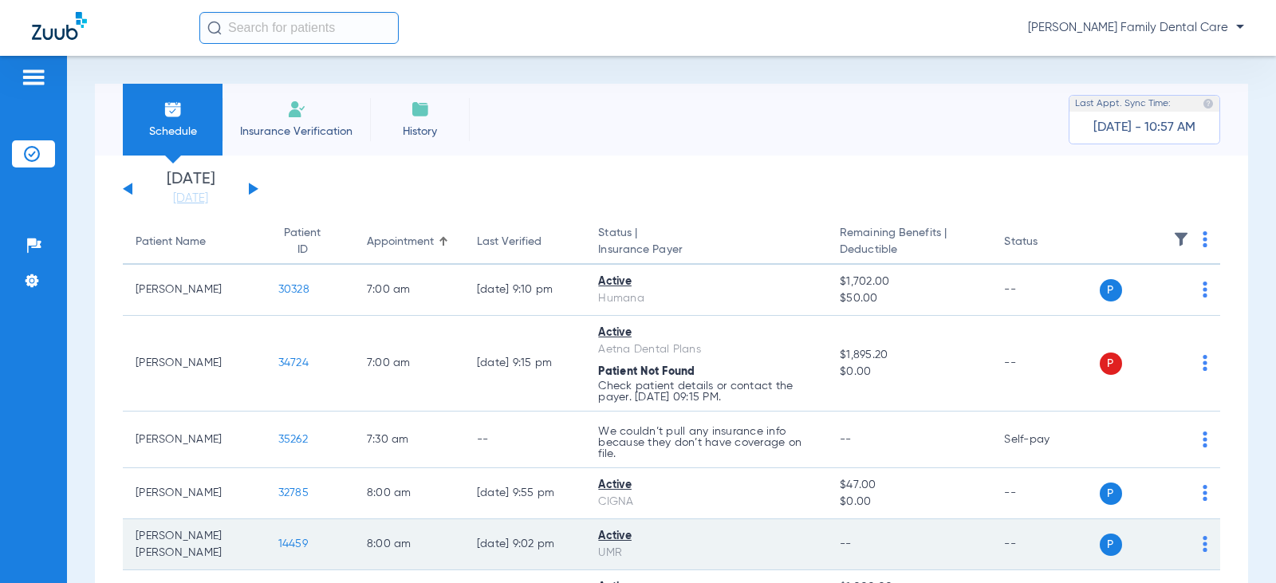
click at [278, 547] on span "14459" at bounding box center [293, 543] width 30 height 11
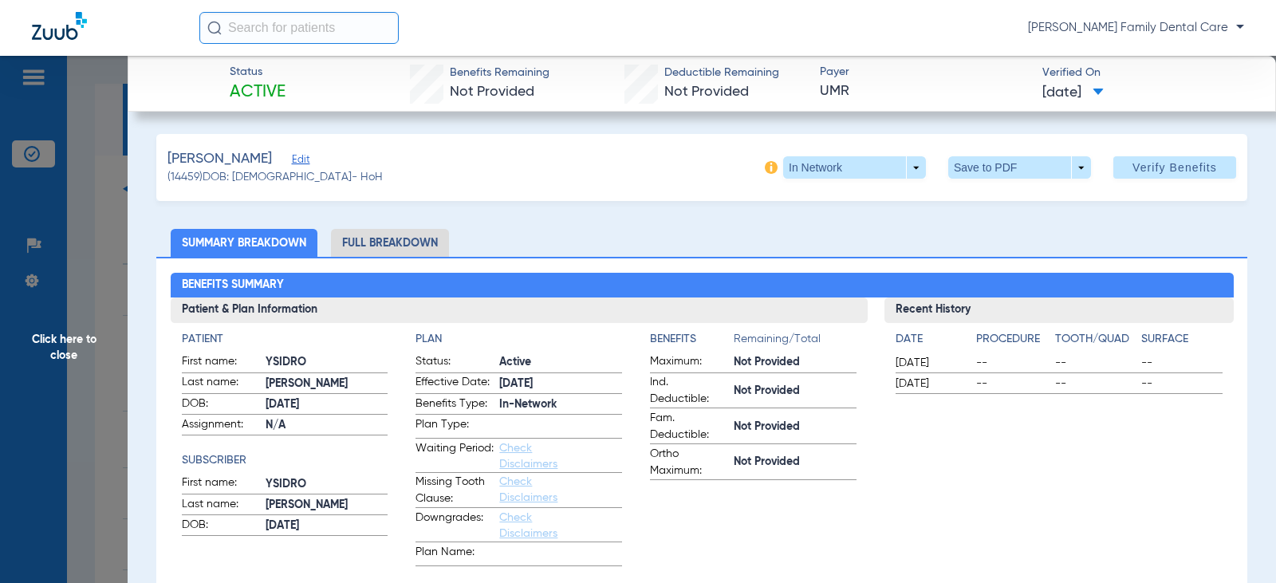
click at [401, 243] on li "Full Breakdown" at bounding box center [390, 243] width 118 height 28
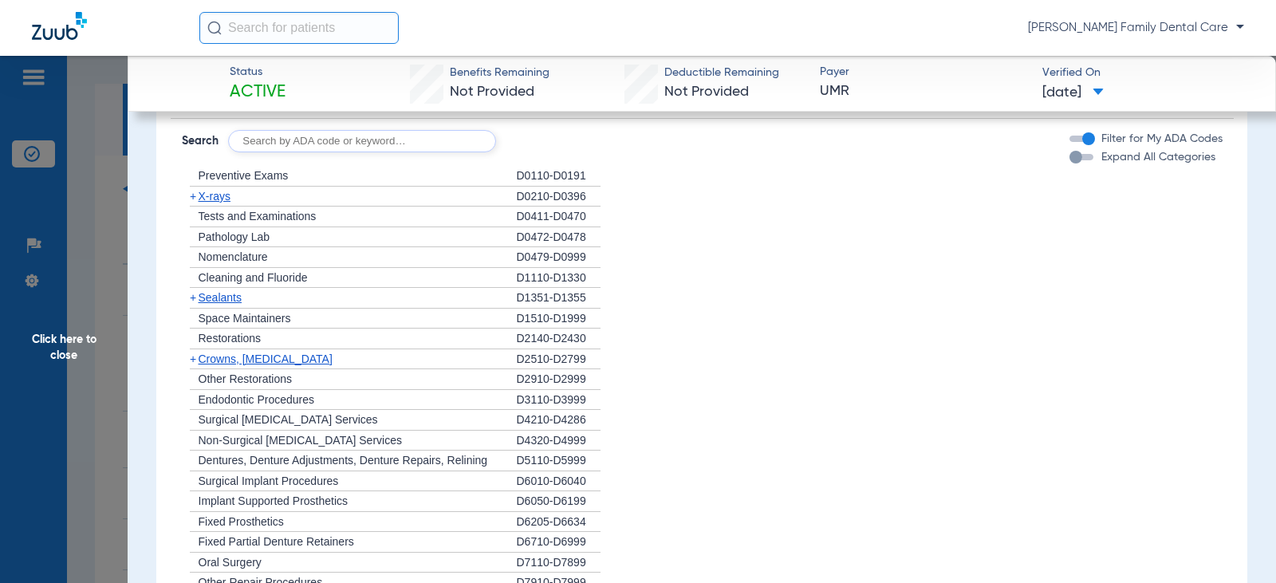
scroll to position [1276, 0]
